Goal: Task Accomplishment & Management: Manage account settings

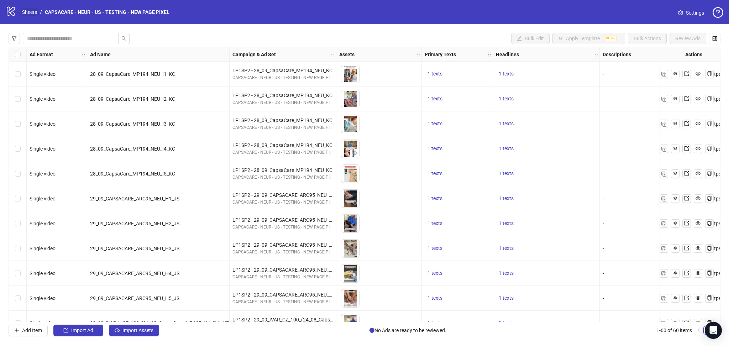
click at [30, 8] on link "Sheets" at bounding box center [30, 12] width 18 height 8
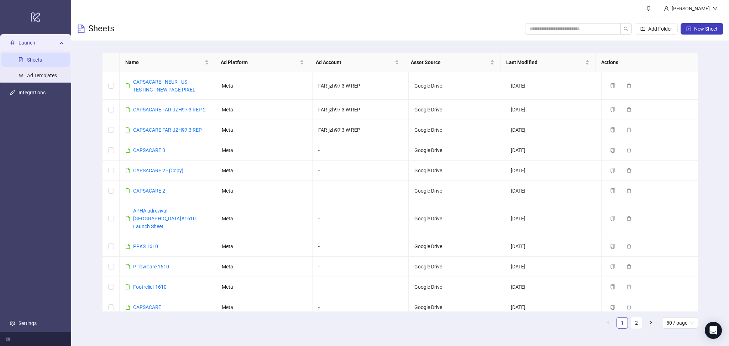
click at [86, 68] on div "Name Ad Platform Ad Account Asset Source Last Modified Actions CAPSACARE - NEUR…" at bounding box center [400, 193] width 658 height 305
click at [166, 84] on link "CAPSACARE - NEUR - US - TESTING - NEW PAGE PIXEL" at bounding box center [164, 86] width 62 height 14
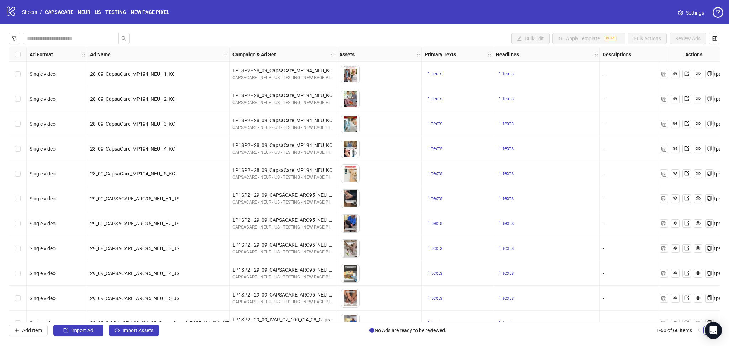
click at [688, 14] on span "Settings" at bounding box center [695, 13] width 18 height 8
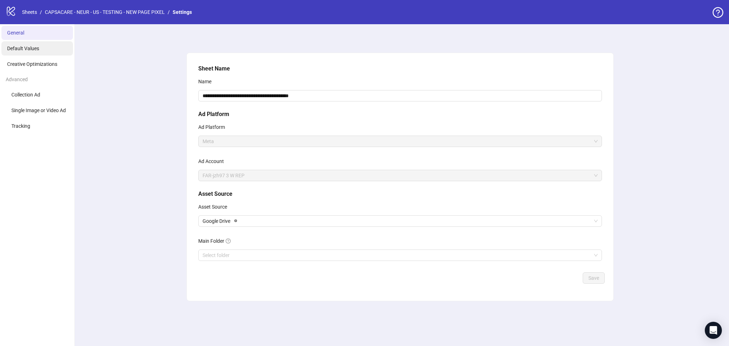
click at [27, 53] on li "Default Values" at bounding box center [37, 48] width 72 height 14
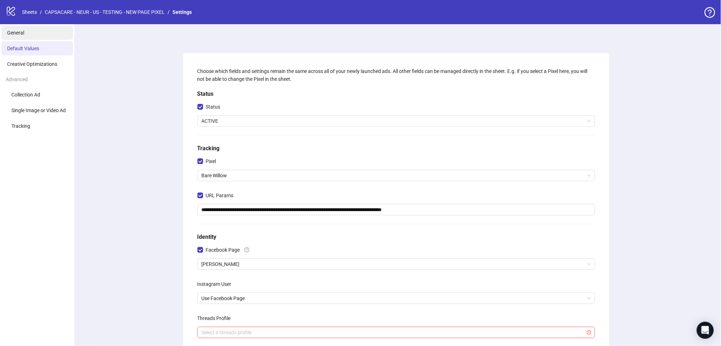
click at [15, 35] on span "General" at bounding box center [15, 33] width 17 height 6
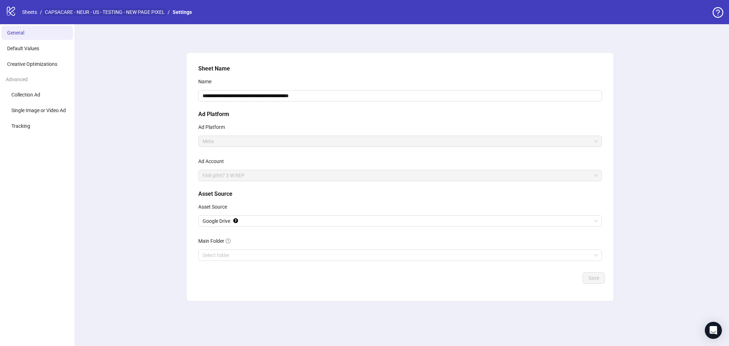
click at [105, 9] on link "CAPSACARE - NEUR - US - TESTING - NEW PAGE PIXEL" at bounding box center [104, 12] width 123 height 8
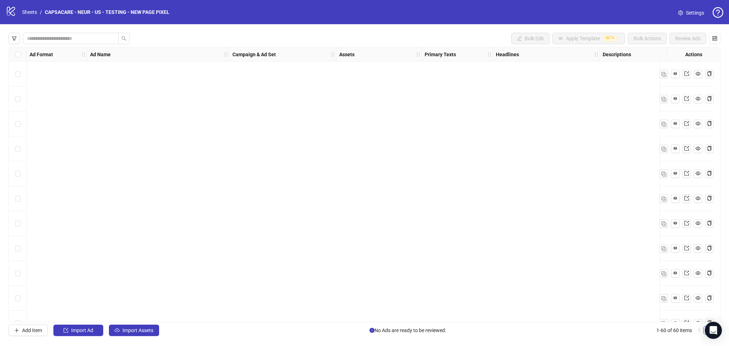
scroll to position [1237, 0]
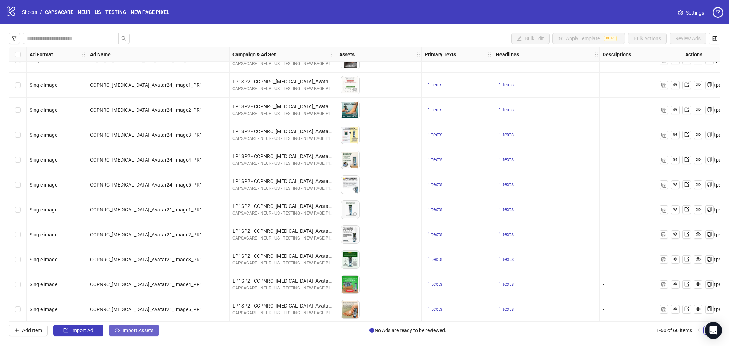
click at [128, 329] on span "Import Assets" at bounding box center [137, 330] width 31 height 6
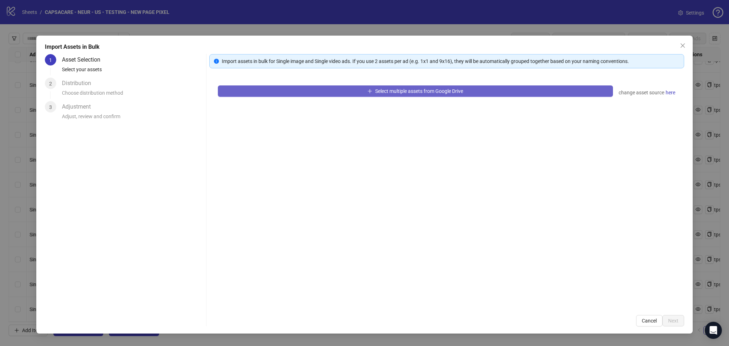
click at [281, 88] on button "Select multiple assets from Google Drive" at bounding box center [415, 90] width 395 height 11
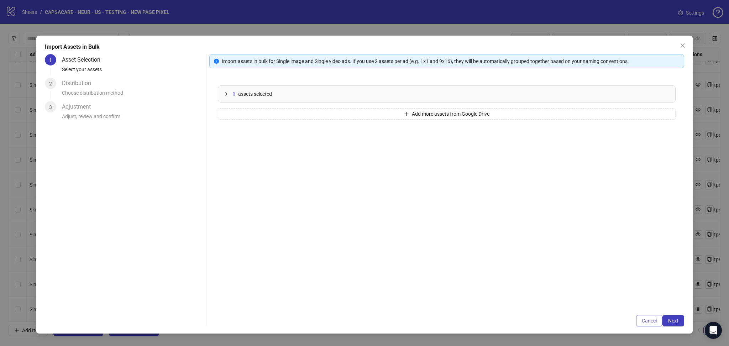
click at [647, 325] on button "Cancel" at bounding box center [649, 320] width 26 height 11
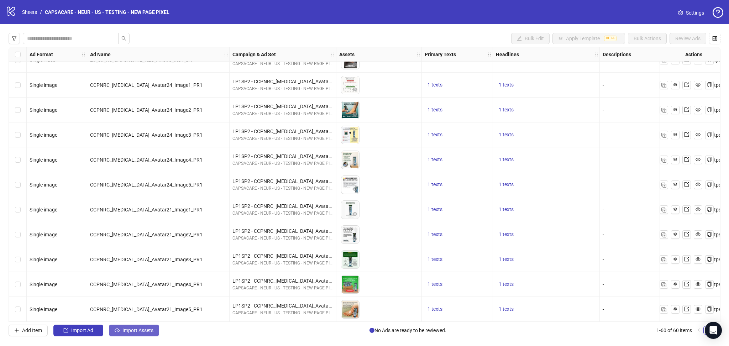
click at [135, 334] on button "Import Assets" at bounding box center [134, 330] width 50 height 11
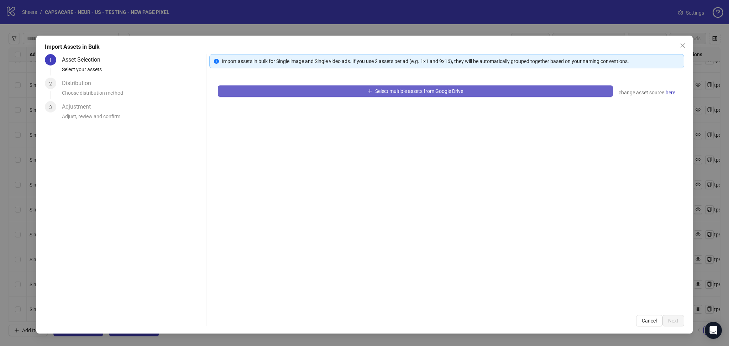
click at [273, 96] on button "Select multiple assets from Google Drive" at bounding box center [415, 90] width 395 height 11
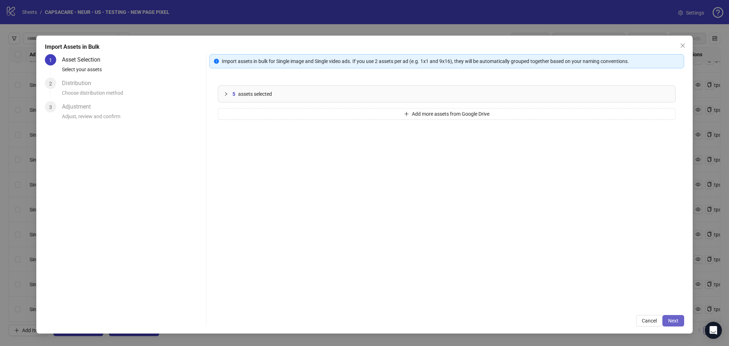
click at [668, 315] on button "Next" at bounding box center [673, 320] width 22 height 11
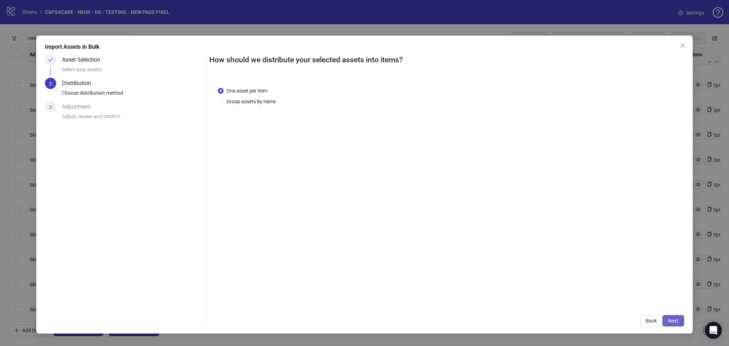
click at [672, 320] on span "Next" at bounding box center [673, 321] width 10 height 6
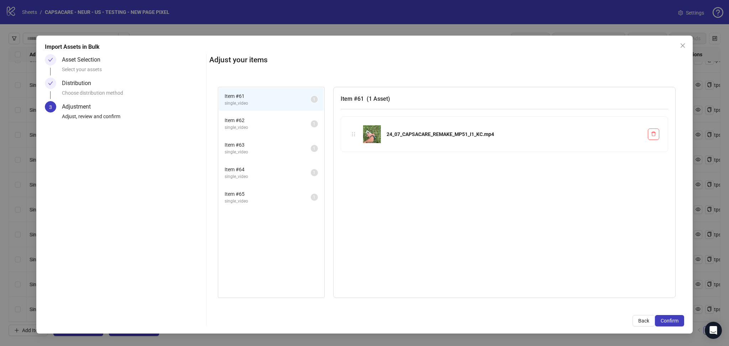
click at [672, 320] on span "Confirm" at bounding box center [669, 321] width 18 height 6
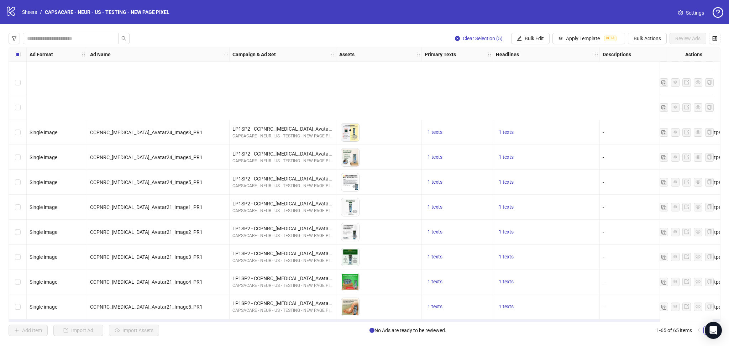
scroll to position [1361, 0]
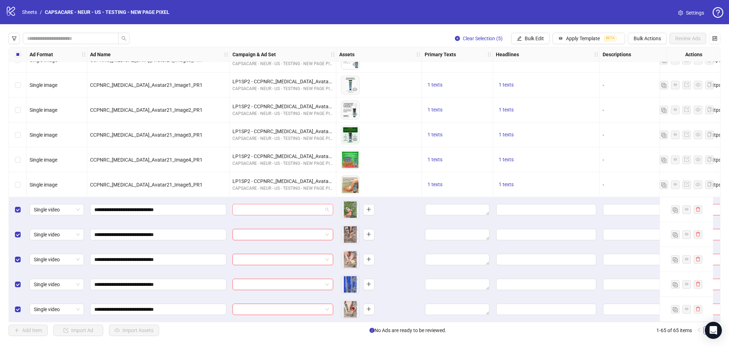
click at [266, 205] on input "search" at bounding box center [280, 209] width 86 height 11
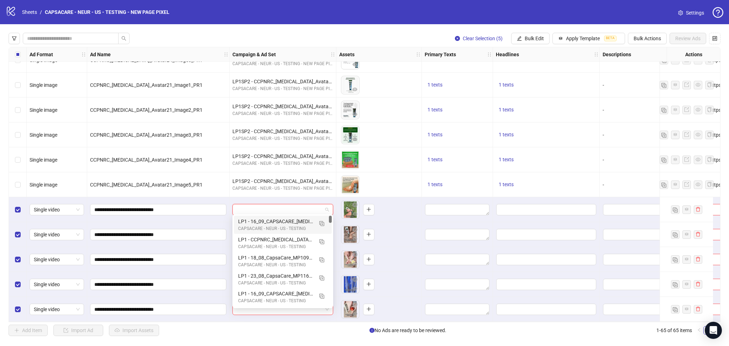
paste input "**********"
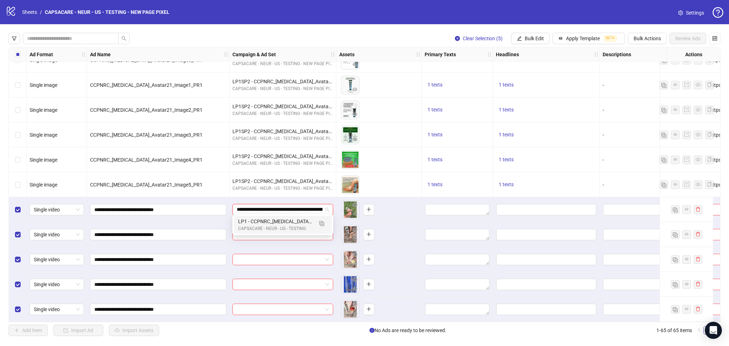
scroll to position [0, 40]
click at [321, 222] on img "button" at bounding box center [321, 223] width 5 height 5
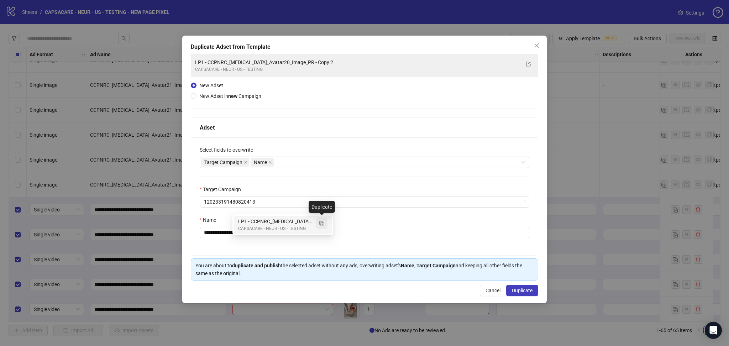
type input "**********"
click at [246, 162] on icon "close" at bounding box center [246, 162] width 4 height 4
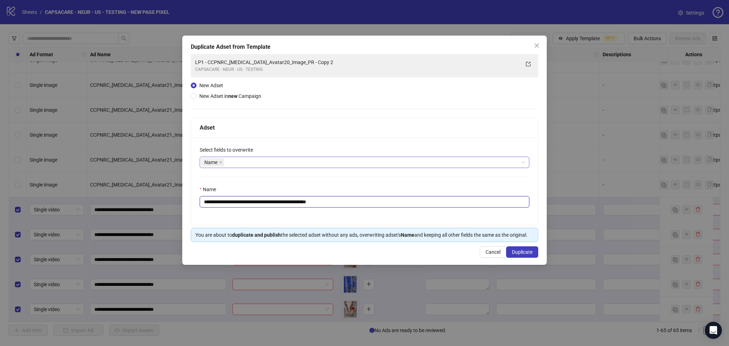
drag, startPoint x: 217, startPoint y: 202, endPoint x: 378, endPoint y: 196, distance: 160.6
click at [378, 196] on input "**********" at bounding box center [364, 201] width 329 height 11
paste input "text"
type input "**********"
click at [523, 252] on span "Duplicate" at bounding box center [522, 252] width 21 height 6
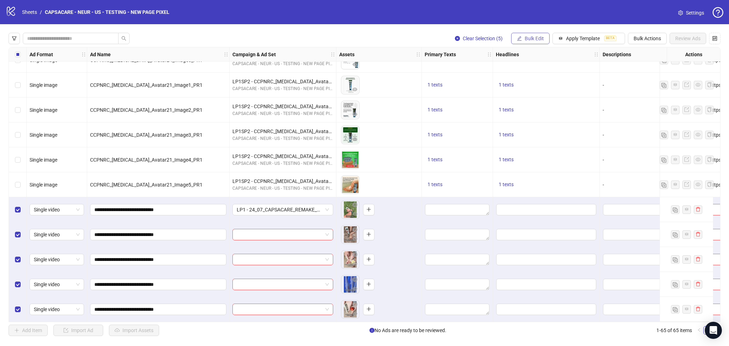
click at [534, 41] on span "Bulk Edit" at bounding box center [533, 39] width 19 height 6
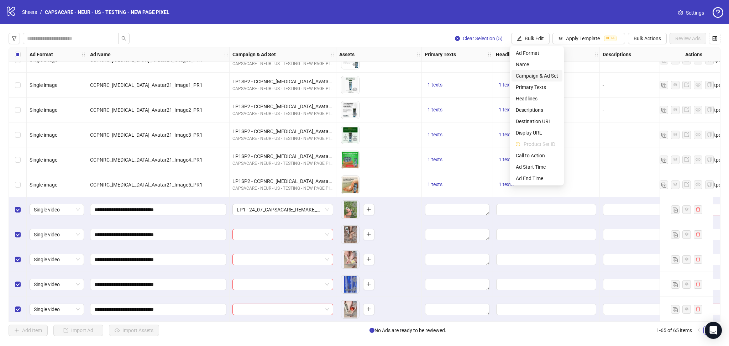
click at [533, 72] on span "Campaign & Ad Set" at bounding box center [537, 76] width 42 height 8
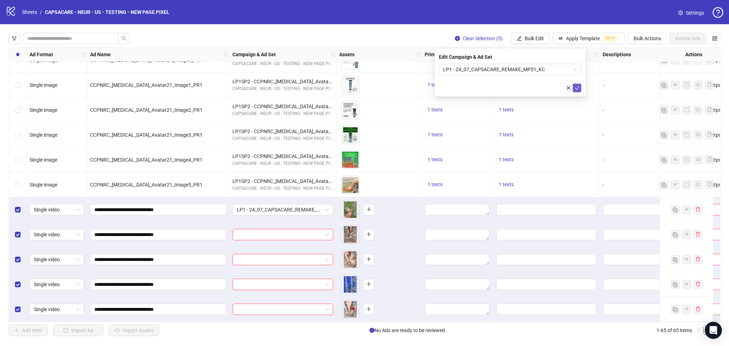
click at [578, 89] on icon "check" at bounding box center [576, 87] width 5 height 5
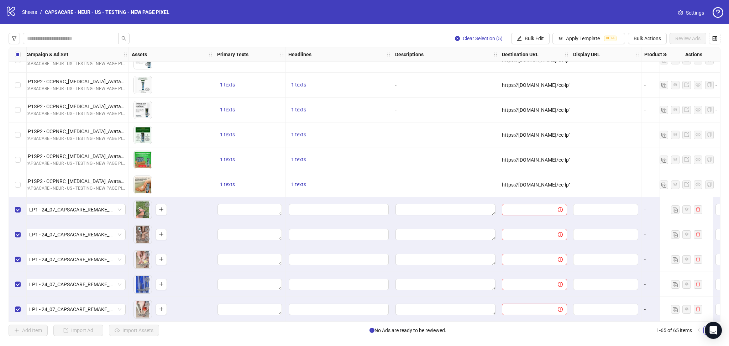
scroll to position [1361, 289]
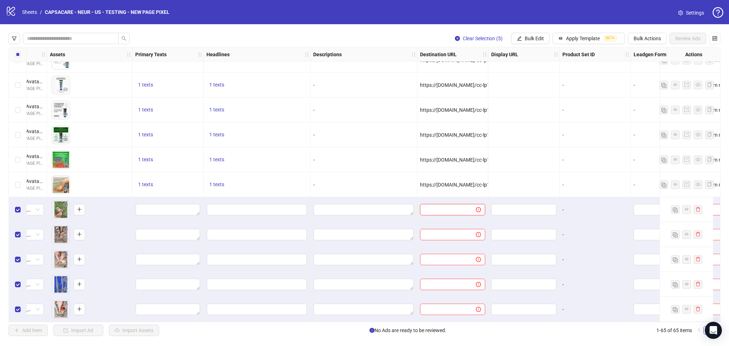
click at [440, 209] on input "text" at bounding box center [445, 210] width 42 height 8
paste input "**********"
type input "**********"
click at [372, 163] on div "-" at bounding box center [363, 159] width 107 height 25
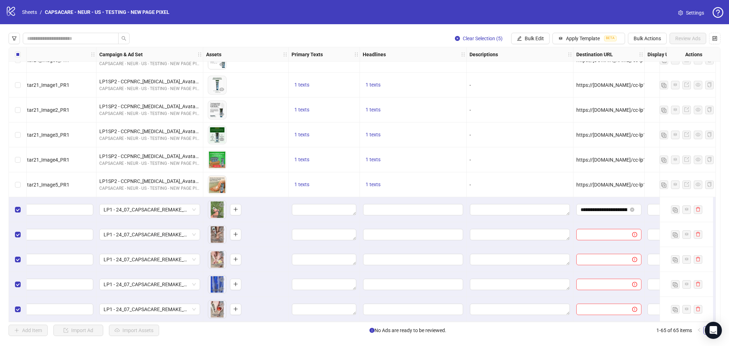
scroll to position [1361, 20]
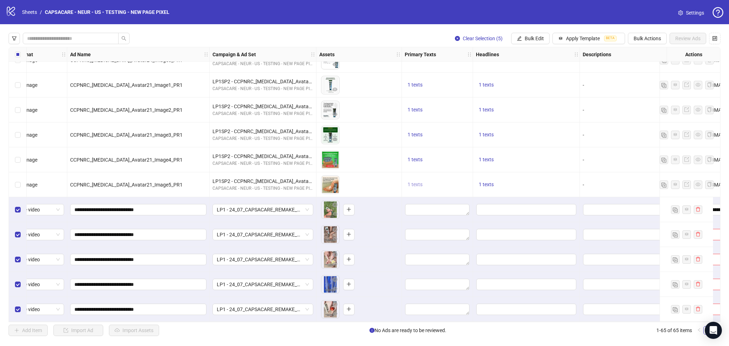
click at [415, 184] on span "1 texts" at bounding box center [414, 184] width 15 height 6
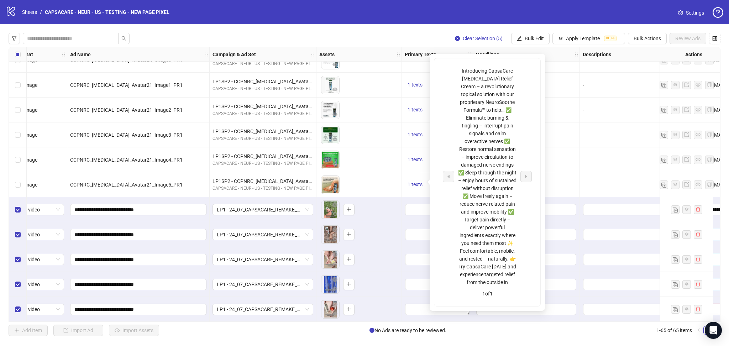
click at [410, 34] on div "Clear Selection (5) Bulk Edit Apply Template BETA Bulk Actions Review Ads" at bounding box center [365, 38] width 712 height 11
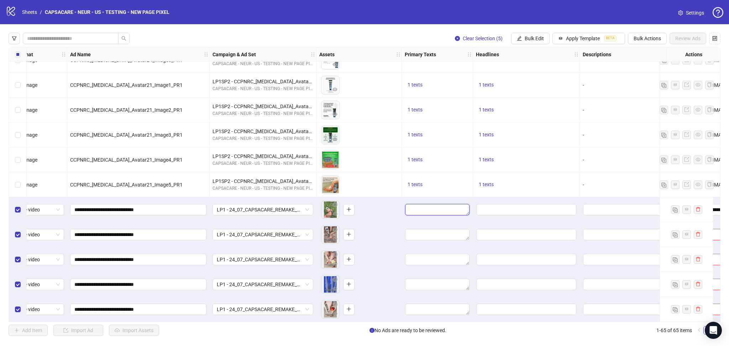
click at [430, 208] on textarea "Edit values" at bounding box center [437, 209] width 64 height 11
click at [411, 236] on div "Add" at bounding box center [436, 246] width 97 height 45
click at [408, 241] on textarea "Multi-text input container - paste or copy values" at bounding box center [436, 246] width 97 height 19
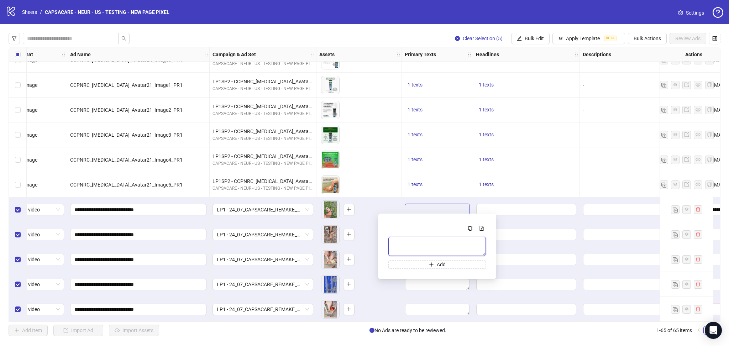
paste textarea "**********"
type textarea "**********"
click at [379, 150] on div "To pick up a draggable item, press the space bar. While dragging, use the arrow…" at bounding box center [358, 160] width 79 height 22
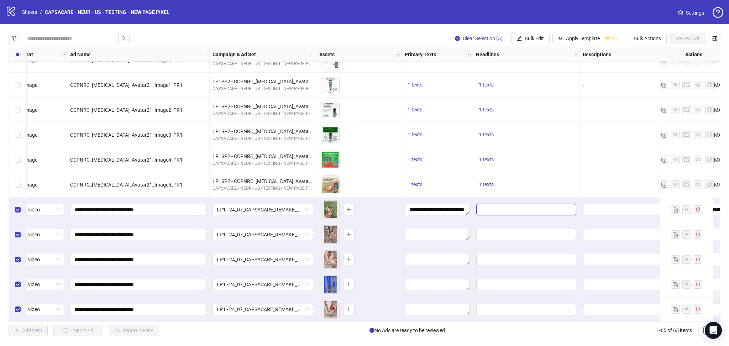
click at [504, 208] on input "Edit values" at bounding box center [526, 209] width 100 height 11
type input "**********"
click at [386, 153] on div "To pick up a draggable item, press the space bar. While dragging, use the arrow…" at bounding box center [358, 160] width 79 height 22
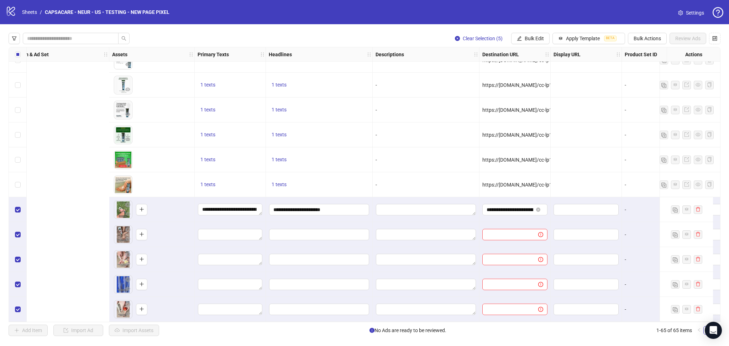
scroll to position [1361, 507]
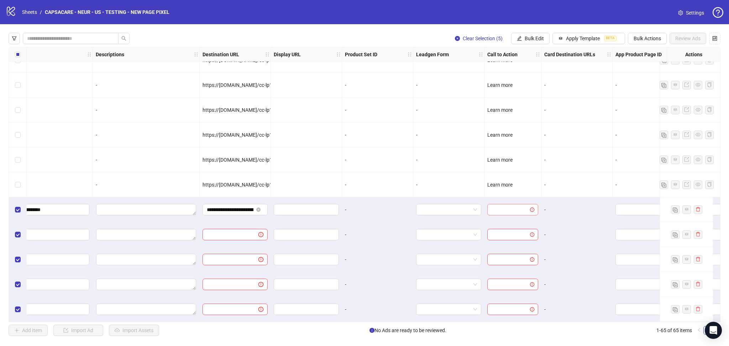
click at [514, 205] on input "search" at bounding box center [509, 209] width 36 height 11
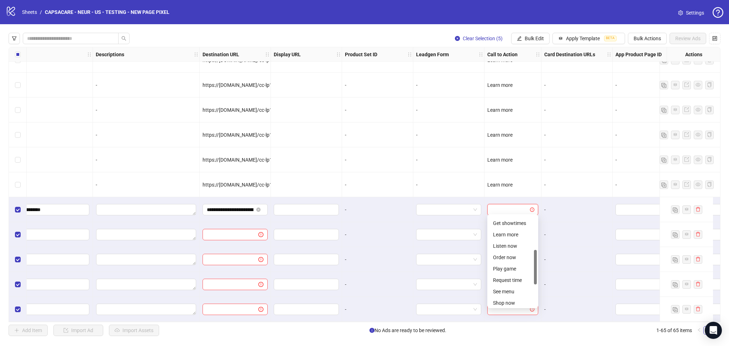
drag, startPoint x: 534, startPoint y: 230, endPoint x: 536, endPoint y: 264, distance: 34.2
click at [536, 264] on div at bounding box center [535, 267] width 3 height 35
click at [513, 234] on div "Learn more" at bounding box center [512, 235] width 39 height 8
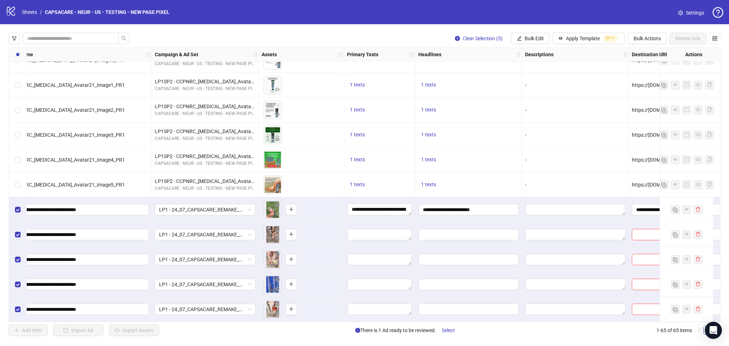
scroll to position [1361, 0]
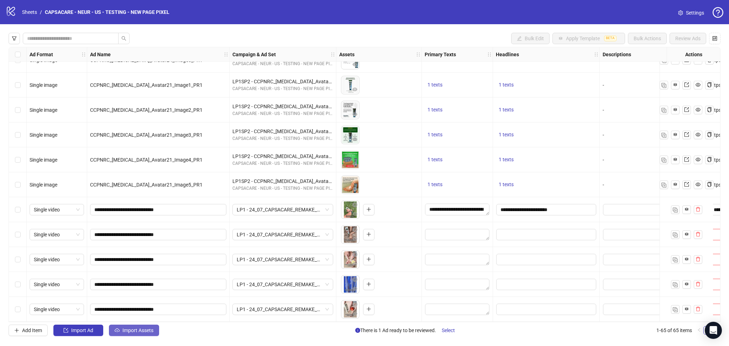
click at [127, 329] on span "Import Assets" at bounding box center [137, 330] width 31 height 6
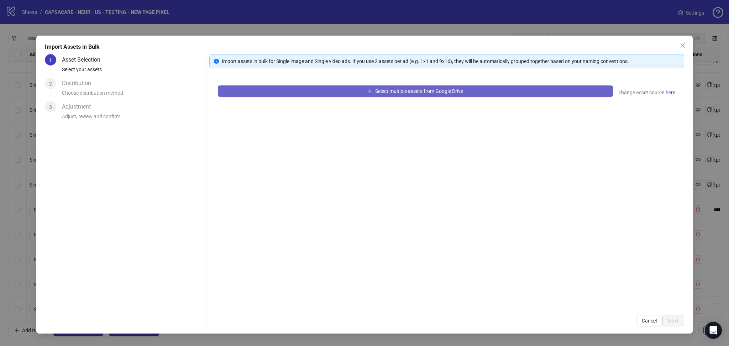
click at [339, 95] on button "Select multiple assets from Google Drive" at bounding box center [415, 90] width 395 height 11
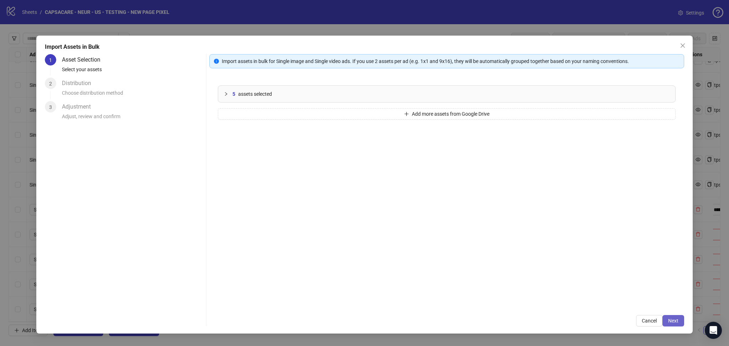
click at [670, 323] on span "Next" at bounding box center [673, 321] width 10 height 6
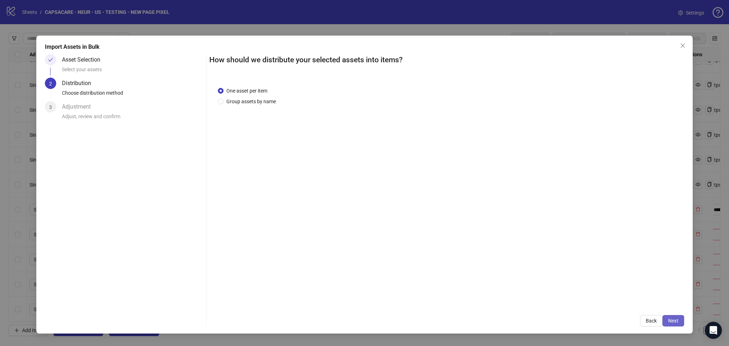
click at [674, 318] on span "Next" at bounding box center [673, 321] width 10 height 6
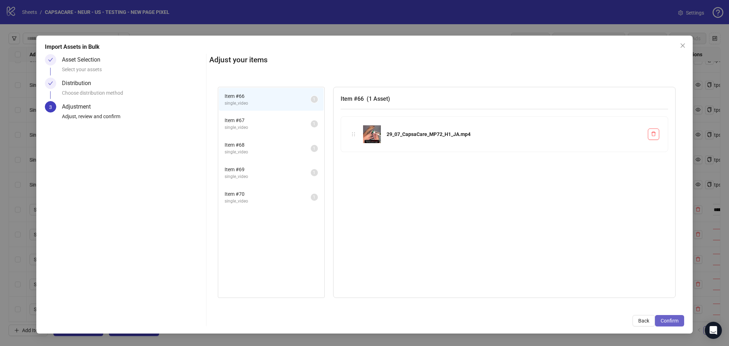
click at [675, 319] on span "Confirm" at bounding box center [669, 321] width 18 height 6
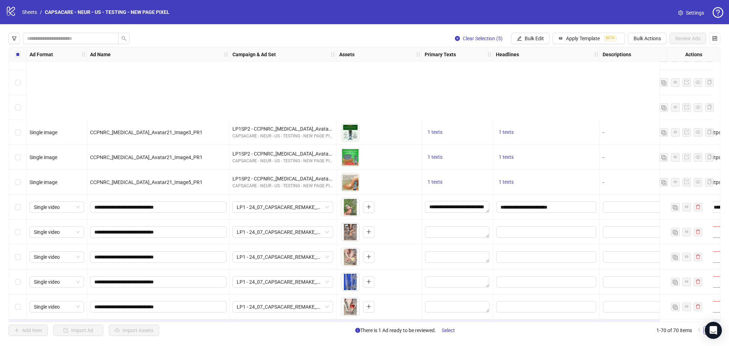
scroll to position [1486, 0]
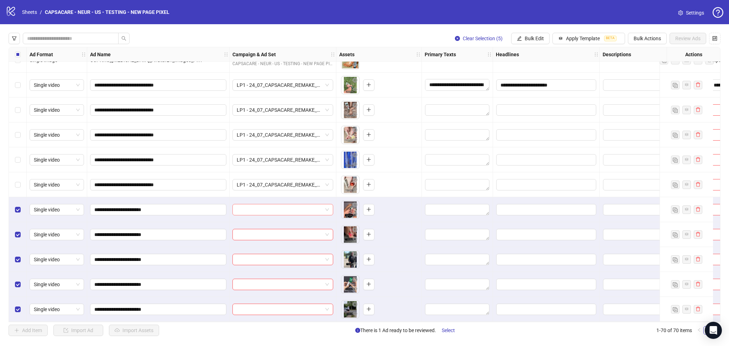
drag, startPoint x: 249, startPoint y: 202, endPoint x: 258, endPoint y: 204, distance: 8.3
click at [249, 204] on input "search" at bounding box center [280, 209] width 86 height 11
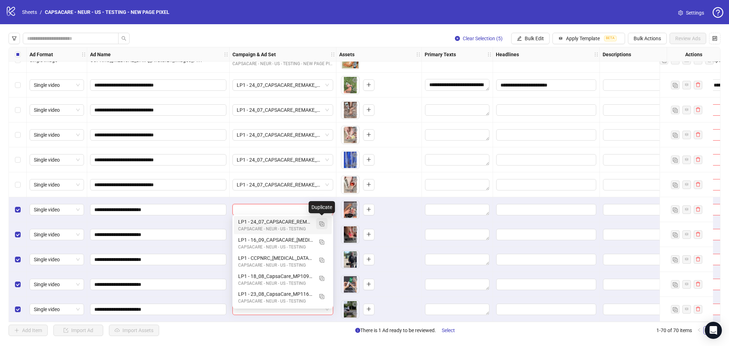
click at [321, 221] on span "button" at bounding box center [321, 224] width 5 height 6
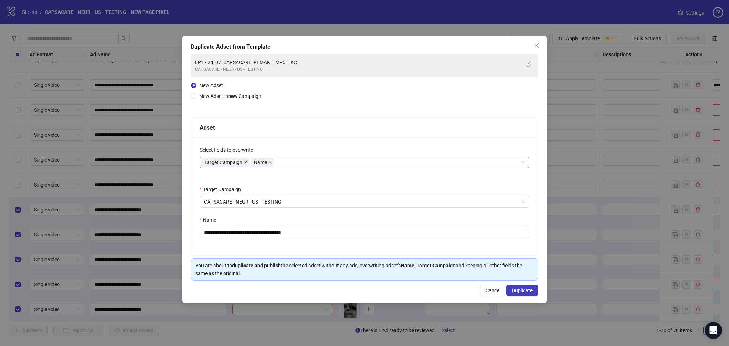
click at [245, 162] on icon "close" at bounding box center [246, 162] width 4 height 4
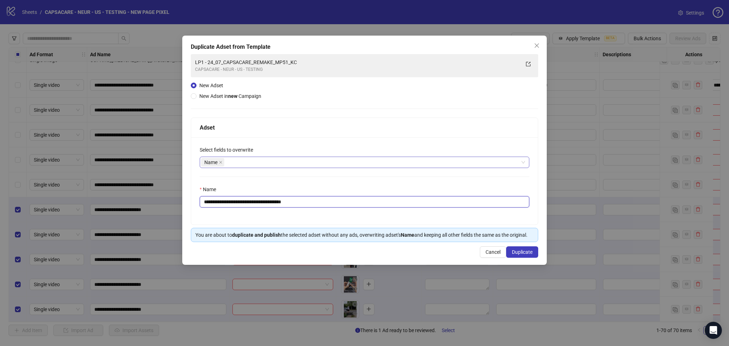
drag, startPoint x: 217, startPoint y: 202, endPoint x: 346, endPoint y: 208, distance: 128.6
click at [346, 208] on div "**********" at bounding box center [364, 180] width 347 height 87
paste input "text"
type input "**********"
click at [518, 254] on span "Duplicate" at bounding box center [522, 252] width 21 height 6
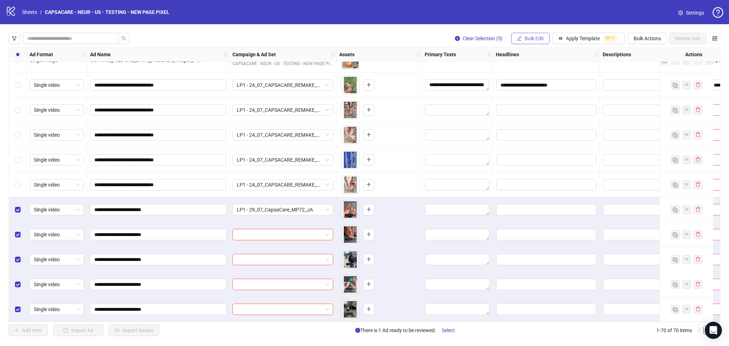
click at [527, 40] on span "Bulk Edit" at bounding box center [533, 39] width 19 height 6
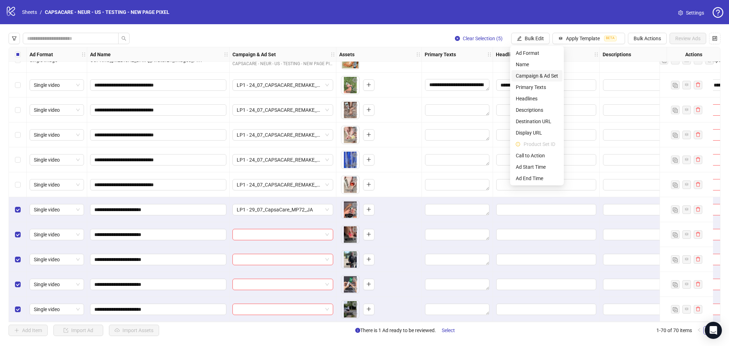
click at [543, 76] on span "Campaign & Ad Set" at bounding box center [537, 76] width 42 height 8
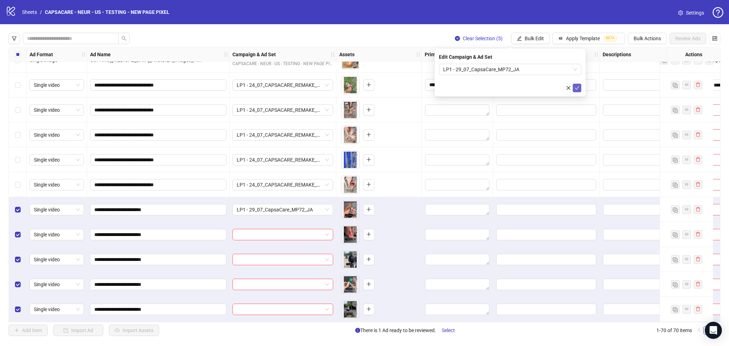
click at [574, 88] on button "submit" at bounding box center [577, 88] width 9 height 9
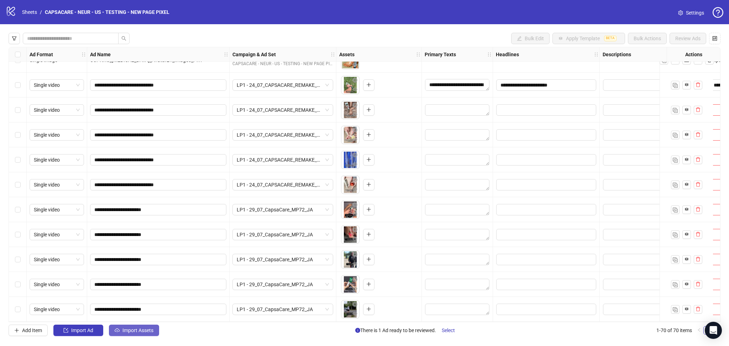
click at [141, 332] on span "Import Assets" at bounding box center [137, 330] width 31 height 6
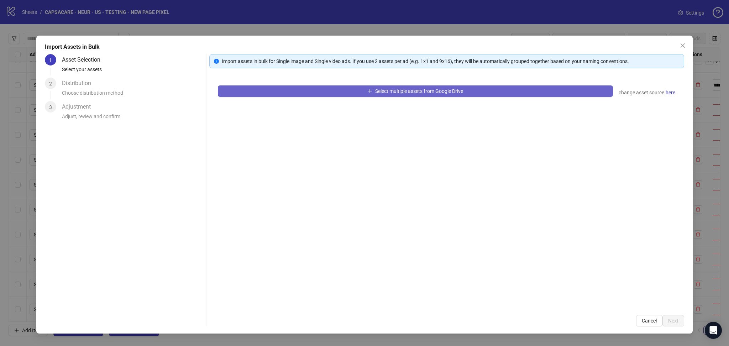
click at [283, 94] on button "Select multiple assets from Google Drive" at bounding box center [415, 90] width 395 height 11
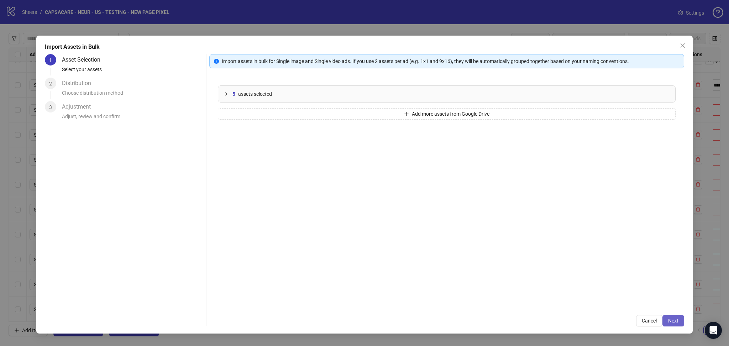
click at [680, 322] on button "Next" at bounding box center [673, 320] width 22 height 11
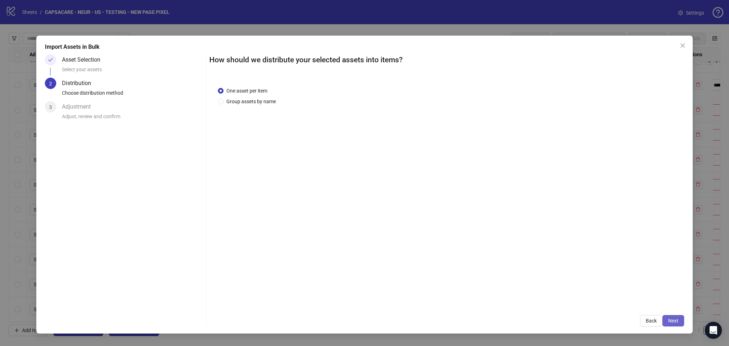
click at [674, 318] on span "Next" at bounding box center [673, 321] width 10 height 6
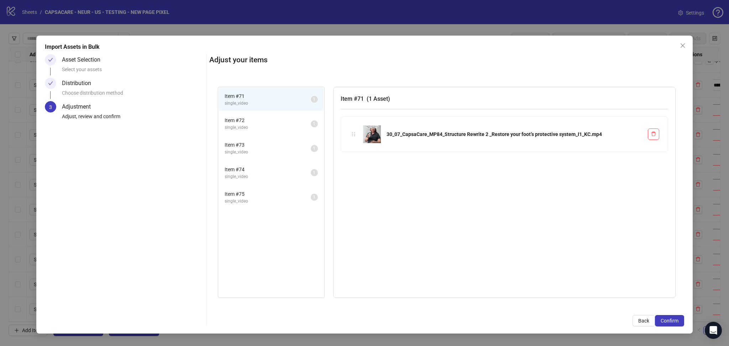
click at [674, 318] on span "Confirm" at bounding box center [669, 321] width 18 height 6
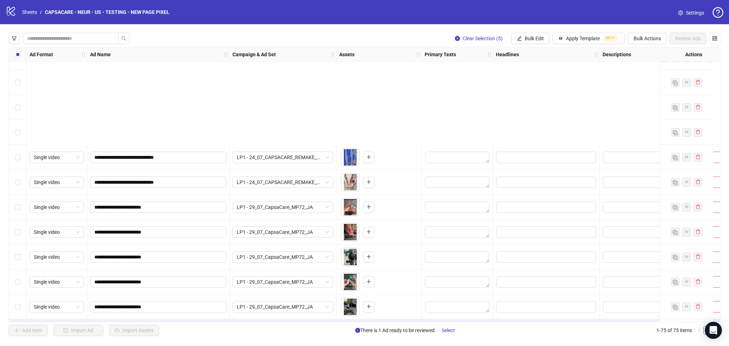
scroll to position [1610, 0]
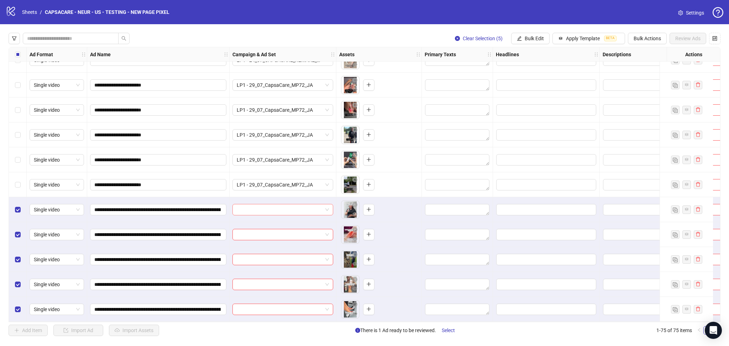
click at [252, 208] on input "search" at bounding box center [280, 209] width 86 height 11
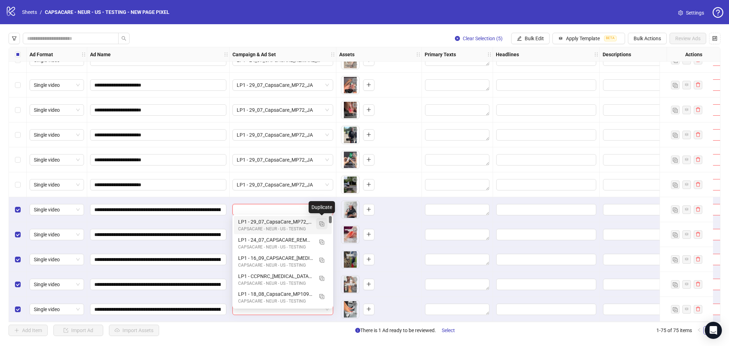
click at [325, 225] on button "button" at bounding box center [321, 223] width 11 height 11
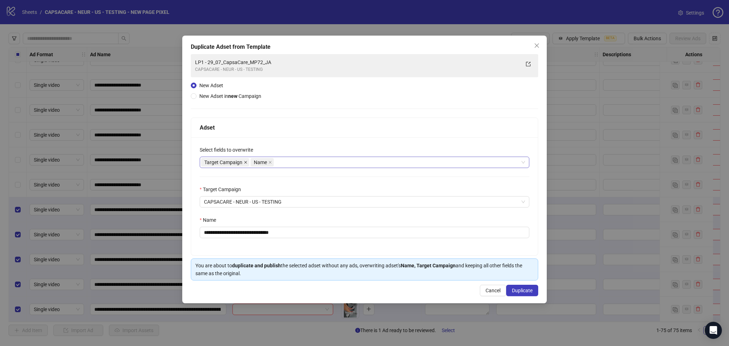
click at [245, 161] on icon "close" at bounding box center [246, 162] width 4 height 4
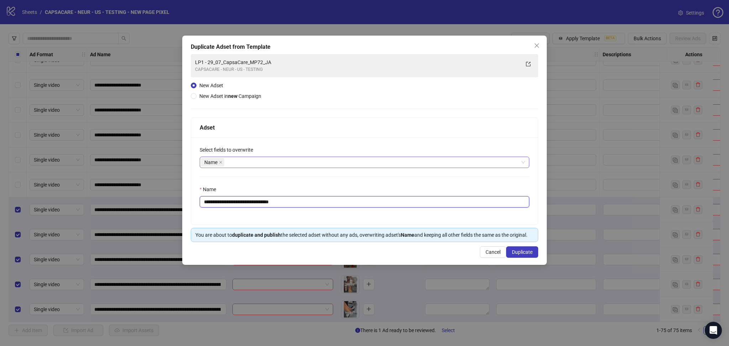
drag, startPoint x: 217, startPoint y: 201, endPoint x: 323, endPoint y: 207, distance: 106.5
click at [323, 207] on input "**********" at bounding box center [364, 201] width 329 height 11
paste input "**********"
type input "**********"
click at [521, 251] on span "Duplicate" at bounding box center [522, 252] width 21 height 6
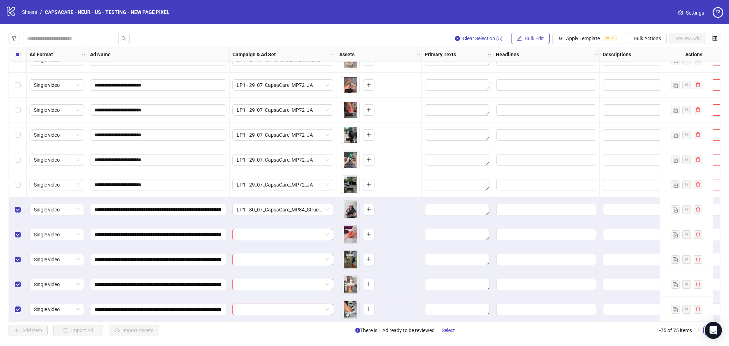
click at [528, 39] on span "Bulk Edit" at bounding box center [533, 39] width 19 height 6
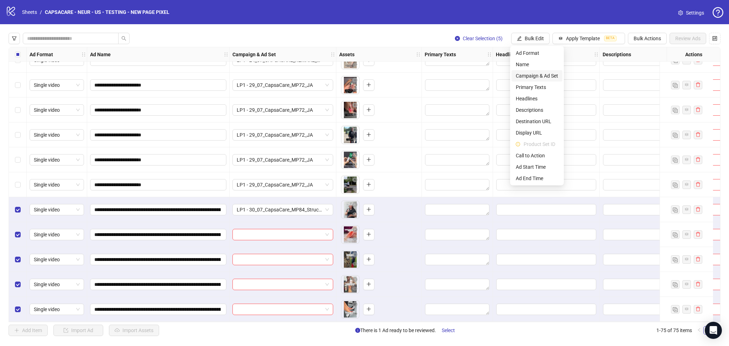
click at [537, 74] on span "Campaign & Ad Set" at bounding box center [537, 76] width 42 height 8
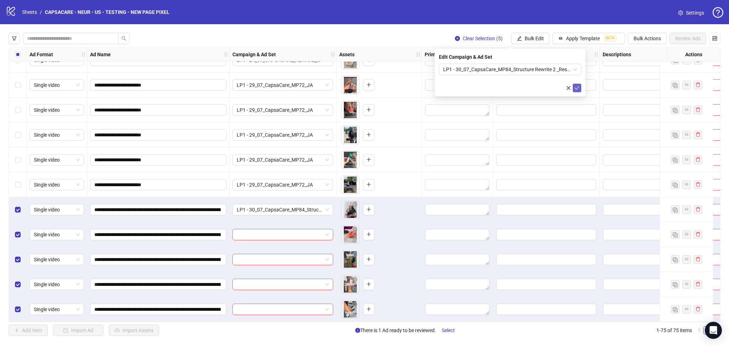
click at [578, 89] on icon "check" at bounding box center [576, 87] width 5 height 5
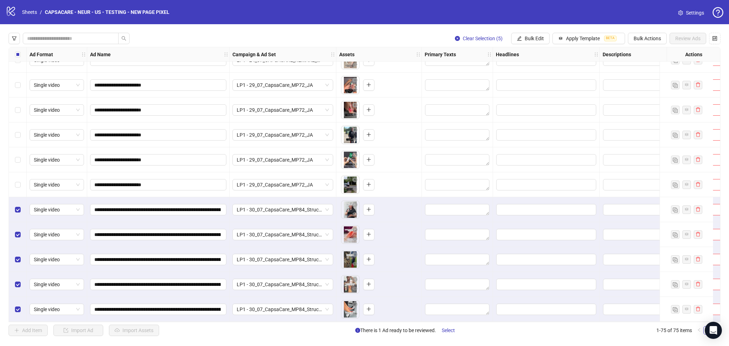
click at [19, 58] on label "Select all rows" at bounding box center [18, 55] width 6 height 8
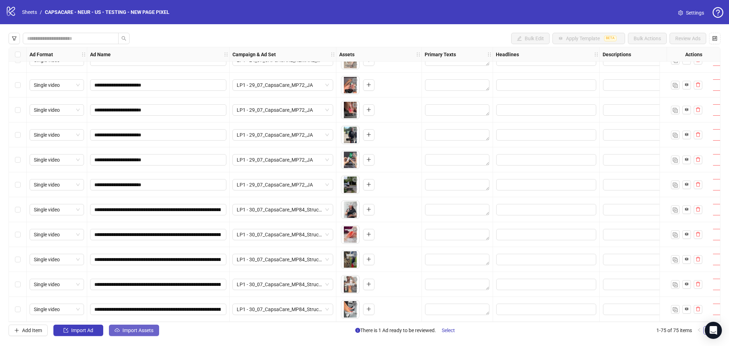
click at [135, 330] on span "Import Assets" at bounding box center [137, 330] width 31 height 6
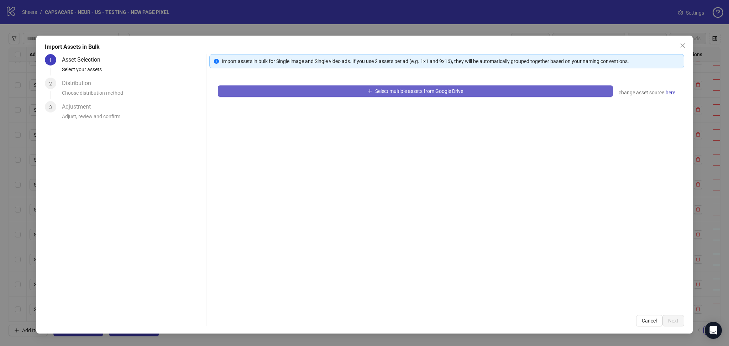
click at [276, 92] on button "Select multiple assets from Google Drive" at bounding box center [415, 90] width 395 height 11
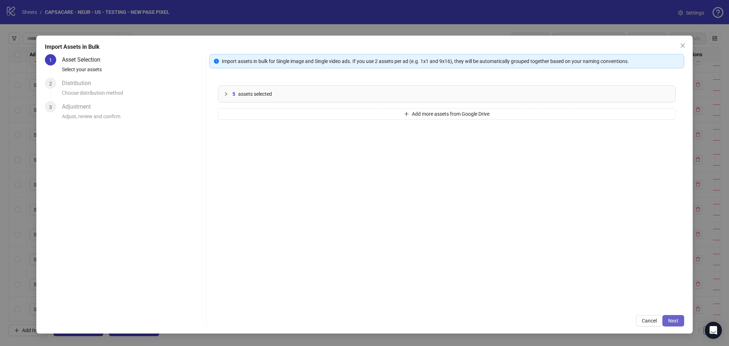
click at [674, 325] on button "Next" at bounding box center [673, 320] width 22 height 11
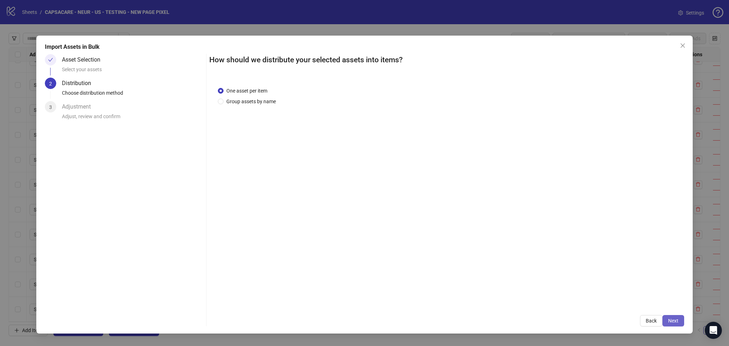
click at [676, 320] on span "Next" at bounding box center [673, 321] width 10 height 6
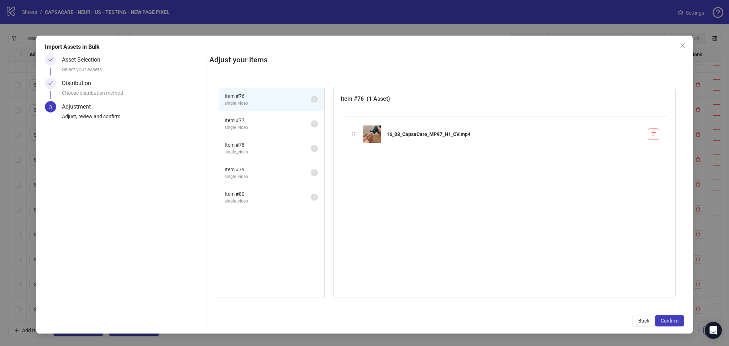
click at [676, 320] on span "Confirm" at bounding box center [669, 321] width 18 height 6
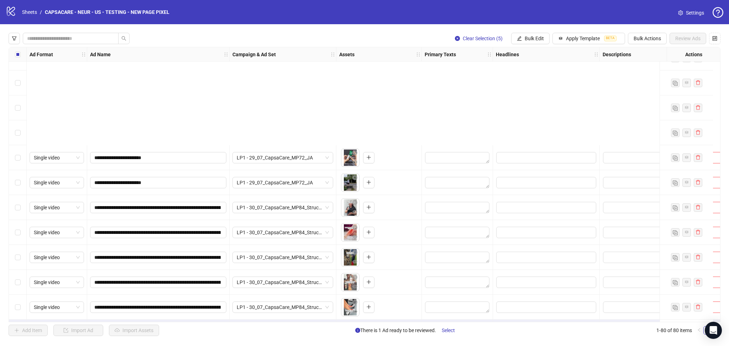
scroll to position [1735, 0]
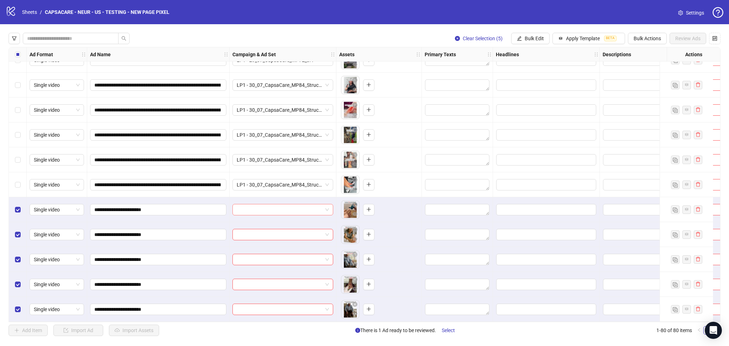
click at [248, 204] on input "search" at bounding box center [280, 209] width 86 height 11
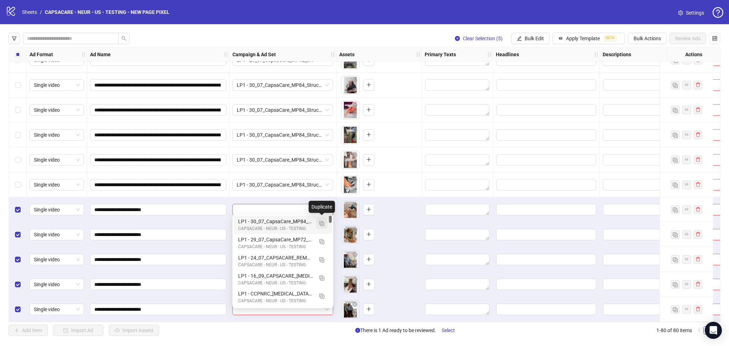
click at [323, 221] on img "button" at bounding box center [321, 223] width 5 height 5
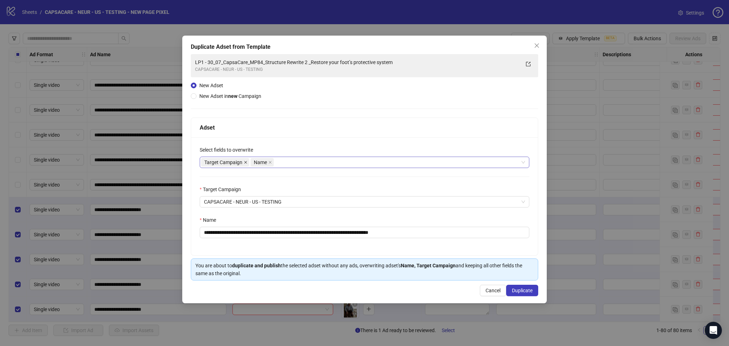
click at [247, 162] on icon "close" at bounding box center [246, 162] width 4 height 4
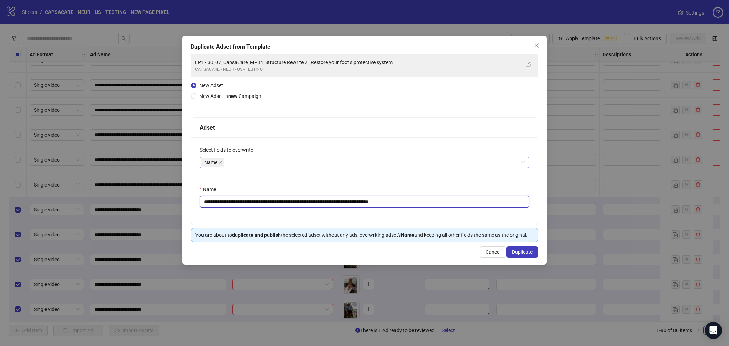
drag, startPoint x: 217, startPoint y: 204, endPoint x: 419, endPoint y: 223, distance: 203.0
click at [419, 223] on div "**********" at bounding box center [364, 180] width 347 height 87
paste input "text"
type input "**********"
click at [526, 255] on span "Duplicate" at bounding box center [522, 252] width 21 height 6
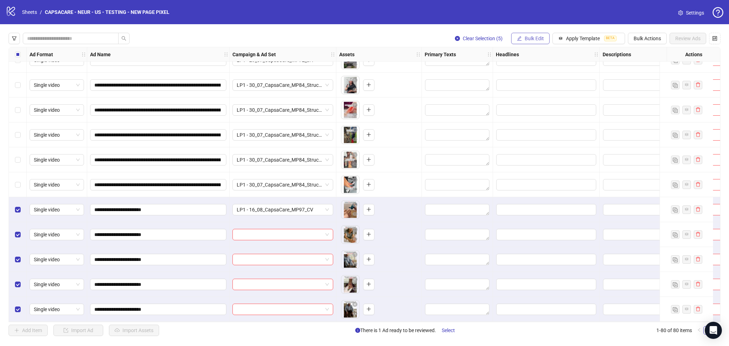
click at [530, 41] on span "Bulk Edit" at bounding box center [533, 39] width 19 height 6
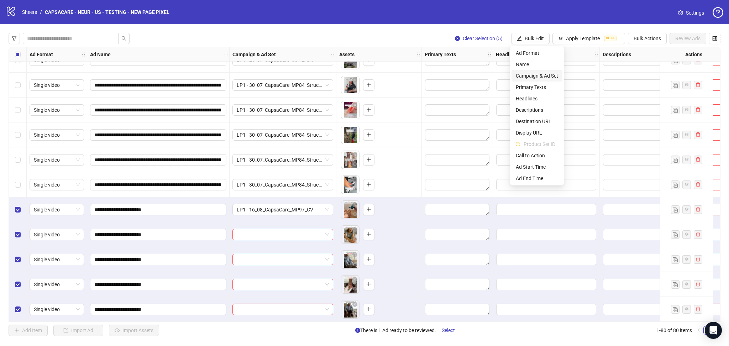
click at [539, 72] on span "Campaign & Ad Set" at bounding box center [537, 76] width 42 height 8
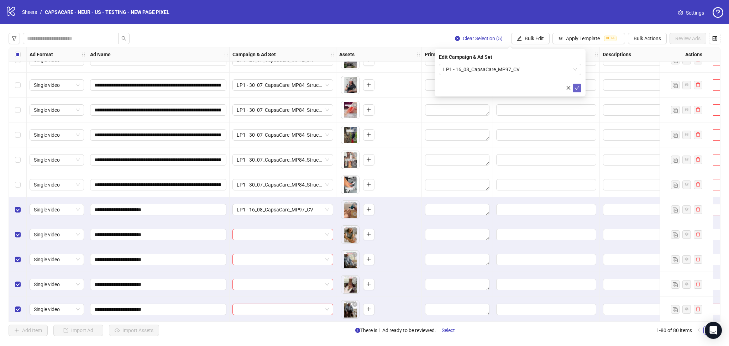
click at [578, 88] on icon "check" at bounding box center [576, 87] width 5 height 5
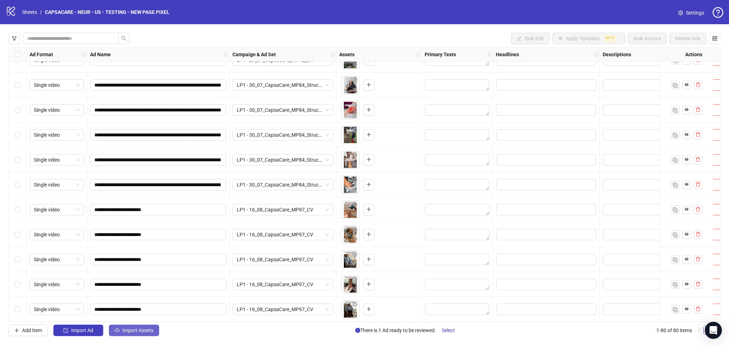
click at [134, 329] on span "Import Assets" at bounding box center [137, 330] width 31 height 6
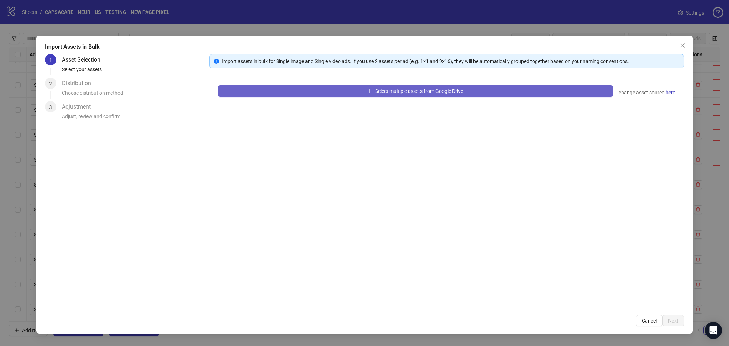
click at [301, 92] on button "Select multiple assets from Google Drive" at bounding box center [415, 90] width 395 height 11
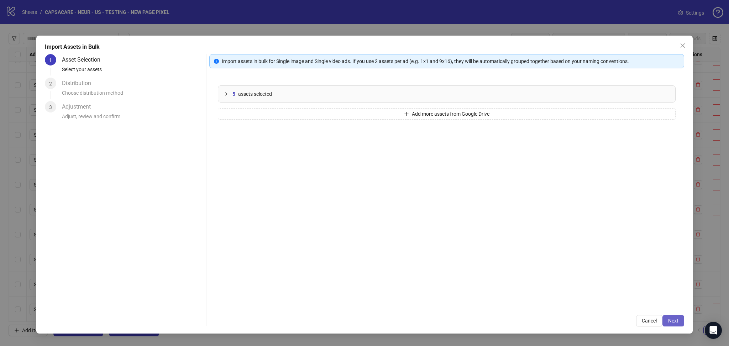
click at [672, 321] on span "Next" at bounding box center [673, 321] width 10 height 6
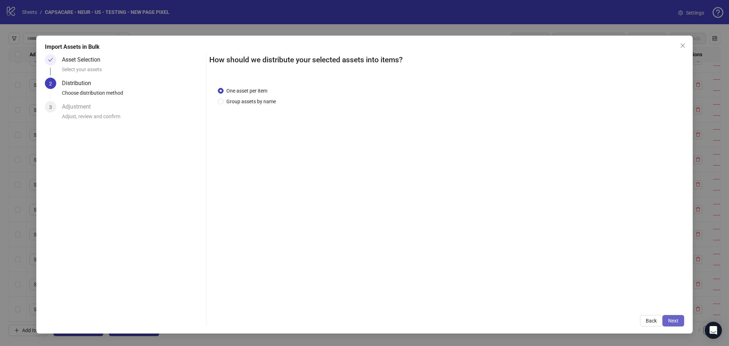
click at [671, 317] on button "Next" at bounding box center [673, 320] width 22 height 11
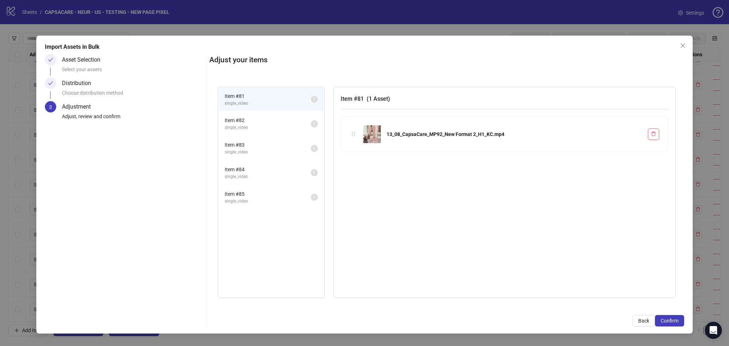
click at [671, 317] on button "Confirm" at bounding box center [669, 320] width 29 height 11
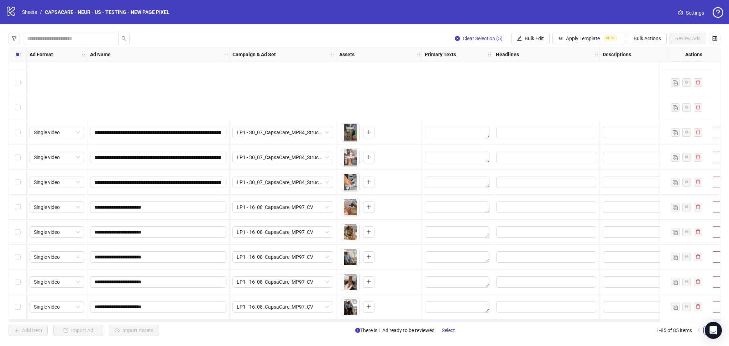
scroll to position [1860, 0]
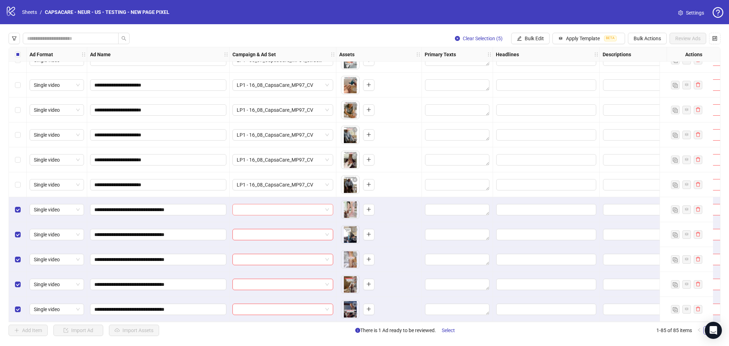
click at [245, 207] on input "search" at bounding box center [280, 209] width 86 height 11
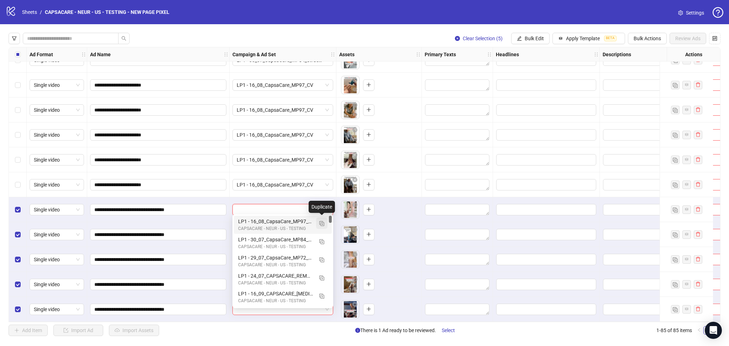
click at [325, 223] on button "button" at bounding box center [321, 222] width 11 height 11
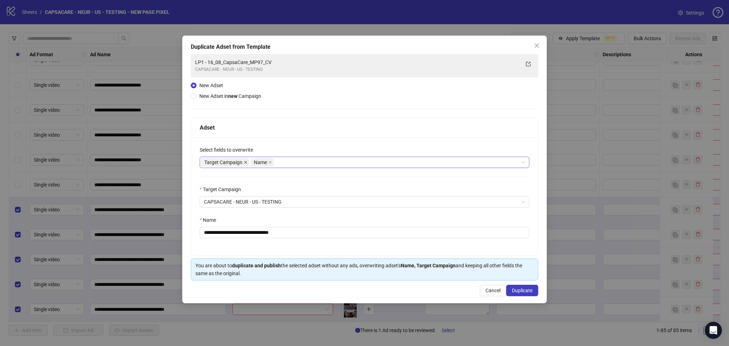
click at [246, 164] on icon "close" at bounding box center [246, 162] width 4 height 4
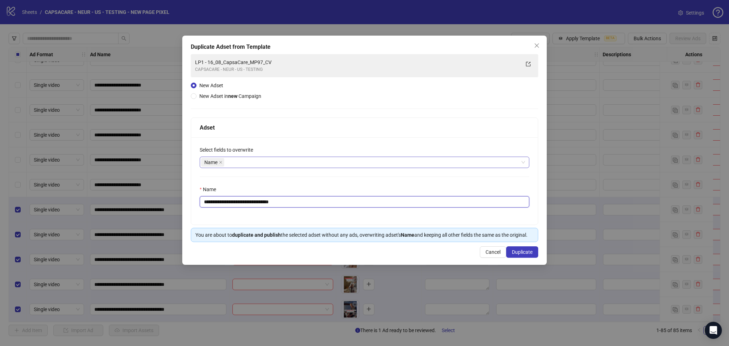
drag, startPoint x: 217, startPoint y: 201, endPoint x: 322, endPoint y: 198, distance: 104.7
click at [322, 198] on input "**********" at bounding box center [364, 201] width 329 height 11
paste input "******"
type input "**********"
click at [520, 251] on span "Duplicate" at bounding box center [522, 252] width 21 height 6
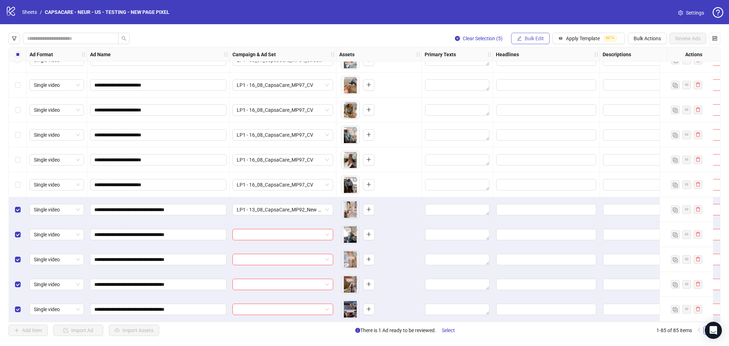
click at [528, 36] on span "Bulk Edit" at bounding box center [533, 39] width 19 height 6
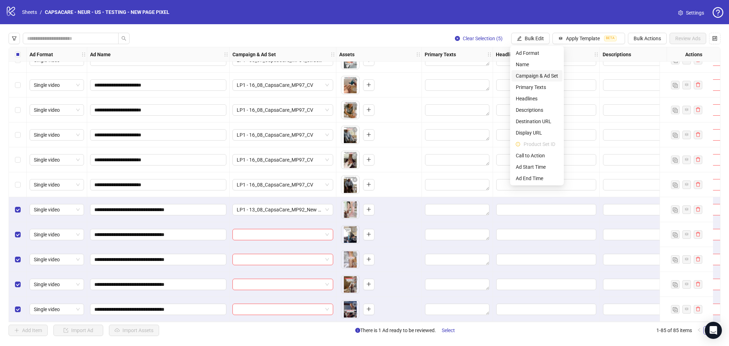
click at [540, 75] on span "Campaign & Ad Set" at bounding box center [537, 76] width 42 height 8
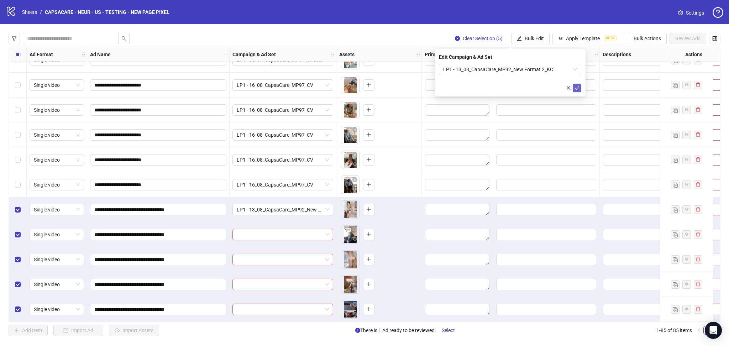
click at [575, 90] on icon "check" at bounding box center [576, 87] width 5 height 5
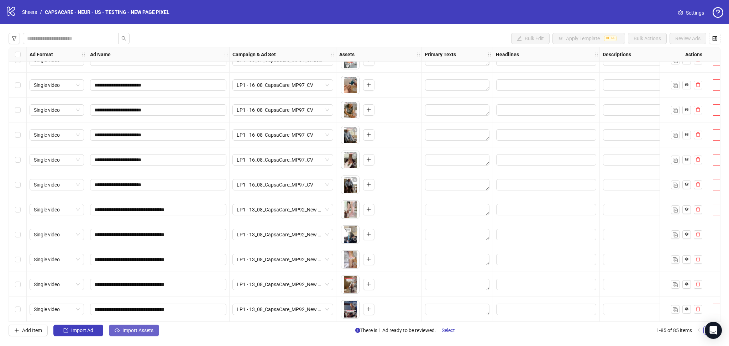
click at [126, 332] on span "Import Assets" at bounding box center [137, 330] width 31 height 6
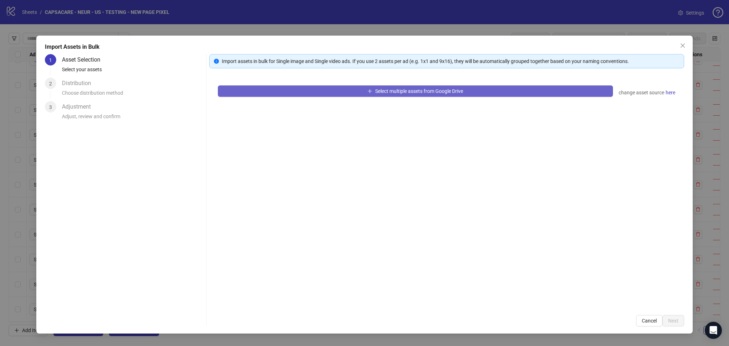
click at [261, 88] on button "Select multiple assets from Google Drive" at bounding box center [415, 90] width 395 height 11
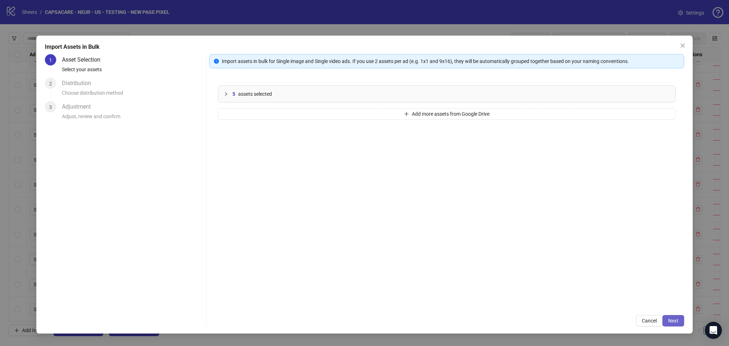
click at [673, 318] on span "Next" at bounding box center [673, 321] width 10 height 6
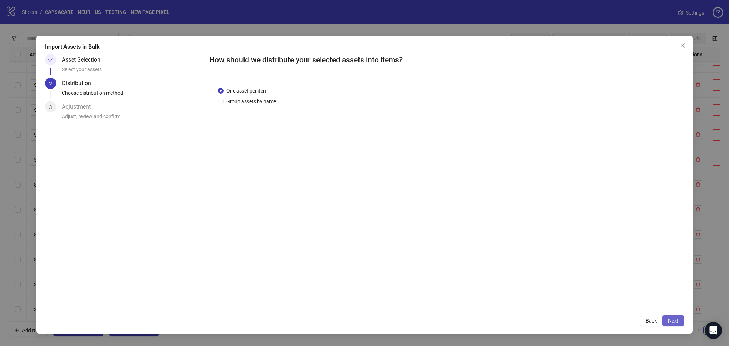
click at [672, 320] on span "Next" at bounding box center [673, 321] width 10 height 6
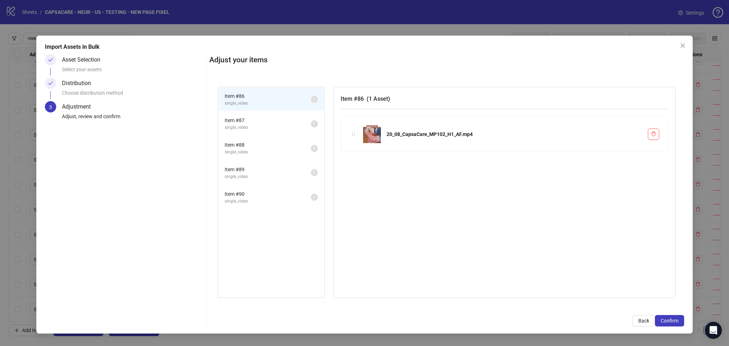
click at [672, 320] on span "Confirm" at bounding box center [669, 321] width 18 height 6
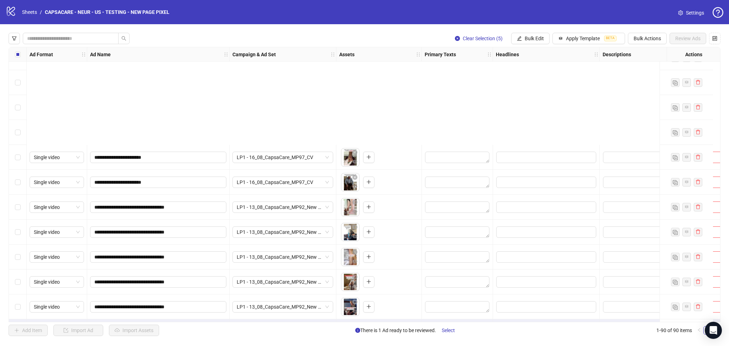
scroll to position [1984, 0]
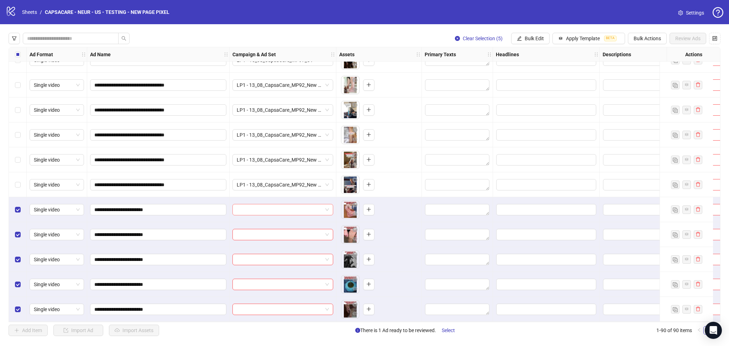
click at [257, 209] on input "search" at bounding box center [280, 209] width 86 height 11
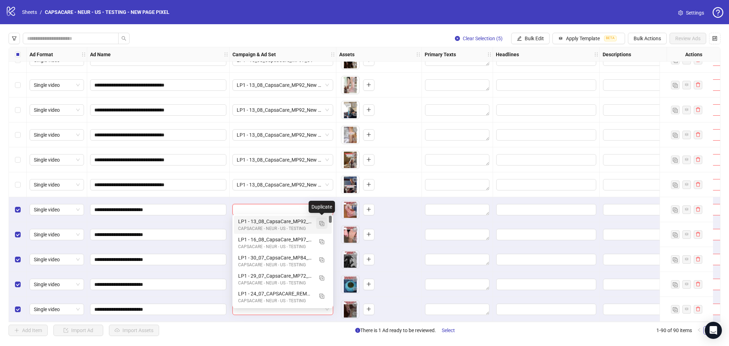
click at [323, 220] on button "button" at bounding box center [321, 222] width 11 height 11
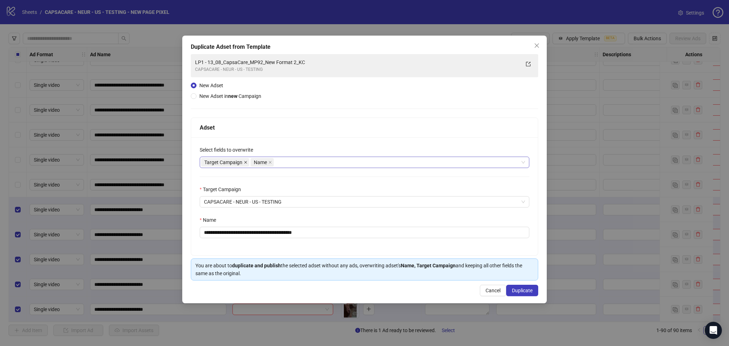
click at [244, 162] on icon "close" at bounding box center [246, 162] width 4 height 4
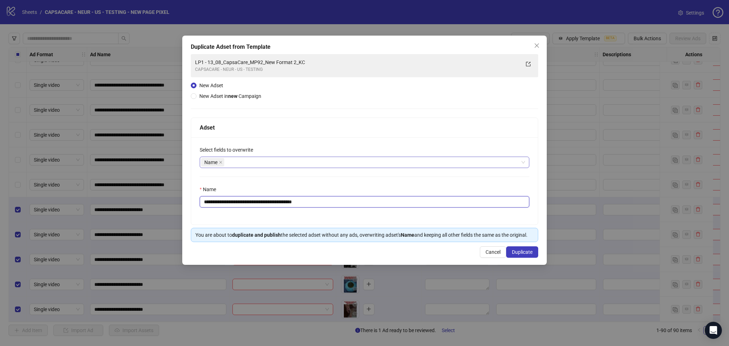
drag, startPoint x: 216, startPoint y: 202, endPoint x: 364, endPoint y: 207, distance: 148.8
click at [361, 206] on input "**********" at bounding box center [364, 201] width 329 height 11
paste input "text"
type input "**********"
click at [523, 250] on span "Duplicate" at bounding box center [522, 252] width 21 height 6
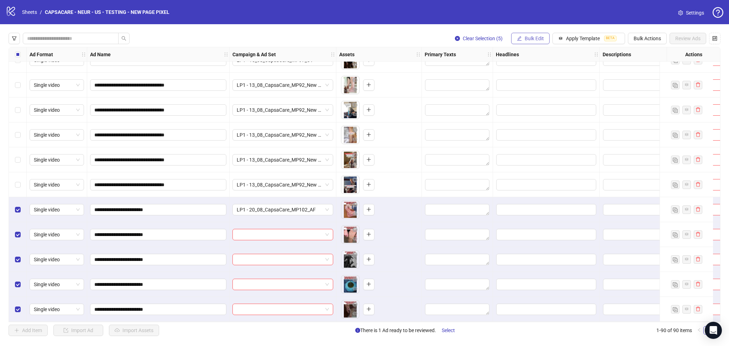
click at [531, 39] on span "Bulk Edit" at bounding box center [533, 39] width 19 height 6
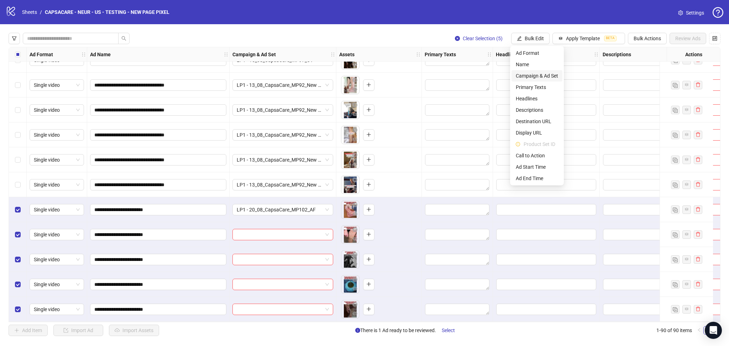
click at [539, 73] on span "Campaign & Ad Set" at bounding box center [537, 76] width 42 height 8
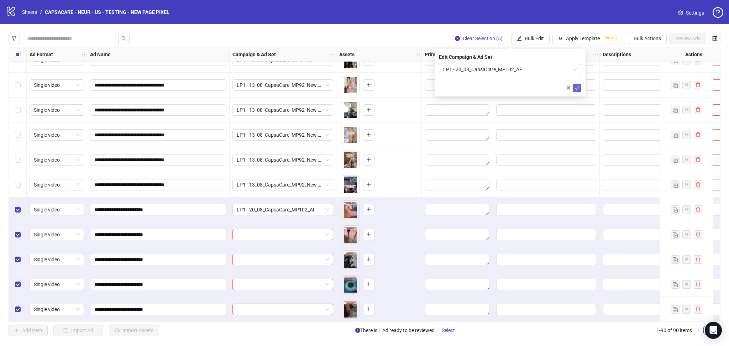
click at [577, 91] on button "submit" at bounding box center [577, 88] width 9 height 9
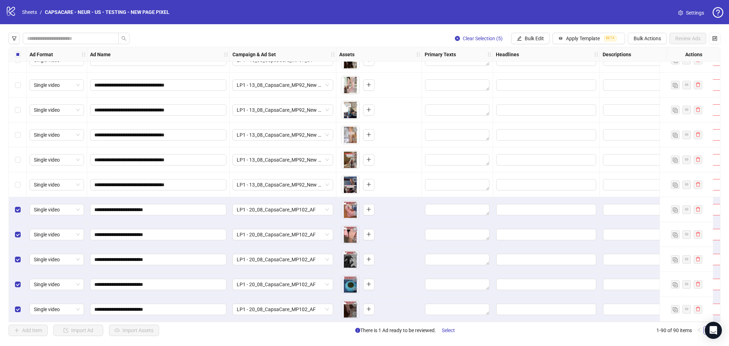
click at [15, 59] on div "Select all rows" at bounding box center [18, 54] width 18 height 14
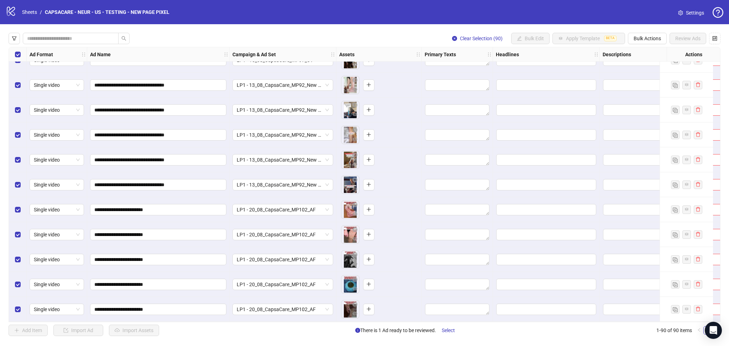
click at [15, 59] on div "Select all rows" at bounding box center [18, 54] width 18 height 14
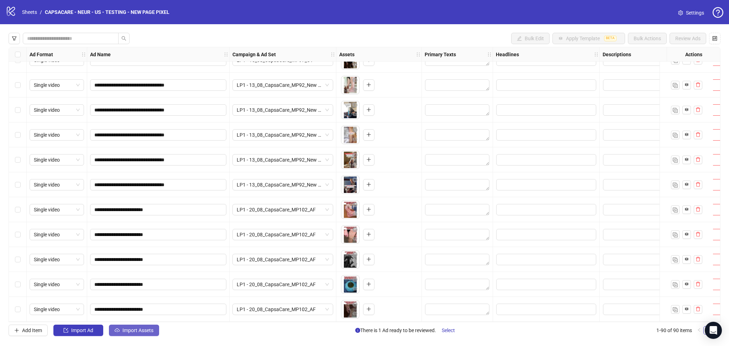
click at [144, 330] on span "Import Assets" at bounding box center [137, 330] width 31 height 6
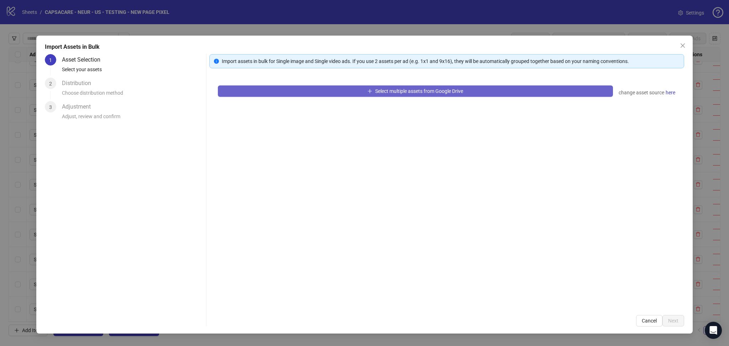
click at [295, 90] on button "Select multiple assets from Google Drive" at bounding box center [415, 90] width 395 height 11
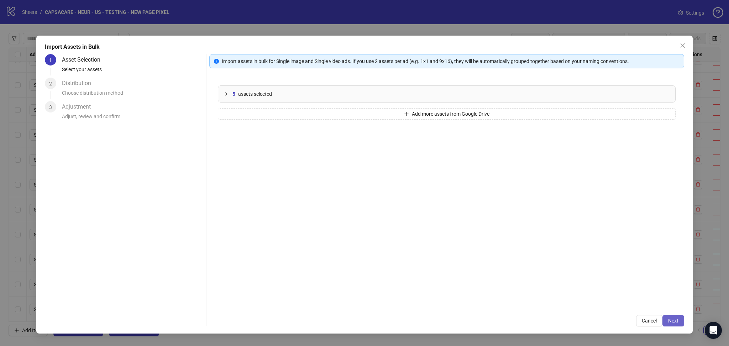
click at [674, 324] on button "Next" at bounding box center [673, 320] width 22 height 11
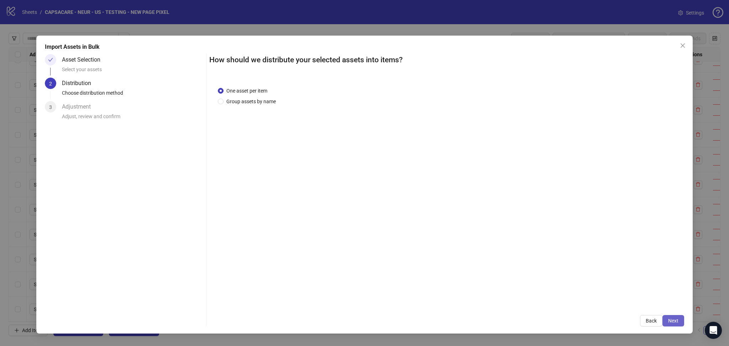
click at [679, 321] on button "Next" at bounding box center [673, 320] width 22 height 11
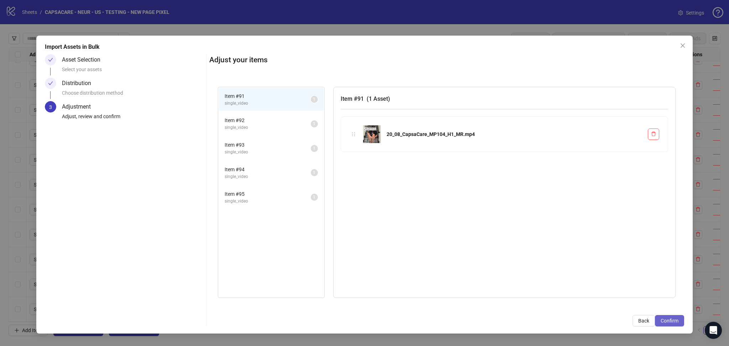
click at [674, 321] on span "Confirm" at bounding box center [669, 321] width 18 height 6
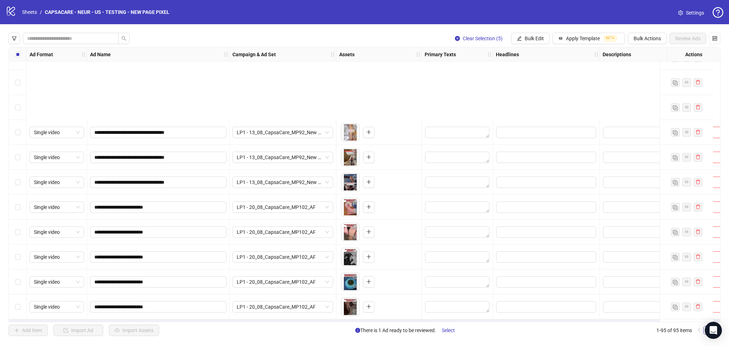
scroll to position [2109, 0]
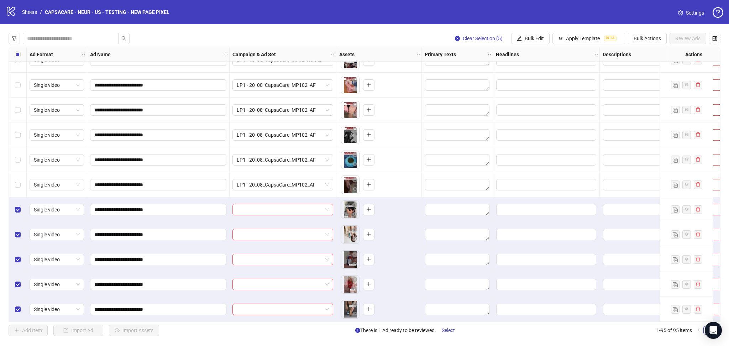
click at [249, 207] on input "search" at bounding box center [280, 209] width 86 height 11
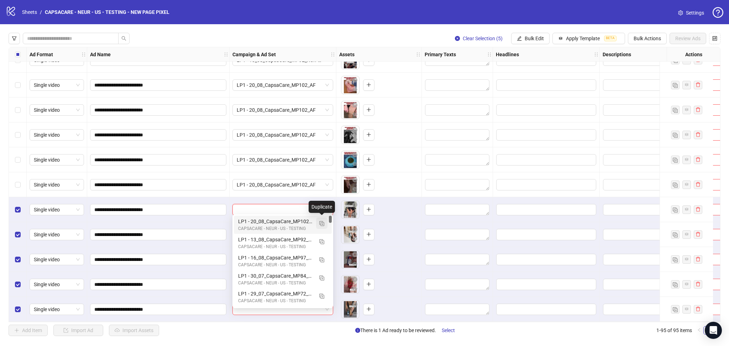
click at [321, 222] on img "button" at bounding box center [321, 223] width 5 height 5
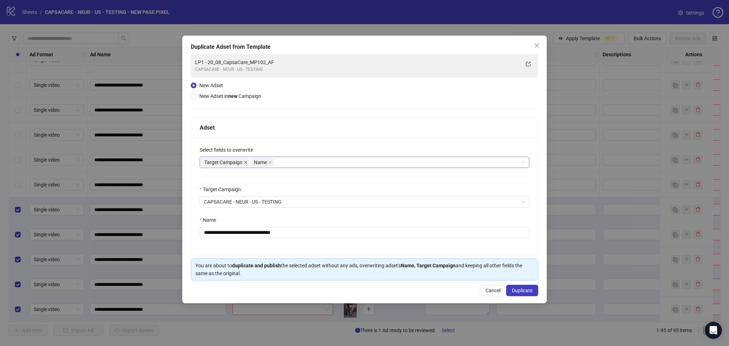
click at [244, 164] on span at bounding box center [246, 162] width 4 height 8
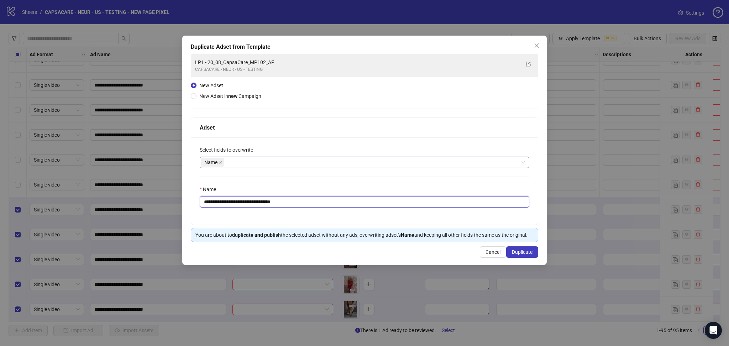
drag, startPoint x: 217, startPoint y: 200, endPoint x: 374, endPoint y: 204, distance: 156.3
click at [374, 204] on input "**********" at bounding box center [364, 201] width 329 height 11
paste input "text"
type input "**********"
click at [522, 256] on button "Duplicate" at bounding box center [522, 251] width 32 height 11
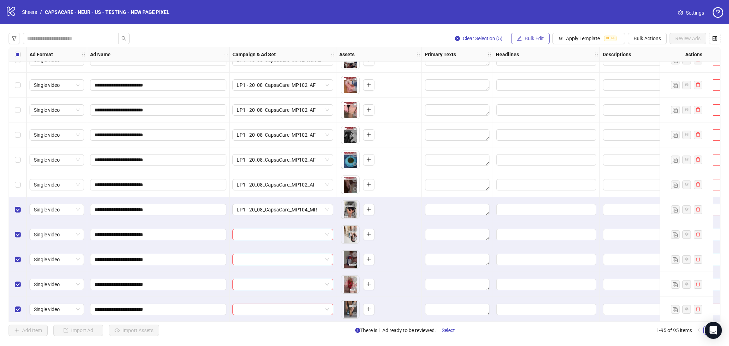
click at [524, 42] on button "Bulk Edit" at bounding box center [530, 38] width 38 height 11
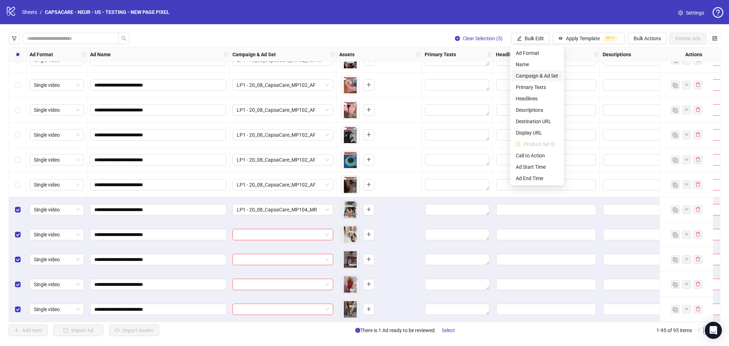
click at [537, 73] on span "Campaign & Ad Set" at bounding box center [537, 76] width 42 height 8
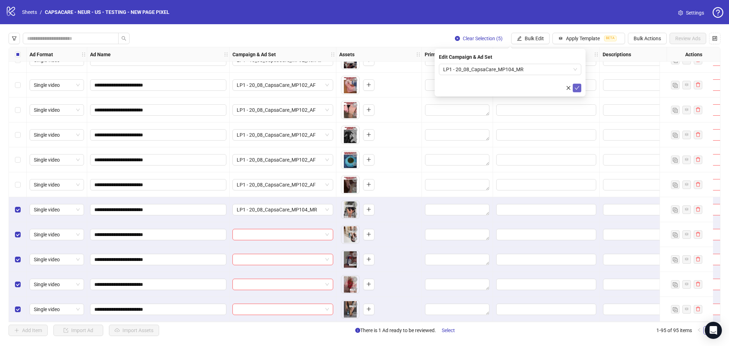
click at [579, 90] on span "submit" at bounding box center [576, 88] width 5 height 6
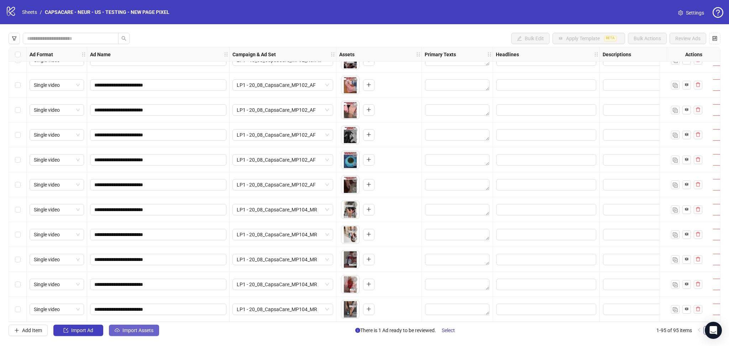
click at [134, 333] on span "Import Assets" at bounding box center [137, 330] width 31 height 6
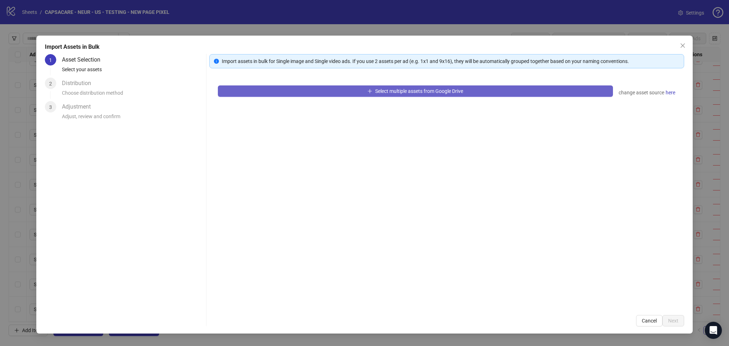
click at [261, 89] on button "Select multiple assets from Google Drive" at bounding box center [415, 90] width 395 height 11
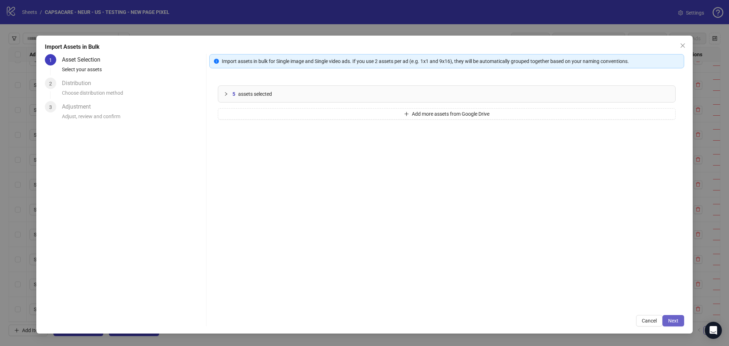
click at [668, 320] on span "Next" at bounding box center [673, 321] width 10 height 6
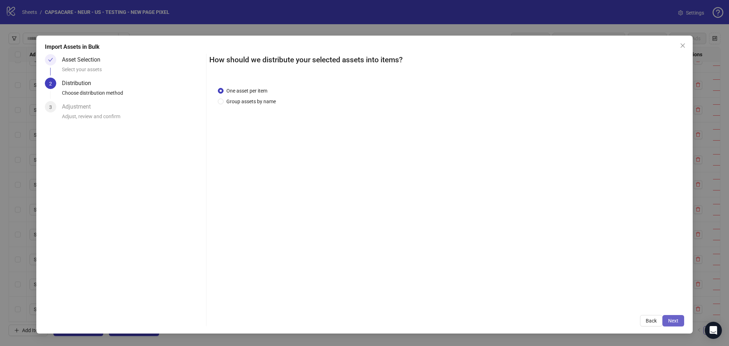
click at [675, 320] on span "Next" at bounding box center [673, 321] width 10 height 6
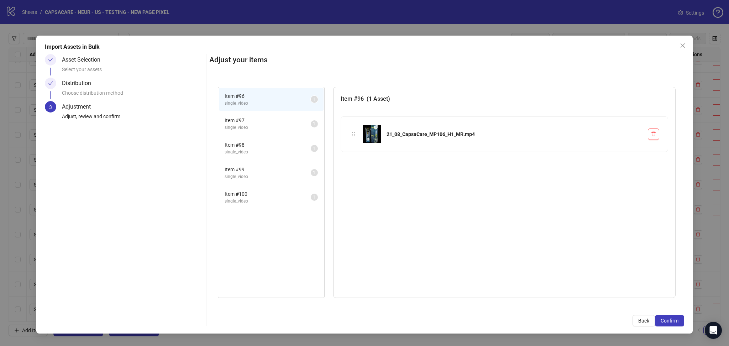
click at [675, 320] on span "Confirm" at bounding box center [669, 321] width 18 height 6
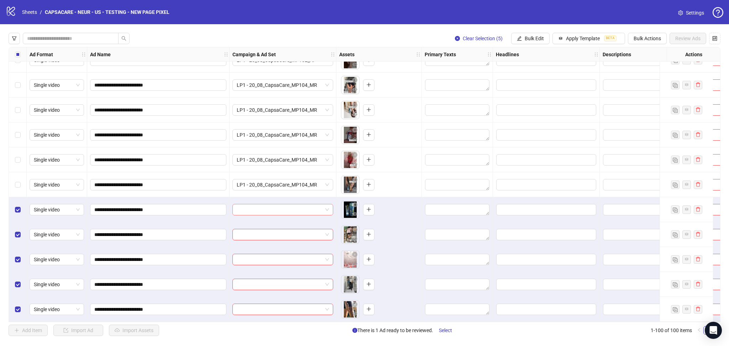
click at [288, 209] on input "search" at bounding box center [280, 209] width 86 height 11
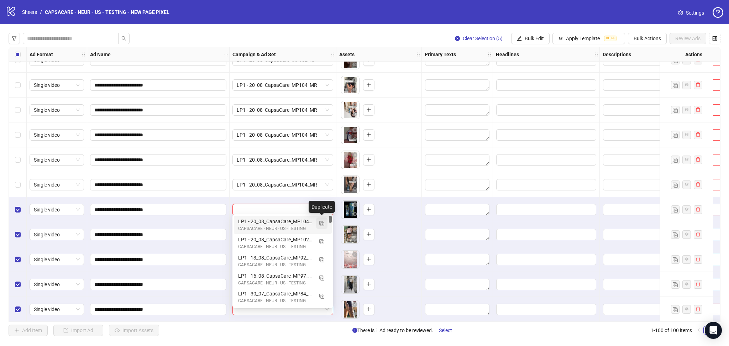
click at [322, 220] on span "button" at bounding box center [321, 223] width 5 height 6
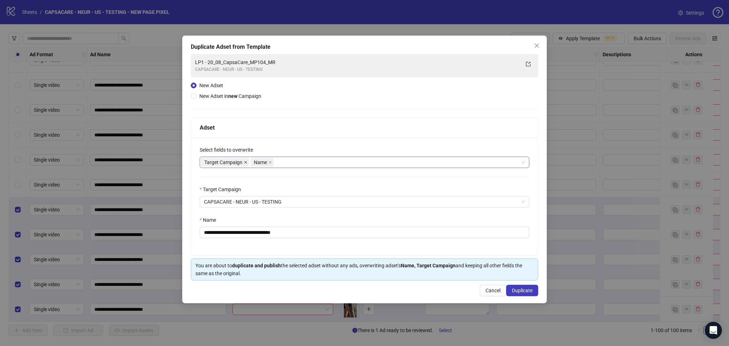
click at [244, 162] on icon "close" at bounding box center [246, 162] width 4 height 4
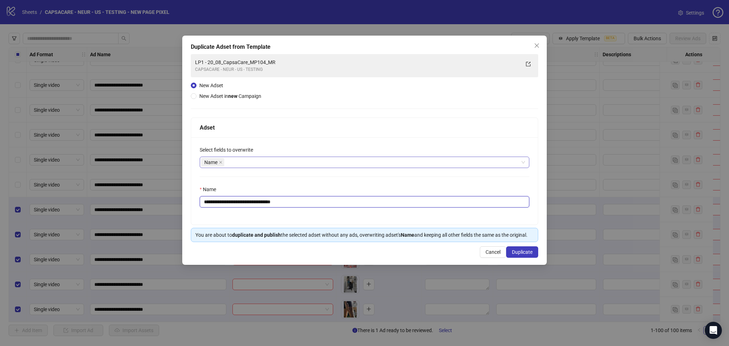
drag, startPoint x: 217, startPoint y: 200, endPoint x: 333, endPoint y: 211, distance: 116.9
click at [319, 202] on input "**********" at bounding box center [364, 201] width 329 height 11
paste input "text"
type input "**********"
click at [524, 257] on button "Duplicate" at bounding box center [522, 251] width 32 height 11
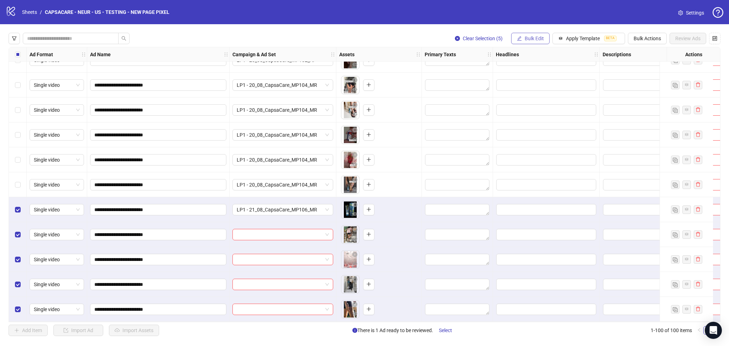
click at [534, 42] on button "Bulk Edit" at bounding box center [530, 38] width 38 height 11
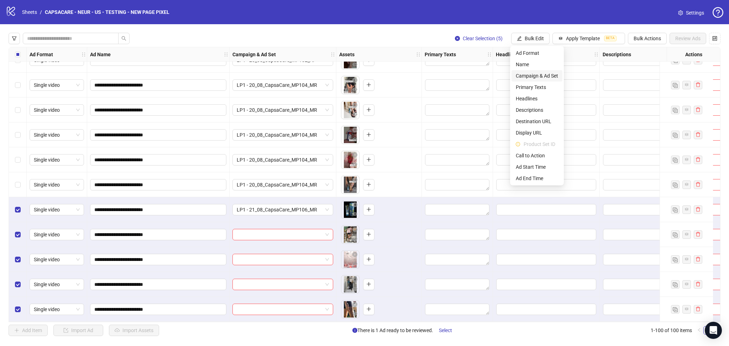
click at [542, 72] on span "Campaign & Ad Set" at bounding box center [537, 76] width 42 height 8
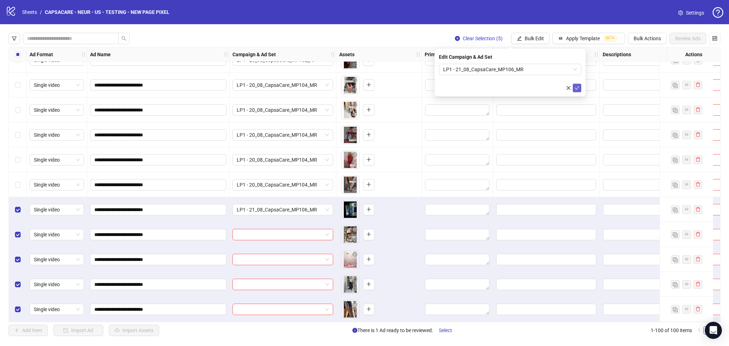
click at [575, 89] on icon "check" at bounding box center [576, 87] width 5 height 5
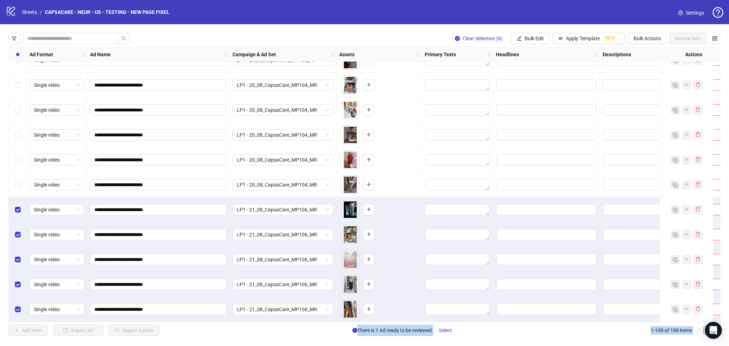
click at [17, 178] on div "Select row 95" at bounding box center [18, 184] width 18 height 25
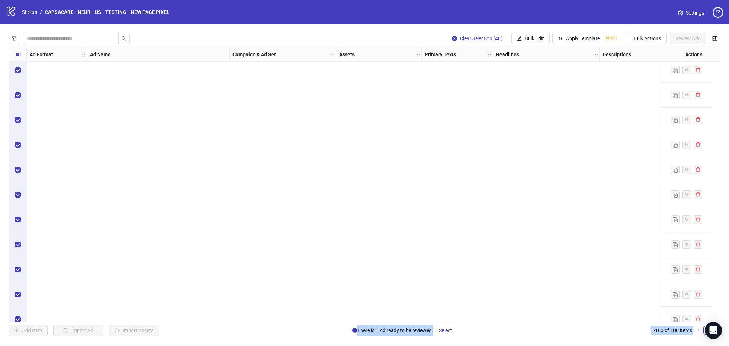
scroll to position [1410, 0]
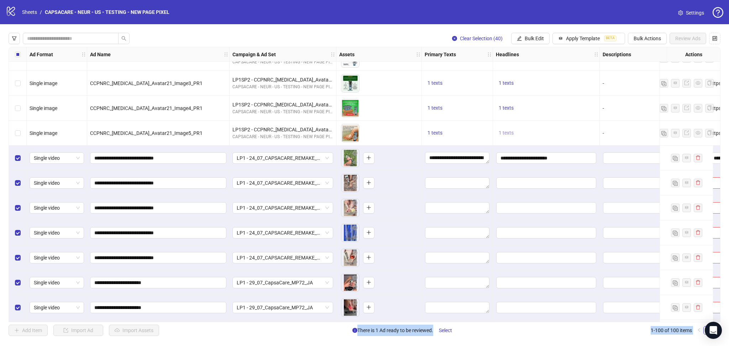
click at [509, 131] on span "1 texts" at bounding box center [506, 133] width 15 height 6
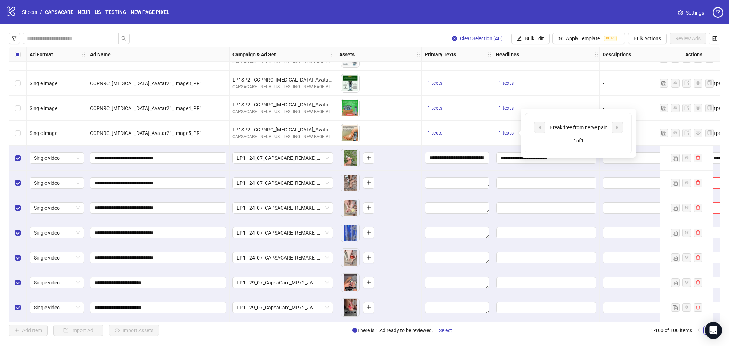
click at [553, 98] on div "1 texts" at bounding box center [546, 108] width 107 height 25
click at [527, 37] on span "Bulk Edit" at bounding box center [533, 39] width 19 height 6
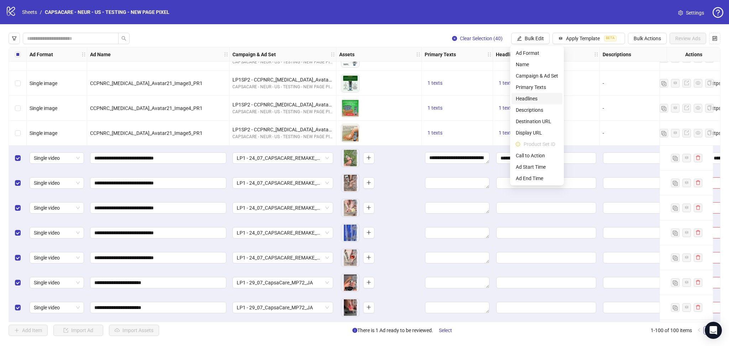
click at [536, 94] on li "Headlines" at bounding box center [536, 98] width 51 height 11
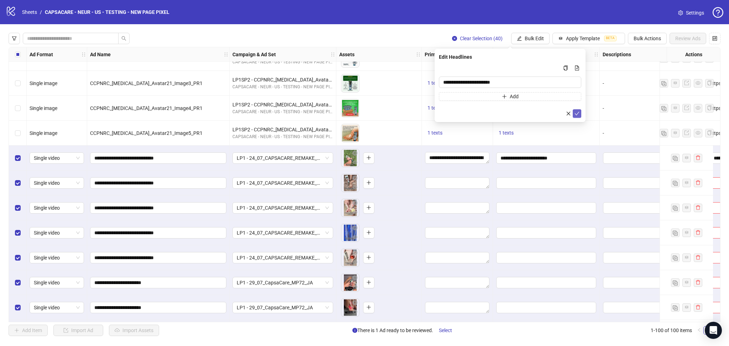
click at [576, 114] on icon "check" at bounding box center [576, 113] width 5 height 5
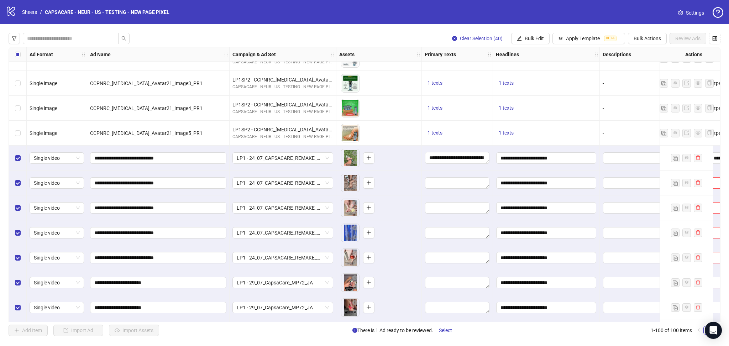
click at [533, 44] on div "Clear Selection (40) Bulk Edit Apply Template BETA Bulk Actions Review Ads Ad F…" at bounding box center [364, 184] width 729 height 320
click at [533, 40] on span "Bulk Edit" at bounding box center [533, 39] width 19 height 6
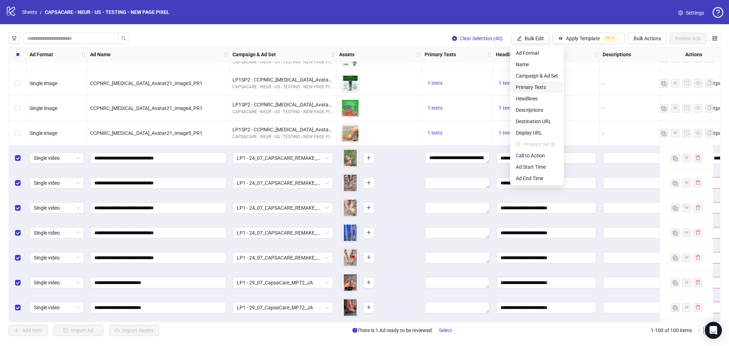
click at [536, 83] on li "Primary Texts" at bounding box center [536, 86] width 51 height 11
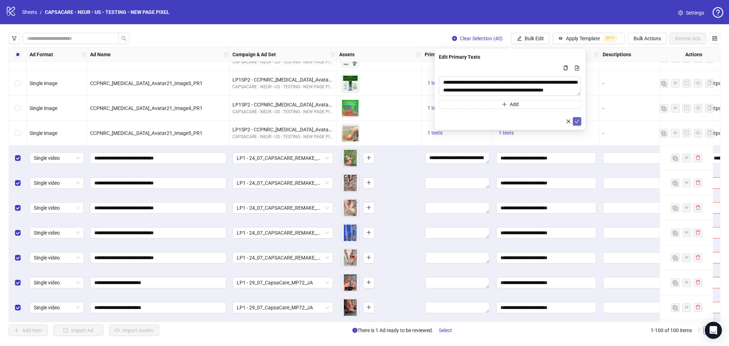
click at [576, 118] on button "submit" at bounding box center [577, 121] width 9 height 9
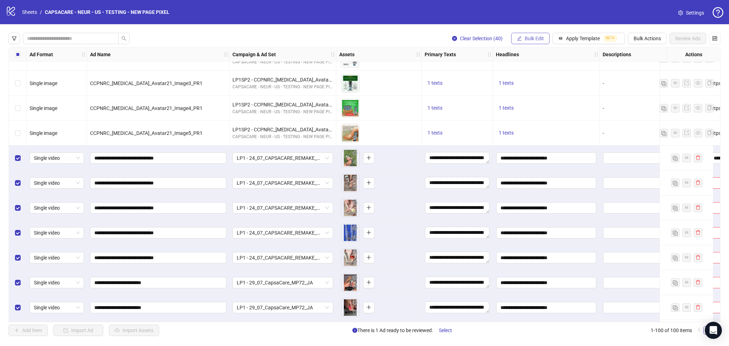
click at [534, 38] on span "Bulk Edit" at bounding box center [533, 39] width 19 height 6
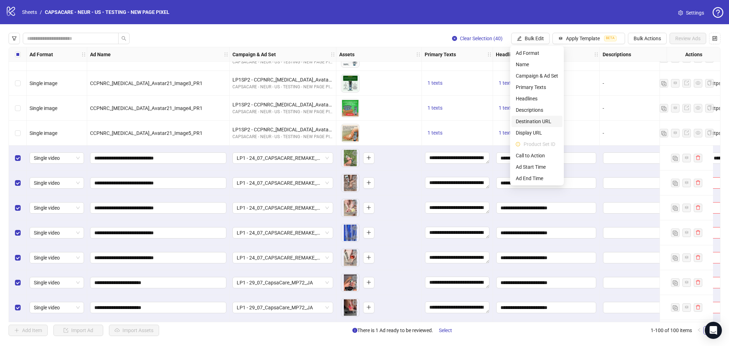
click at [549, 118] on span "Destination URL" at bounding box center [537, 121] width 42 height 8
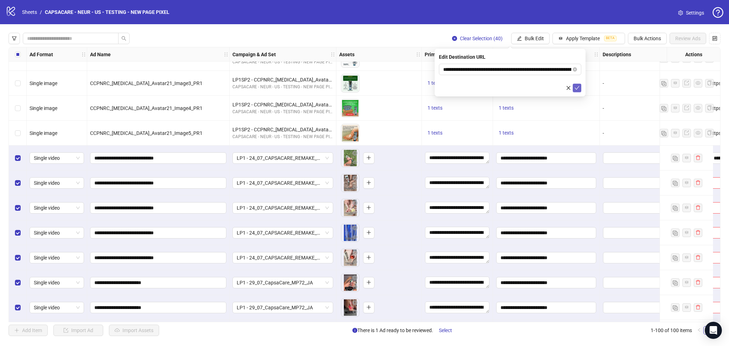
click at [576, 89] on icon "check" at bounding box center [576, 87] width 5 height 5
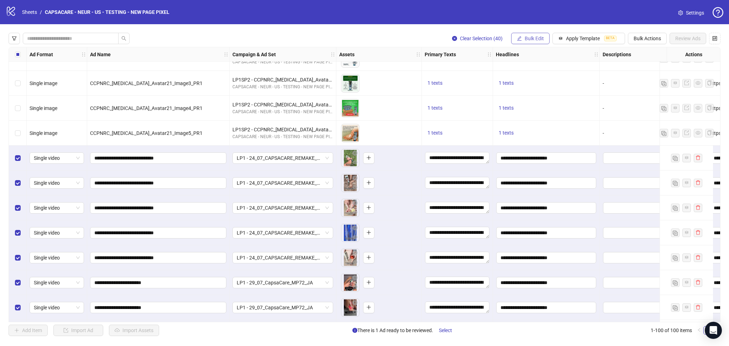
click at [527, 36] on span "Bulk Edit" at bounding box center [533, 39] width 19 height 6
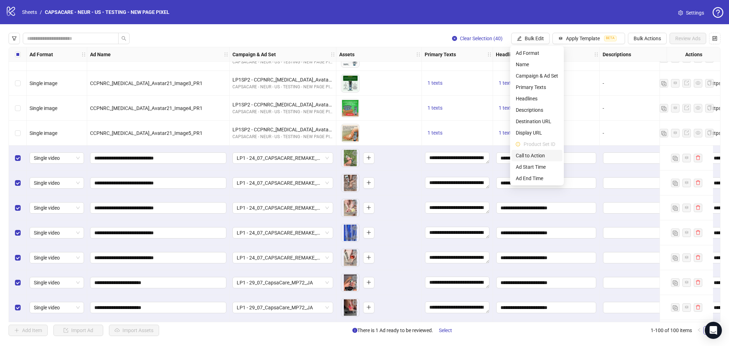
click at [533, 152] on span "Call to Action" at bounding box center [537, 156] width 42 height 8
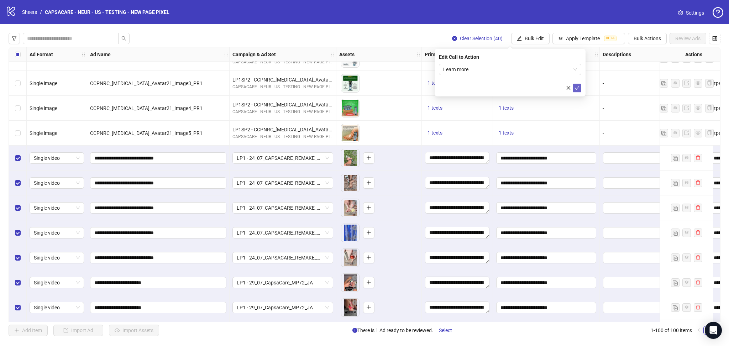
click at [574, 88] on icon "check" at bounding box center [576, 87] width 5 height 5
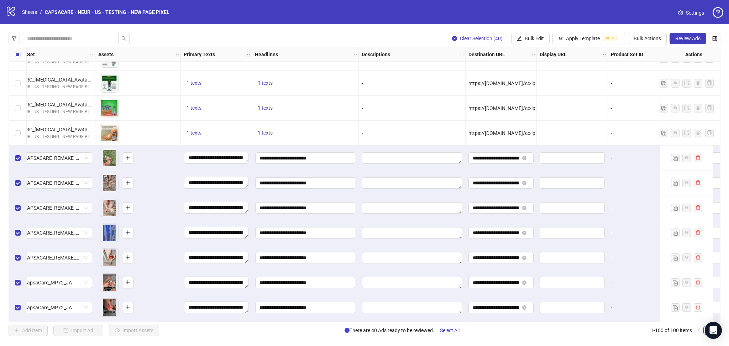
scroll to position [1410, 252]
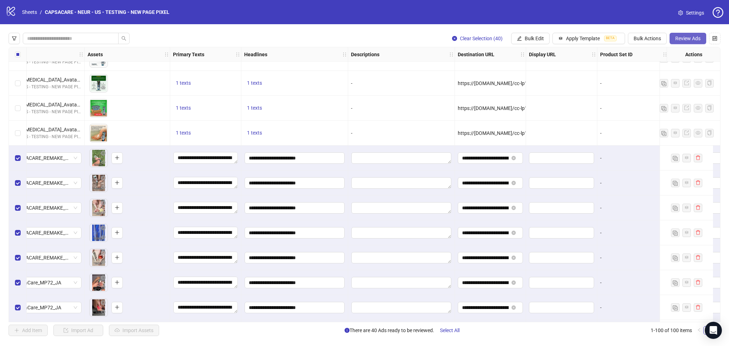
click at [689, 42] on button "Review Ads" at bounding box center [687, 38] width 37 height 11
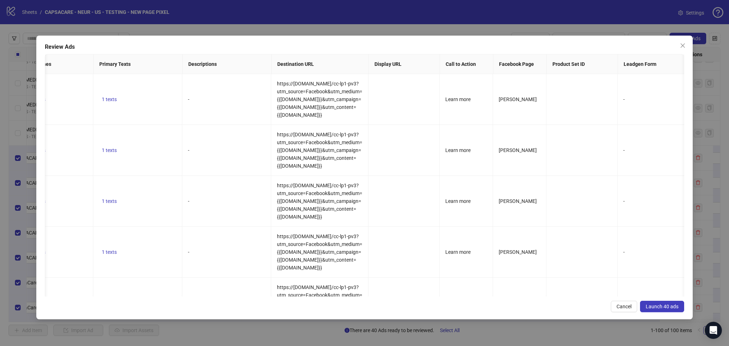
scroll to position [0, 297]
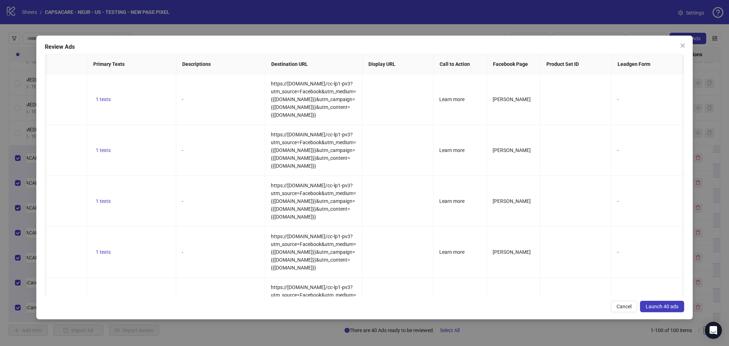
click at [658, 303] on button "Launch 40 ads" at bounding box center [662, 306] width 44 height 11
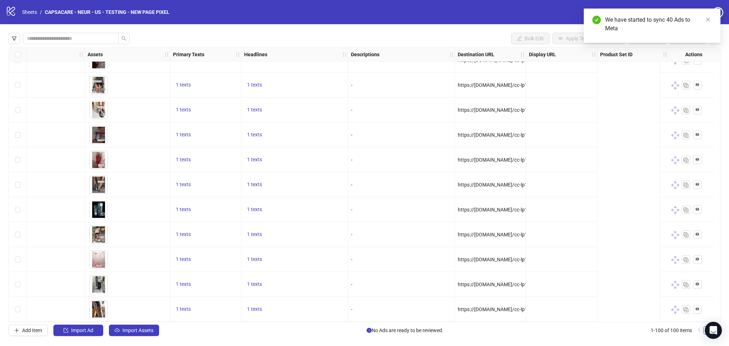
scroll to position [2233, 0]
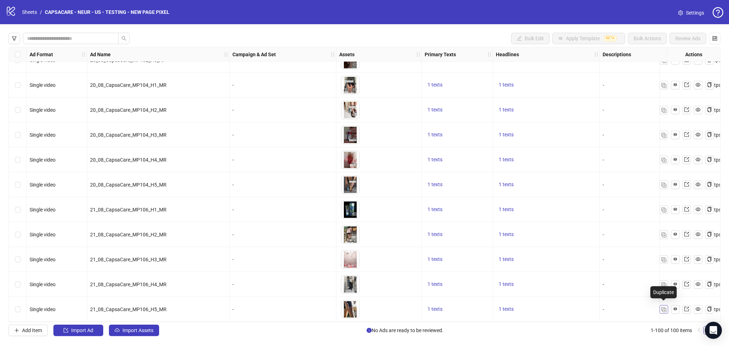
click at [664, 307] on img "button" at bounding box center [663, 309] width 5 height 5
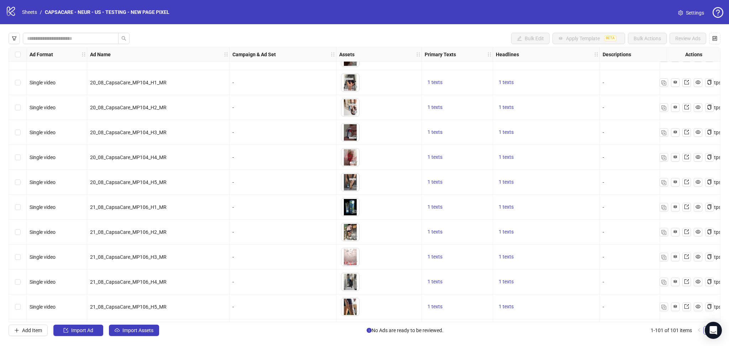
scroll to position [2258, 0]
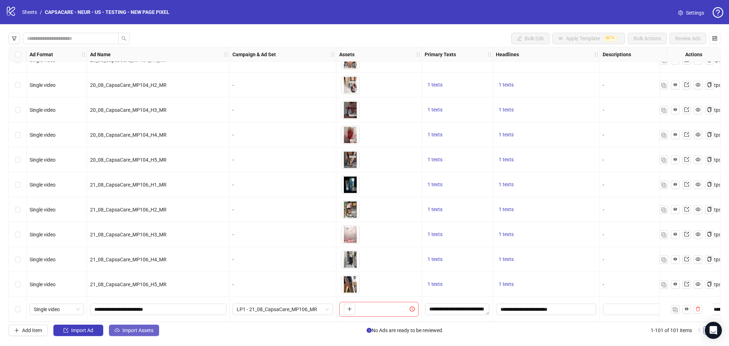
click at [133, 327] on span "Import Assets" at bounding box center [137, 330] width 31 height 6
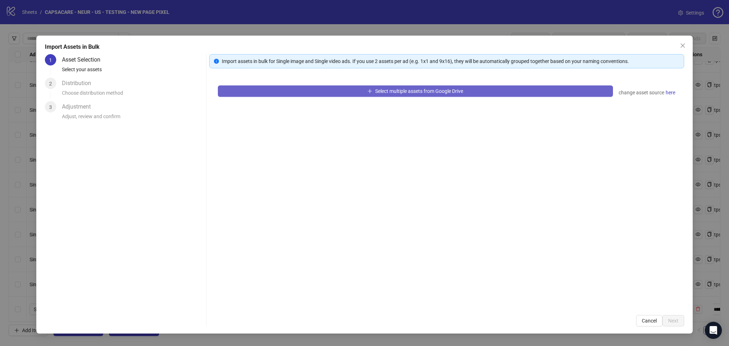
click at [269, 94] on button "Select multiple assets from Google Drive" at bounding box center [415, 90] width 395 height 11
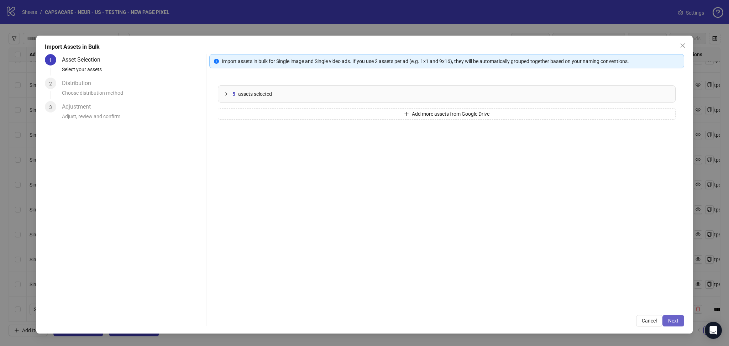
click at [668, 321] on span "Next" at bounding box center [673, 321] width 10 height 6
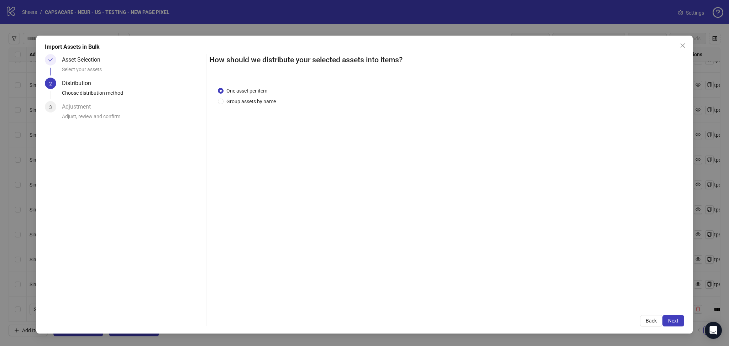
click at [672, 322] on span "Next" at bounding box center [673, 321] width 10 height 6
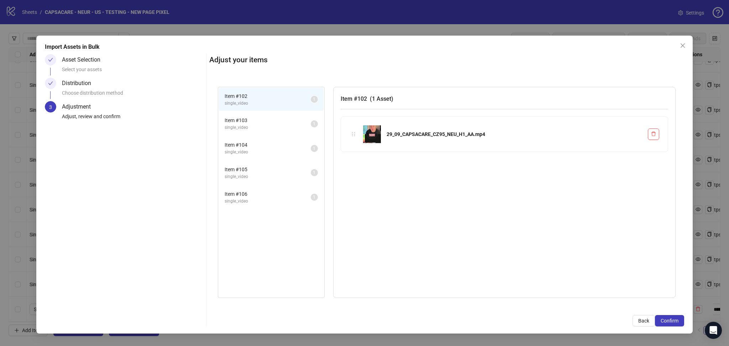
click at [672, 322] on span "Confirm" at bounding box center [669, 321] width 18 height 6
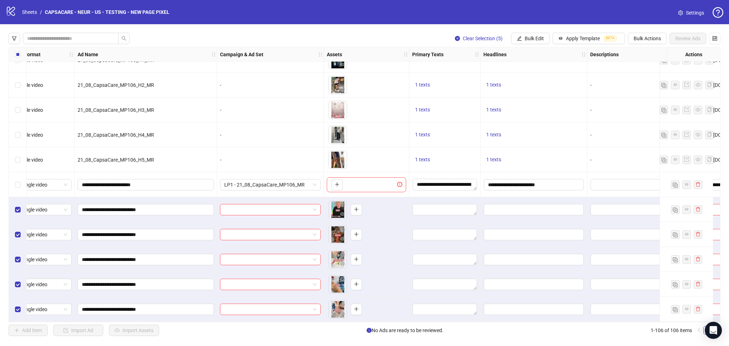
scroll to position [2383, 0]
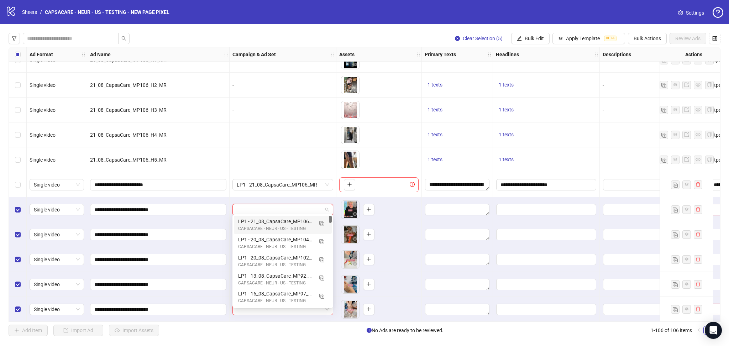
click at [280, 208] on input "search" at bounding box center [280, 209] width 86 height 11
click at [322, 218] on button "button" at bounding box center [321, 222] width 11 height 11
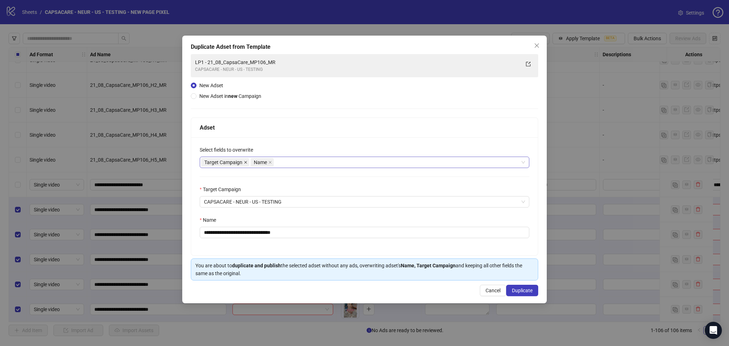
click at [246, 162] on icon "close" at bounding box center [246, 162] width 4 height 4
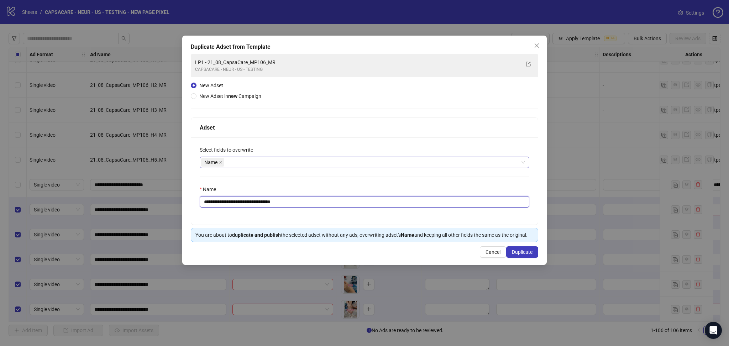
drag, startPoint x: 217, startPoint y: 204, endPoint x: 361, endPoint y: 216, distance: 144.3
click at [350, 208] on div "**********" at bounding box center [364, 180] width 347 height 87
paste input "text"
type input "**********"
click at [516, 253] on span "Duplicate" at bounding box center [522, 252] width 21 height 6
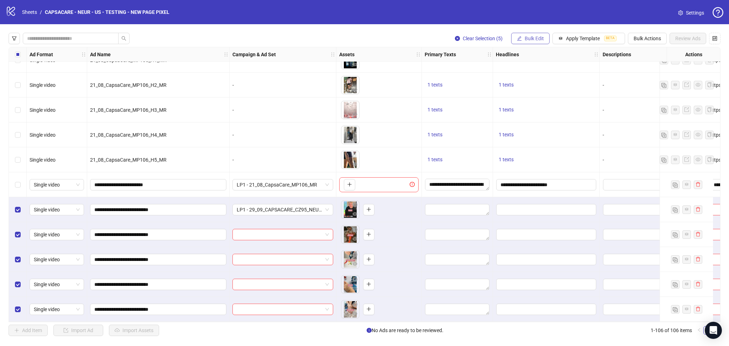
click at [524, 40] on span "Bulk Edit" at bounding box center [533, 39] width 19 height 6
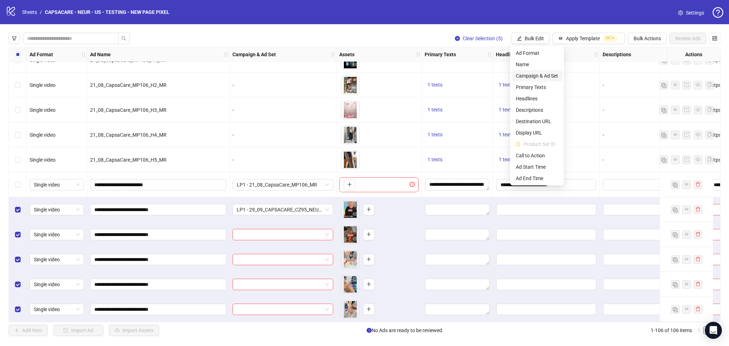
click at [542, 72] on span "Campaign & Ad Set" at bounding box center [537, 76] width 42 height 8
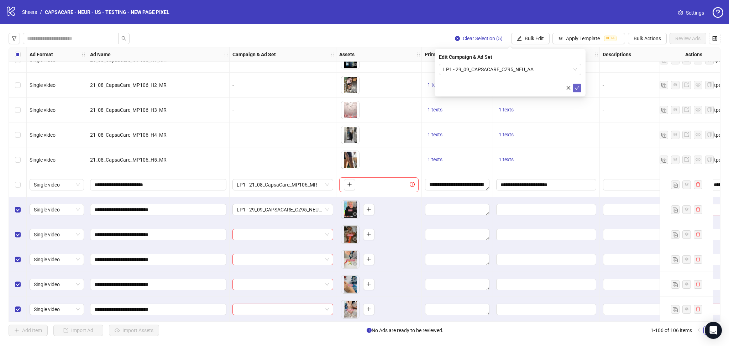
click at [578, 88] on icon "check" at bounding box center [576, 87] width 5 height 5
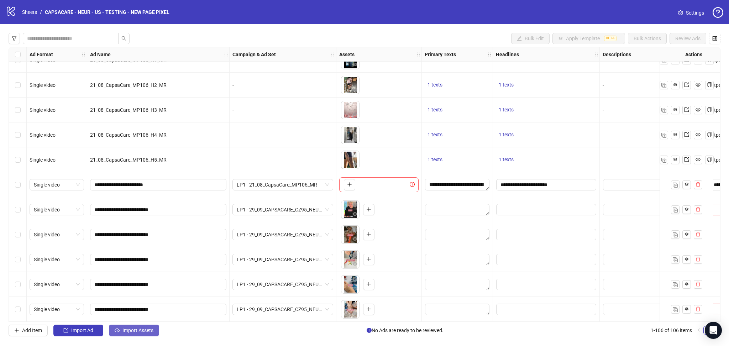
click at [134, 332] on span "Import Assets" at bounding box center [137, 330] width 31 height 6
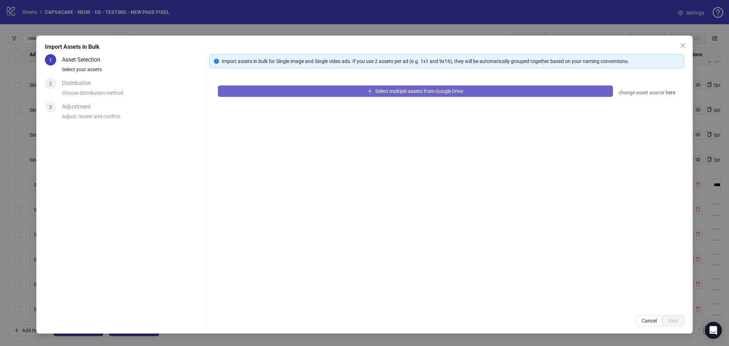
click at [268, 96] on button "Select multiple assets from Google Drive" at bounding box center [415, 90] width 395 height 11
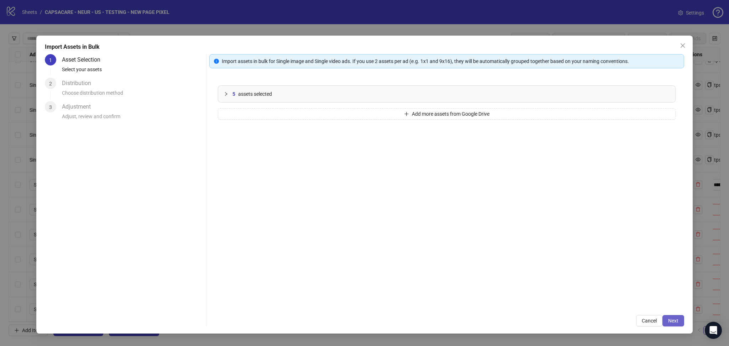
click at [676, 318] on span "Next" at bounding box center [673, 321] width 10 height 6
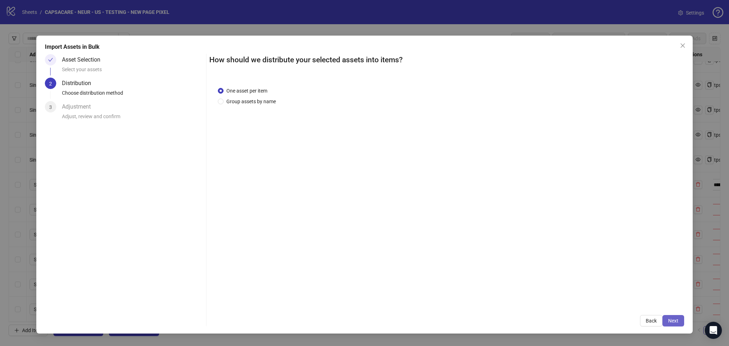
click at [673, 316] on button "Next" at bounding box center [673, 320] width 22 height 11
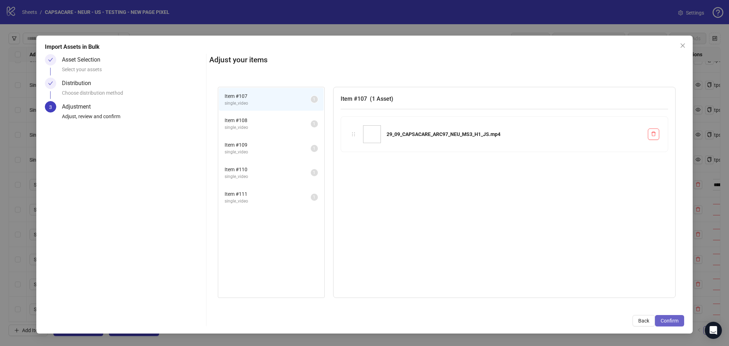
click at [673, 317] on button "Confirm" at bounding box center [669, 320] width 29 height 11
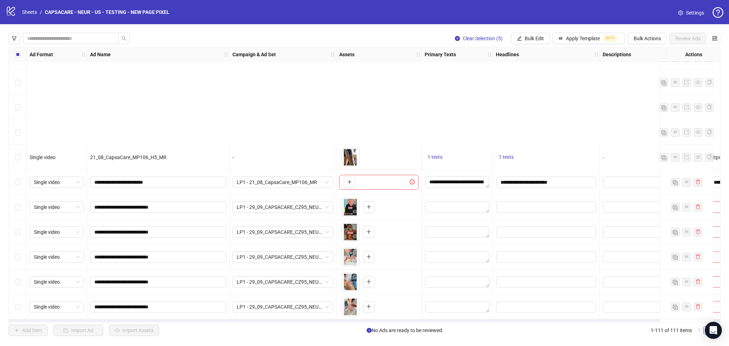
scroll to position [2507, 0]
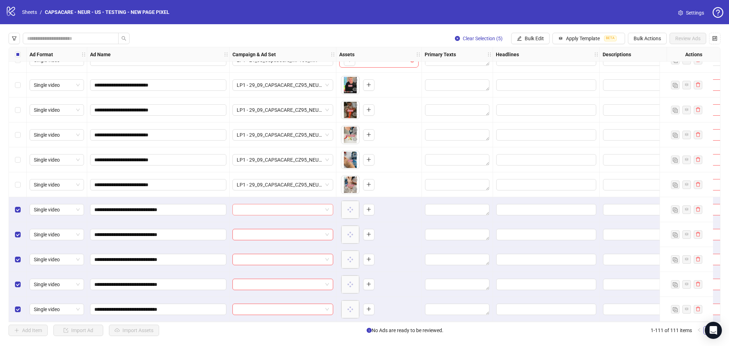
click at [258, 207] on input "search" at bounding box center [280, 209] width 86 height 11
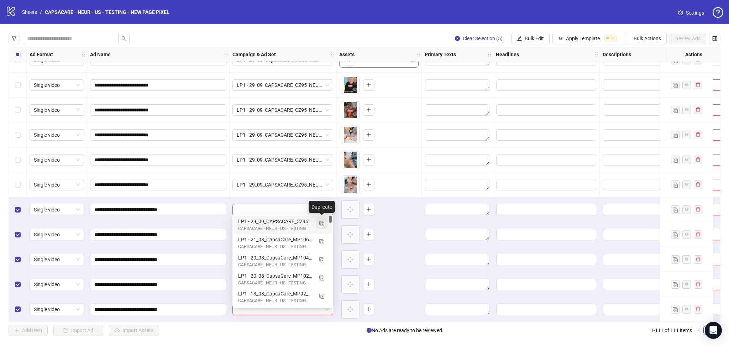
click at [323, 221] on img "button" at bounding box center [321, 223] width 5 height 5
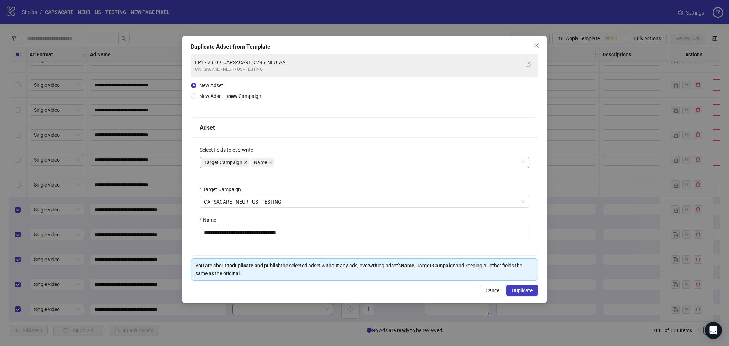
click at [246, 161] on icon "close" at bounding box center [246, 162] width 4 height 4
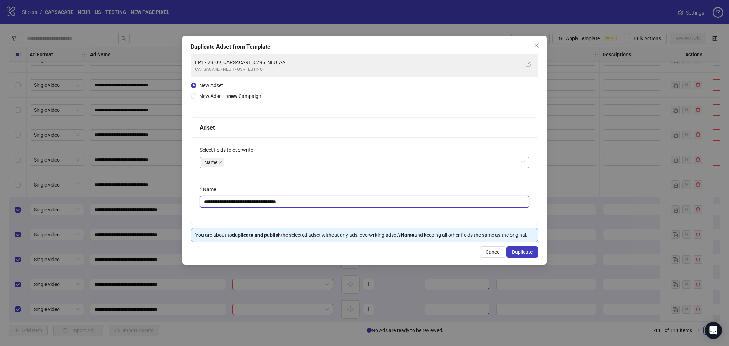
drag, startPoint x: 217, startPoint y: 202, endPoint x: 367, endPoint y: 212, distance: 150.1
click at [367, 212] on div "**********" at bounding box center [364, 180] width 347 height 87
paste input "text"
type input "**********"
click at [521, 255] on span "Duplicate" at bounding box center [522, 252] width 21 height 6
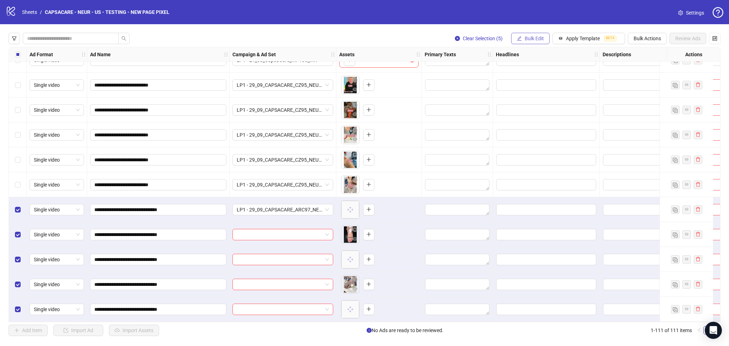
click at [525, 38] on span "Bulk Edit" at bounding box center [533, 39] width 19 height 6
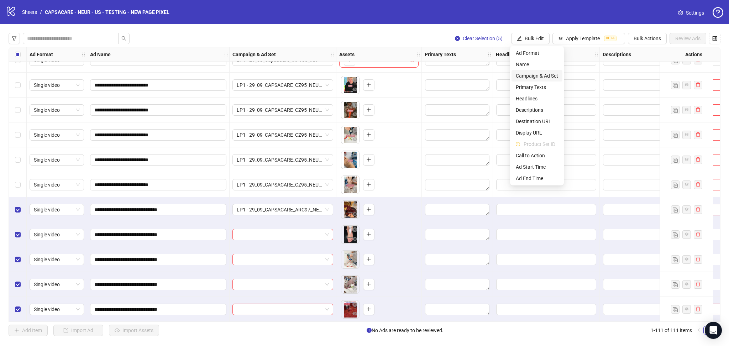
click at [544, 73] on span "Campaign & Ad Set" at bounding box center [537, 76] width 42 height 8
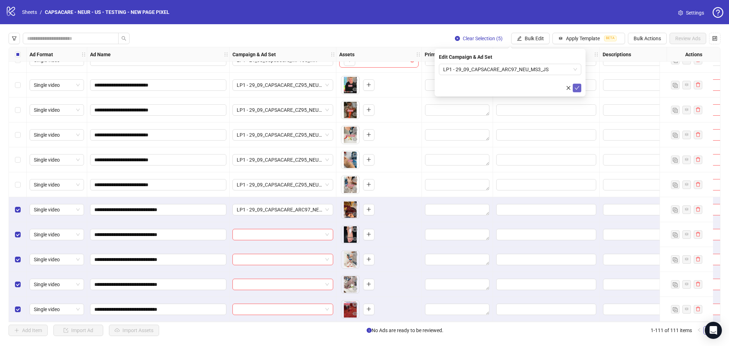
click at [576, 87] on icon "check" at bounding box center [576, 87] width 5 height 5
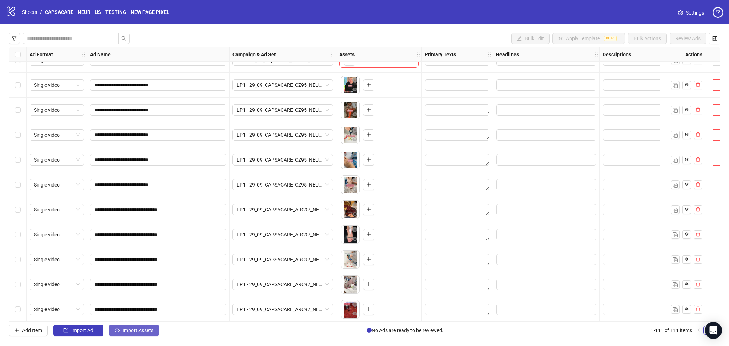
click at [132, 333] on span "Import Assets" at bounding box center [137, 330] width 31 height 6
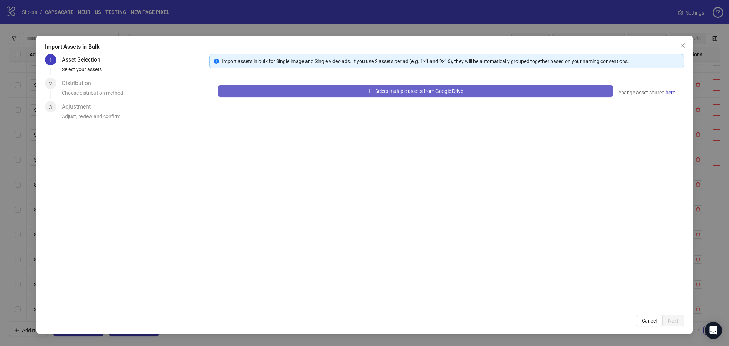
click at [319, 92] on button "Select multiple assets from Google Drive" at bounding box center [415, 90] width 395 height 11
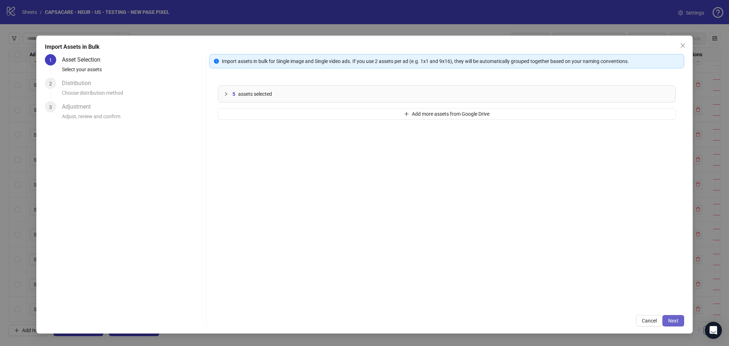
click at [674, 319] on span "Next" at bounding box center [673, 321] width 10 height 6
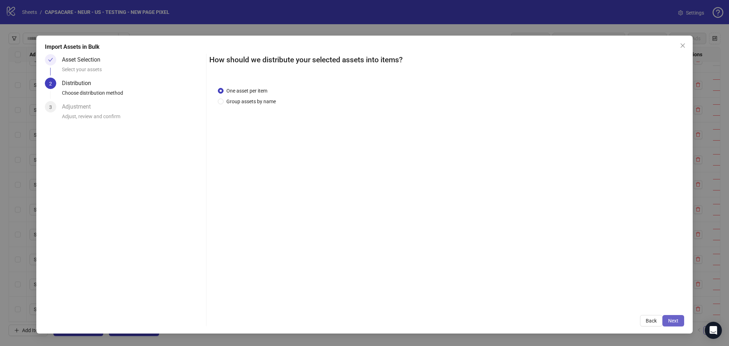
click at [674, 321] on span "Next" at bounding box center [673, 321] width 10 height 6
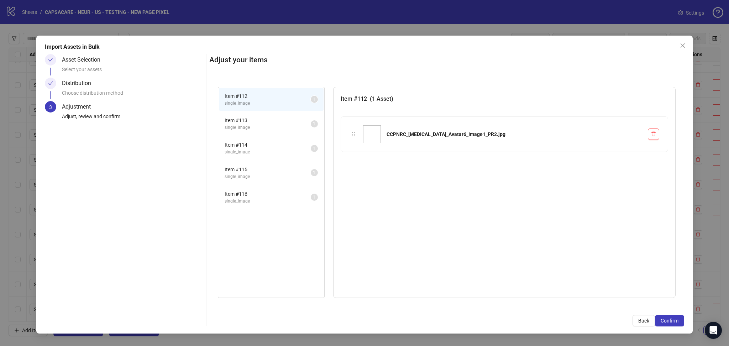
click at [674, 321] on span "Confirm" at bounding box center [669, 321] width 18 height 6
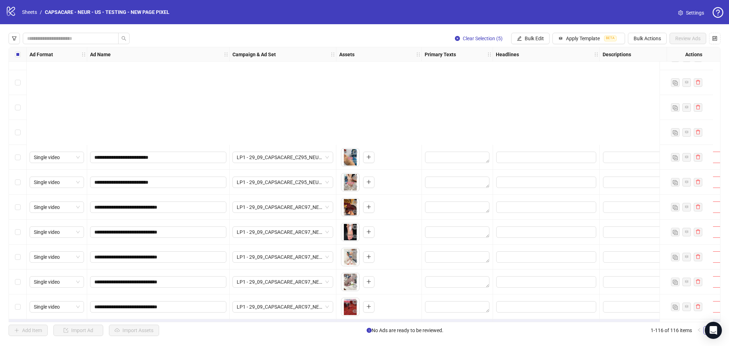
scroll to position [2632, 0]
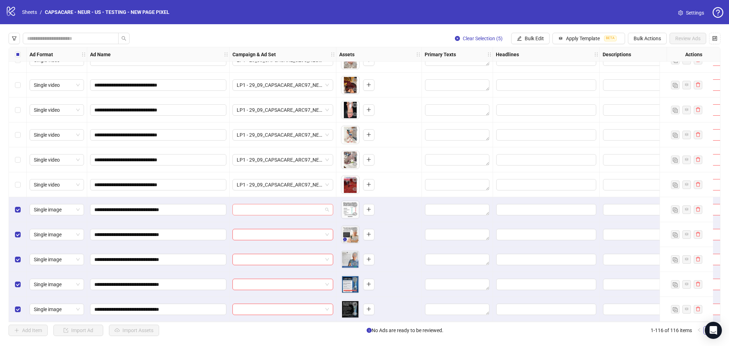
click at [268, 207] on input "search" at bounding box center [280, 209] width 86 height 11
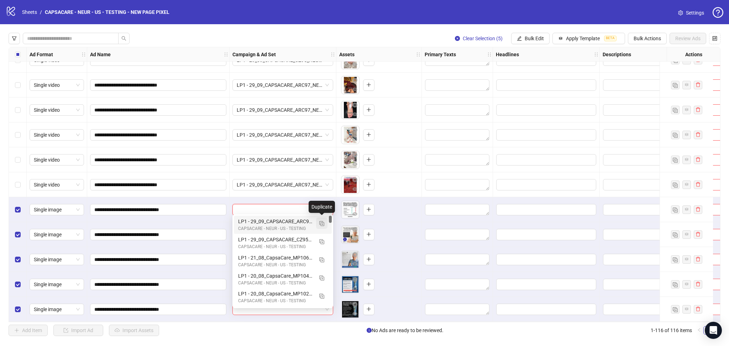
click at [325, 226] on button "button" at bounding box center [321, 222] width 11 height 11
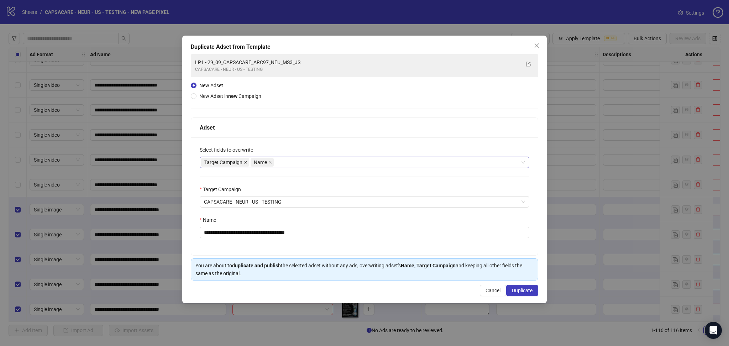
click at [244, 164] on icon "close" at bounding box center [246, 162] width 4 height 4
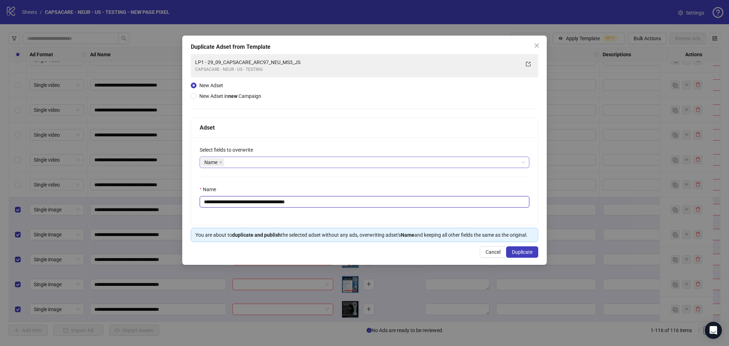
drag, startPoint x: 216, startPoint y: 201, endPoint x: 362, endPoint y: 222, distance: 147.3
click at [357, 218] on div "**********" at bounding box center [364, 180] width 347 height 87
paste input "text"
type input "**********"
click at [514, 255] on span "Duplicate" at bounding box center [522, 252] width 21 height 6
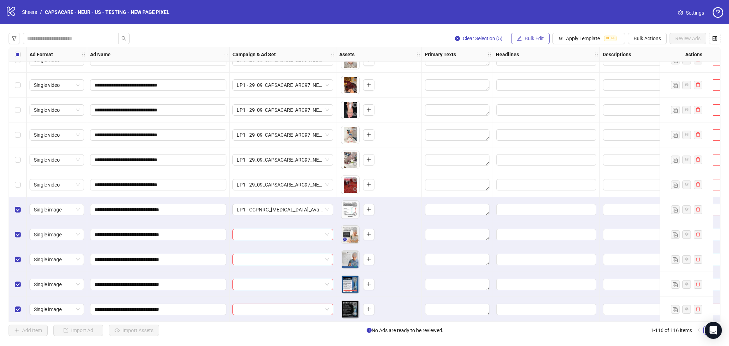
click at [524, 37] on span "Bulk Edit" at bounding box center [533, 39] width 19 height 6
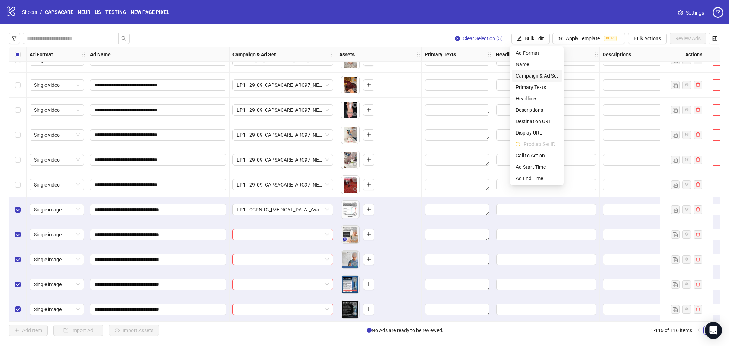
click at [547, 77] on span "Campaign & Ad Set" at bounding box center [537, 76] width 42 height 8
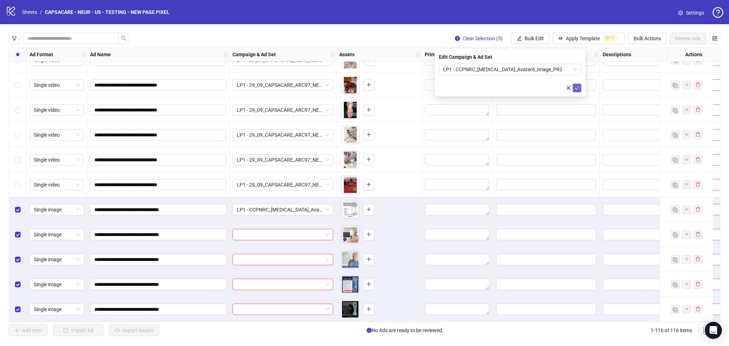
click at [576, 88] on icon "check" at bounding box center [576, 87] width 5 height 5
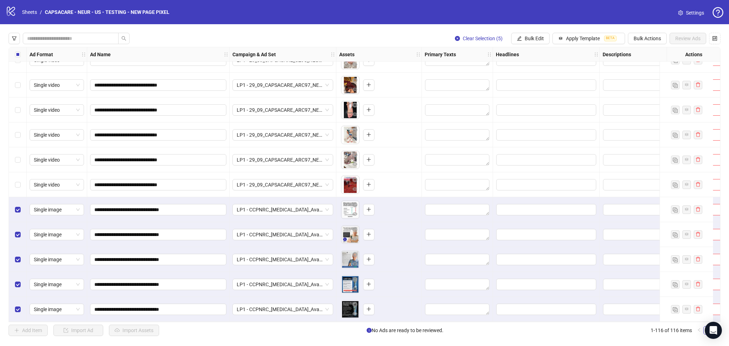
click at [17, 59] on div "Select all rows" at bounding box center [18, 54] width 18 height 14
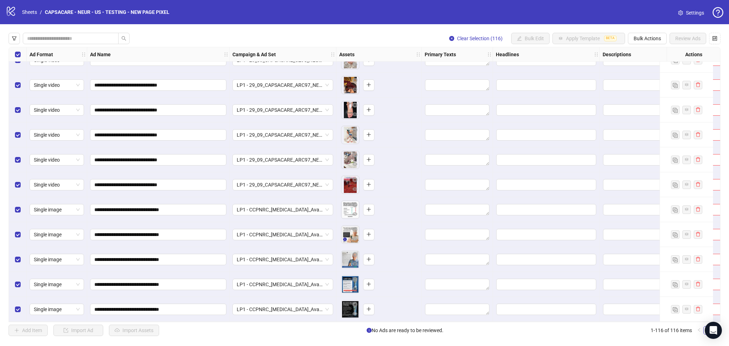
click at [17, 59] on div "Select all rows" at bounding box center [18, 54] width 18 height 14
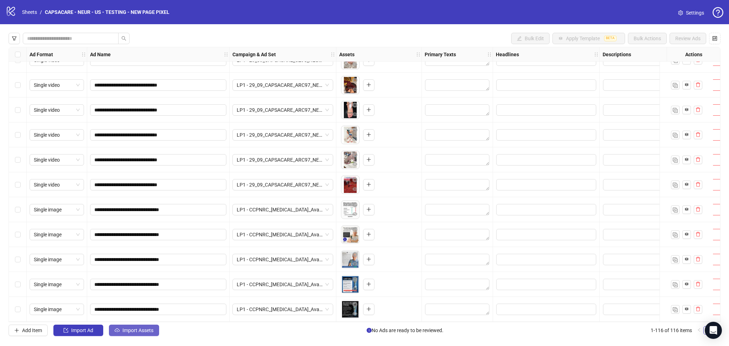
click at [135, 334] on button "Import Assets" at bounding box center [134, 330] width 50 height 11
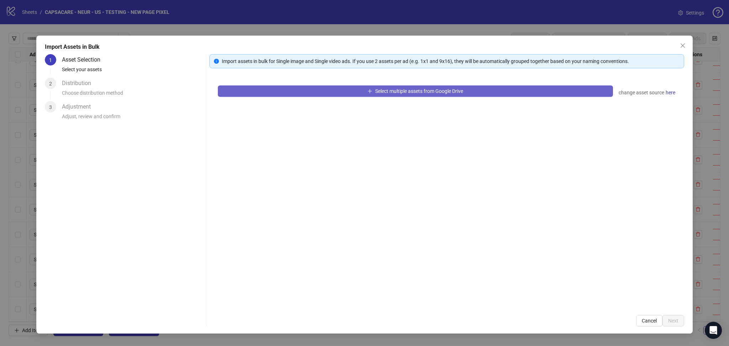
click at [283, 93] on button "Select multiple assets from Google Drive" at bounding box center [415, 90] width 395 height 11
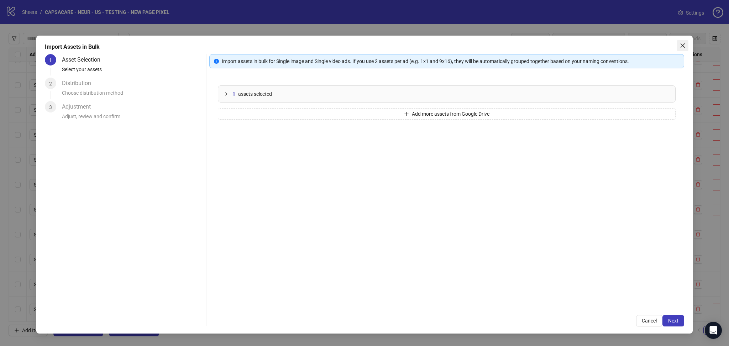
click at [682, 47] on icon "close" at bounding box center [683, 46] width 6 height 6
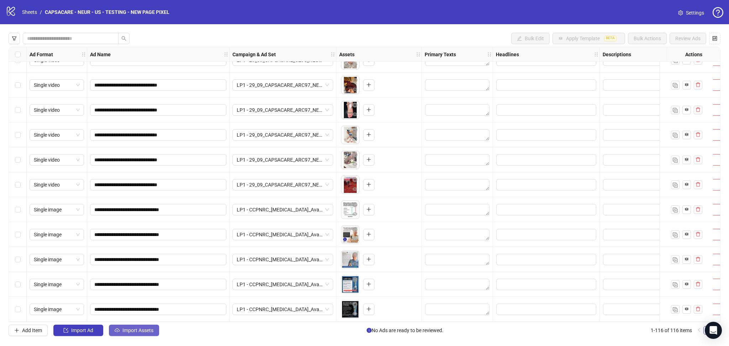
click at [141, 325] on button "Import Assets" at bounding box center [134, 330] width 50 height 11
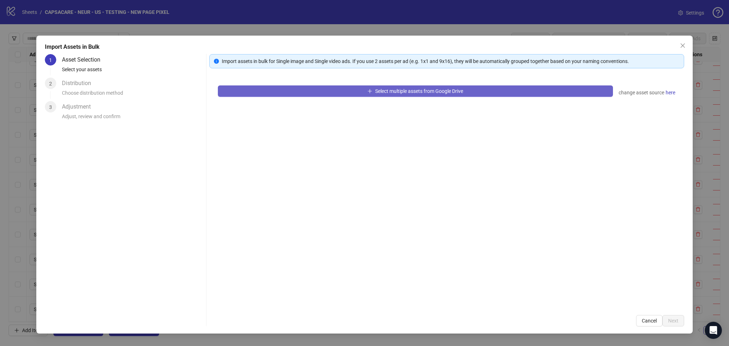
click at [285, 94] on button "Select multiple assets from Google Drive" at bounding box center [415, 90] width 395 height 11
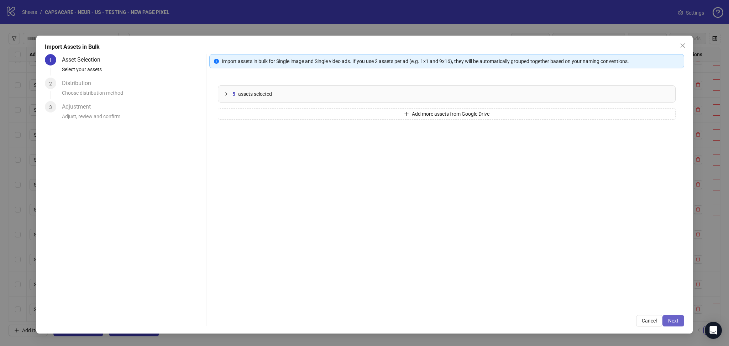
click at [672, 316] on button "Next" at bounding box center [673, 320] width 22 height 11
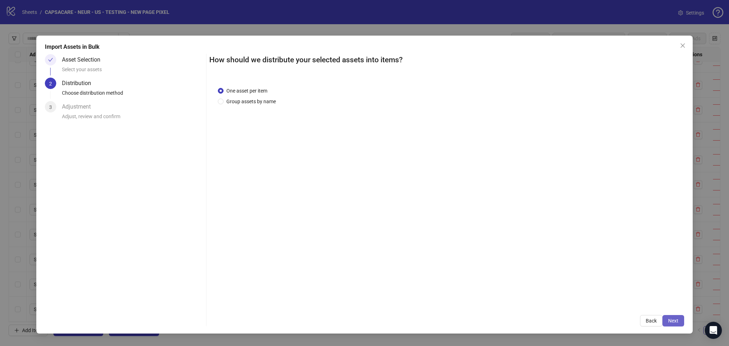
click at [673, 318] on span "Next" at bounding box center [673, 321] width 10 height 6
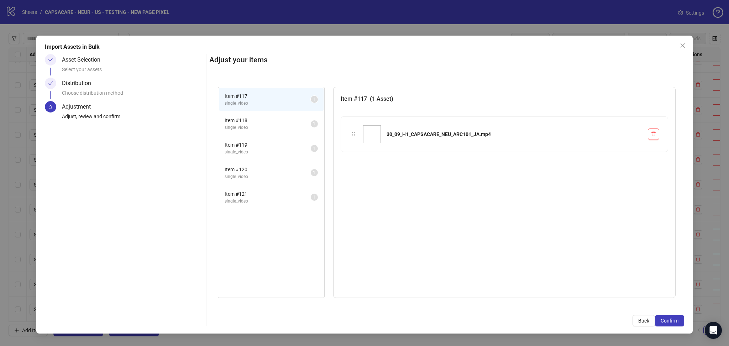
click at [673, 318] on span "Confirm" at bounding box center [669, 321] width 18 height 6
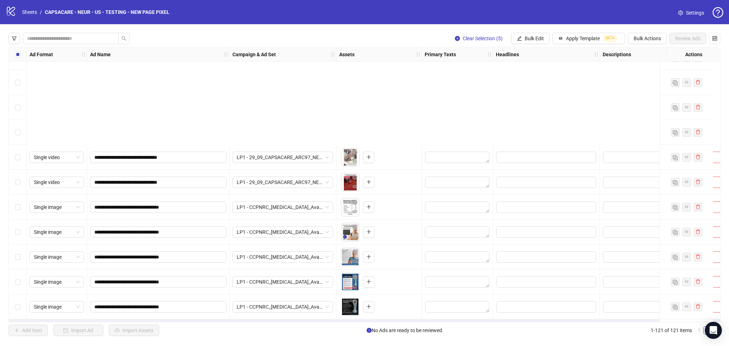
scroll to position [2756, 0]
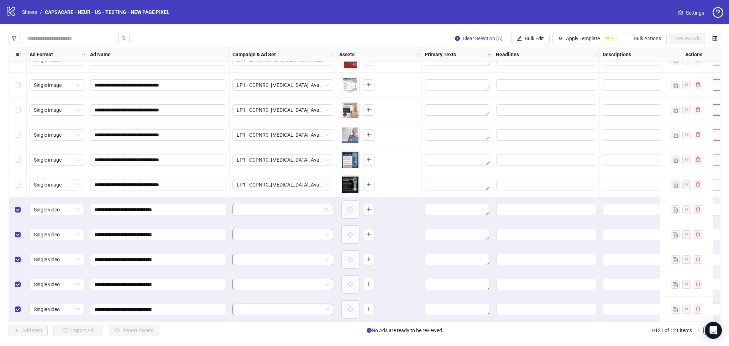
click at [263, 205] on input "search" at bounding box center [280, 209] width 86 height 11
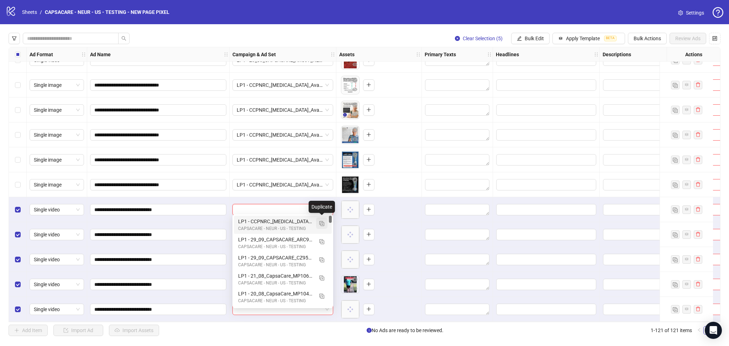
click at [322, 219] on button "button" at bounding box center [321, 222] width 11 height 11
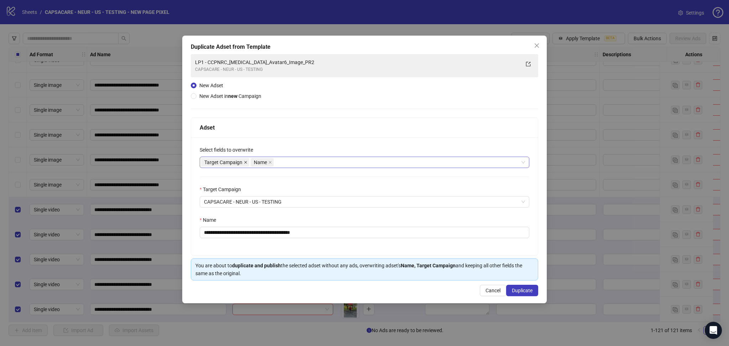
click at [246, 161] on icon "close" at bounding box center [246, 162] width 4 height 4
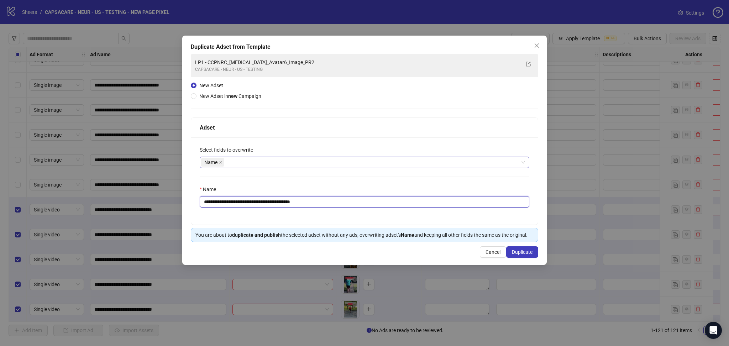
drag, startPoint x: 217, startPoint y: 202, endPoint x: 373, endPoint y: 214, distance: 156.6
click at [373, 214] on div "**********" at bounding box center [364, 180] width 347 height 87
paste input "text"
type input "**********"
click at [527, 251] on span "Duplicate" at bounding box center [522, 252] width 21 height 6
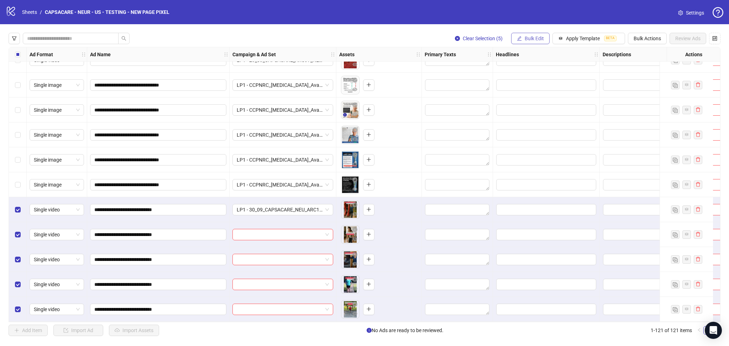
click at [538, 39] on span "Bulk Edit" at bounding box center [533, 39] width 19 height 6
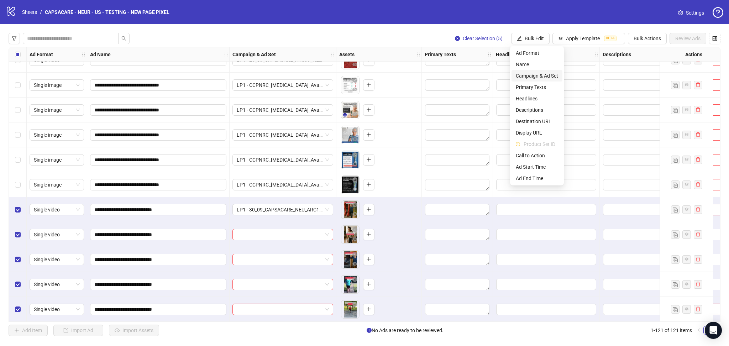
click at [549, 73] on span "Campaign & Ad Set" at bounding box center [537, 76] width 42 height 8
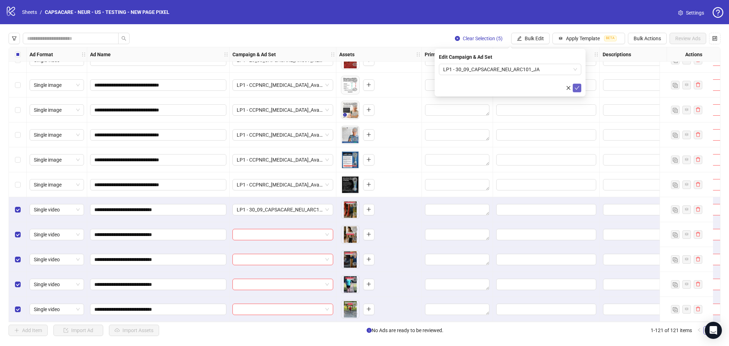
click at [576, 89] on icon "check" at bounding box center [576, 87] width 5 height 5
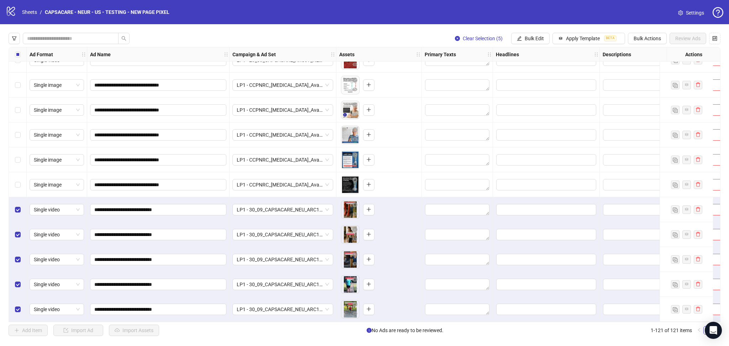
click at [17, 58] on label "Select all rows" at bounding box center [18, 55] width 6 height 8
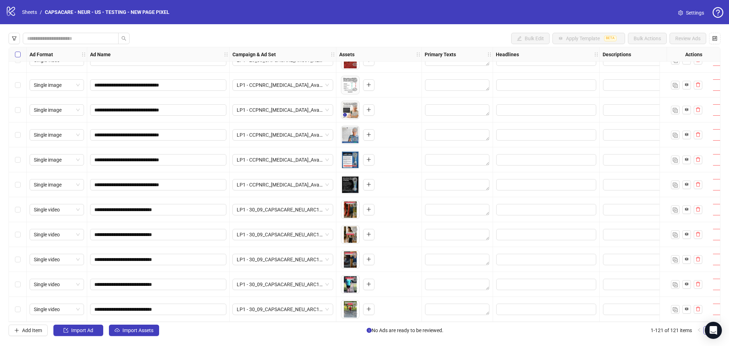
click at [17, 58] on label "Select all rows" at bounding box center [18, 55] width 6 height 8
click at [145, 331] on span "Import Assets" at bounding box center [137, 330] width 31 height 6
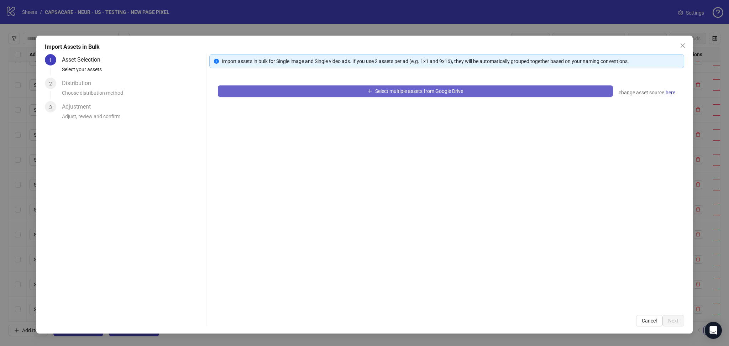
click at [285, 93] on button "Select multiple assets from Google Drive" at bounding box center [415, 90] width 395 height 11
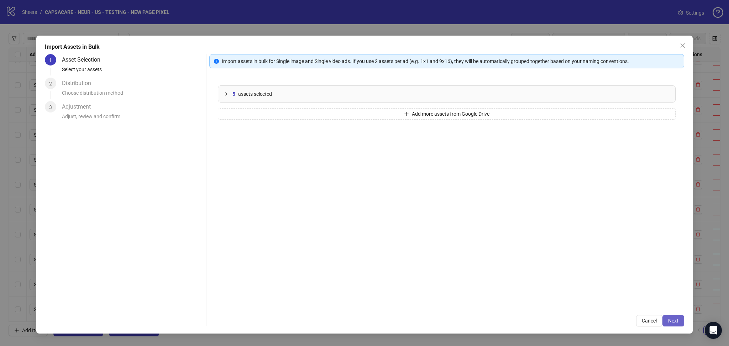
click at [671, 320] on span "Next" at bounding box center [673, 321] width 10 height 6
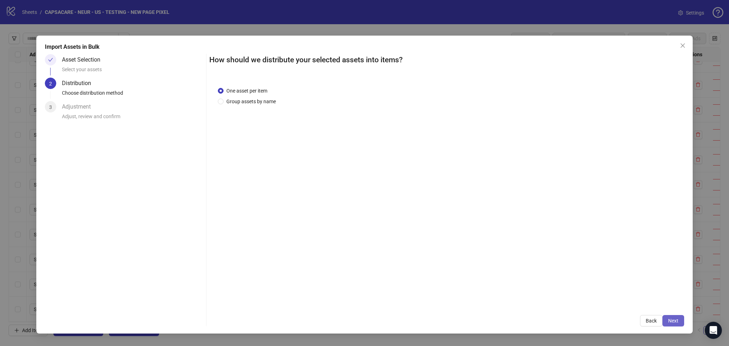
click at [675, 320] on span "Next" at bounding box center [673, 321] width 10 height 6
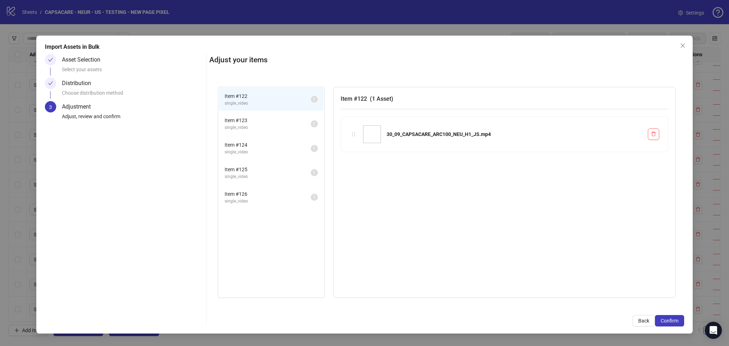
click at [675, 320] on span "Confirm" at bounding box center [669, 321] width 18 height 6
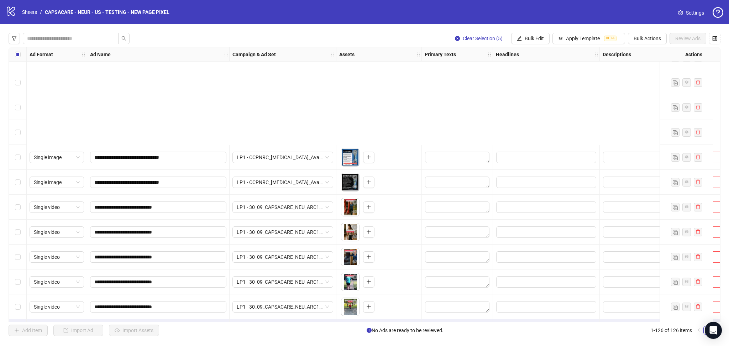
scroll to position [2881, 0]
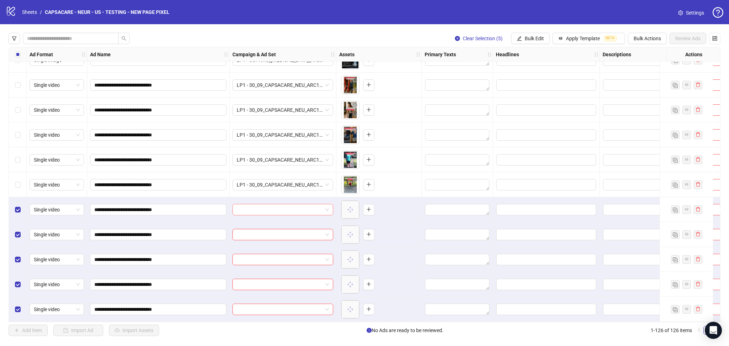
click at [265, 207] on input "search" at bounding box center [280, 209] width 86 height 11
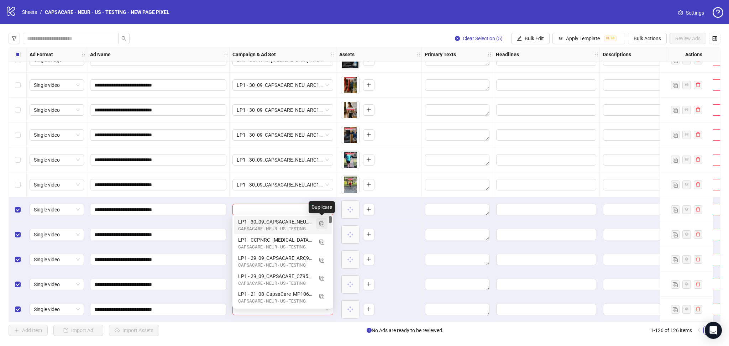
click at [322, 225] on img "button" at bounding box center [321, 223] width 5 height 5
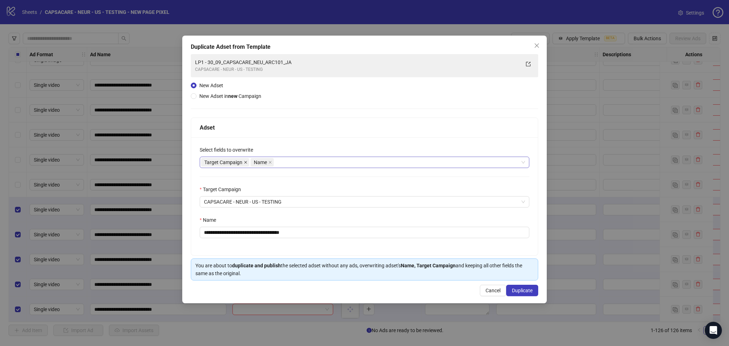
click at [244, 164] on icon "close" at bounding box center [246, 162] width 4 height 4
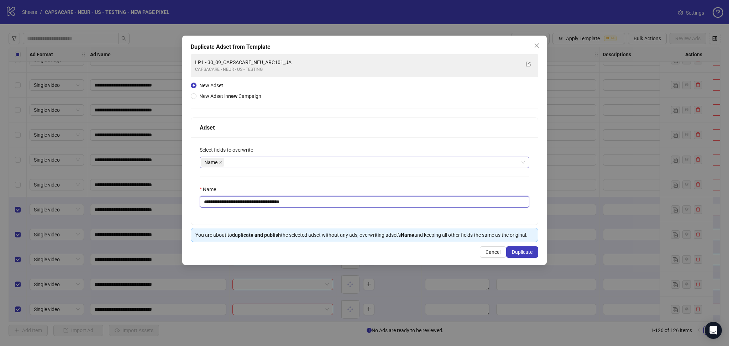
drag, startPoint x: 216, startPoint y: 201, endPoint x: 341, endPoint y: 202, distance: 124.5
click at [334, 199] on input "**********" at bounding box center [364, 201] width 329 height 11
paste input "text"
type input "**********"
click at [532, 253] on button "Duplicate" at bounding box center [522, 251] width 32 height 11
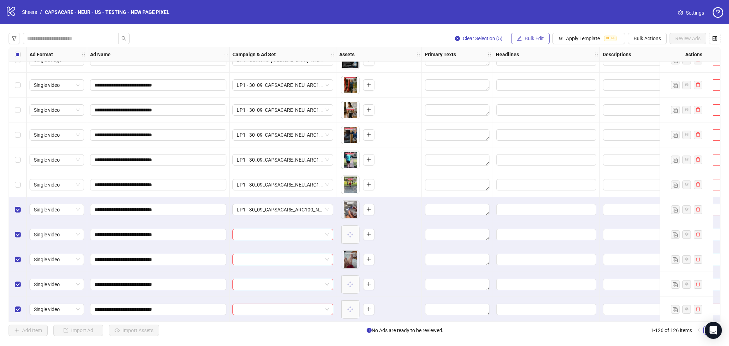
click at [532, 39] on span "Bulk Edit" at bounding box center [533, 39] width 19 height 6
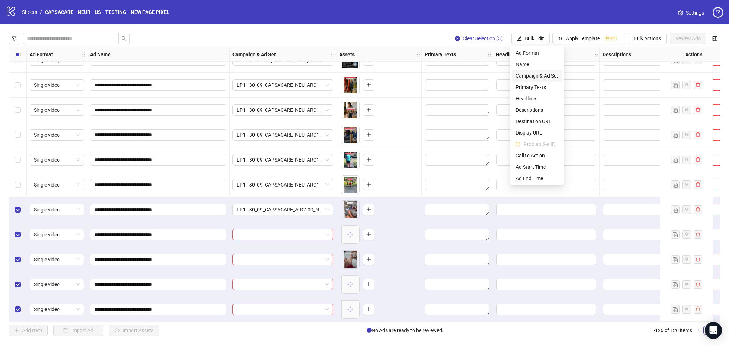
click at [540, 75] on span "Campaign & Ad Set" at bounding box center [537, 76] width 42 height 8
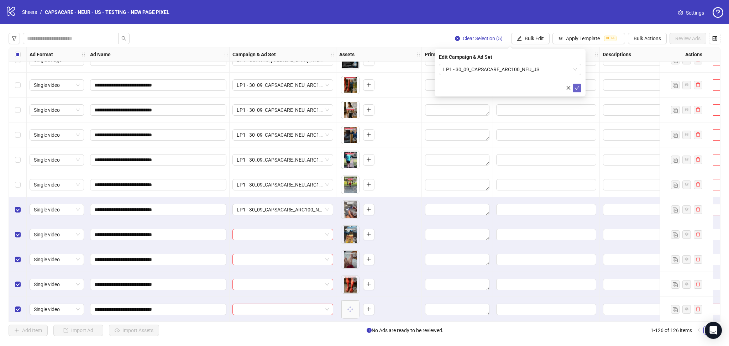
click at [579, 88] on icon "check" at bounding box center [576, 87] width 5 height 5
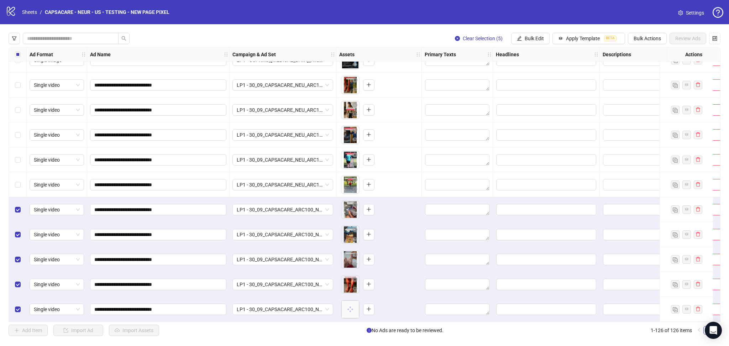
click at [19, 58] on label "Select all rows" at bounding box center [18, 55] width 6 height 8
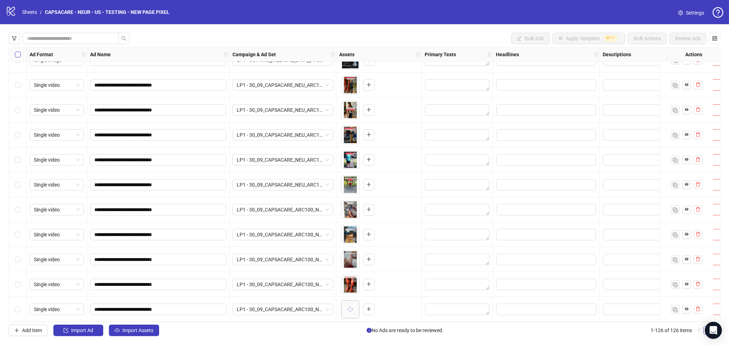
click at [18, 58] on label "Select all rows" at bounding box center [18, 55] width 6 height 8
click at [132, 330] on span "Import Assets" at bounding box center [137, 330] width 31 height 6
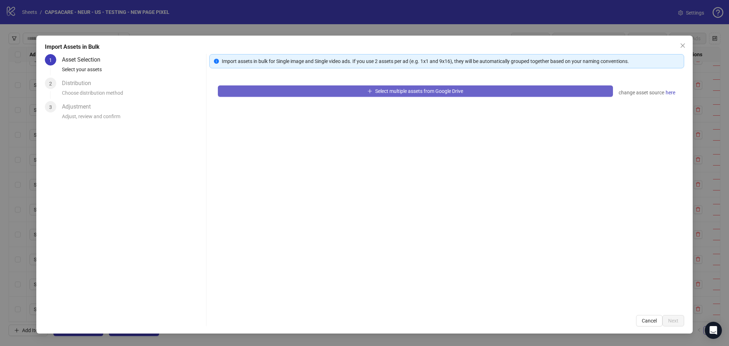
click at [289, 85] on div "Select multiple assets from Google Drive change asset source here" at bounding box center [446, 192] width 475 height 230
click at [289, 91] on button "Select multiple assets from Google Drive" at bounding box center [415, 90] width 395 height 11
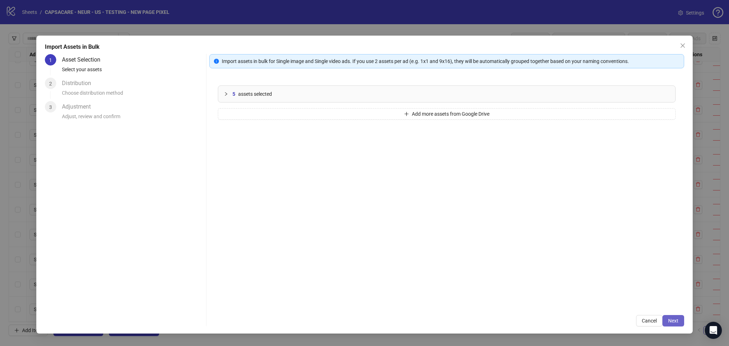
click at [675, 321] on span "Next" at bounding box center [673, 321] width 10 height 6
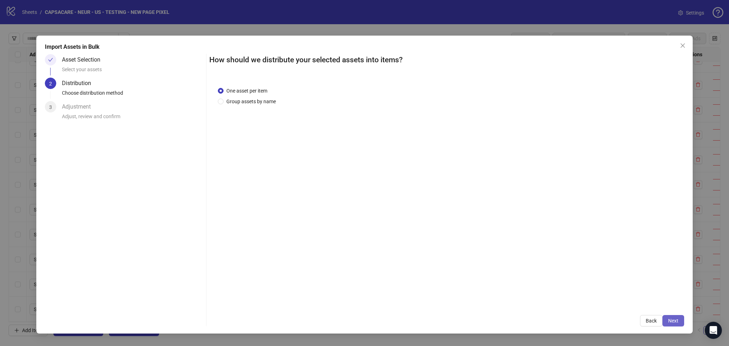
click at [675, 318] on span "Next" at bounding box center [673, 321] width 10 height 6
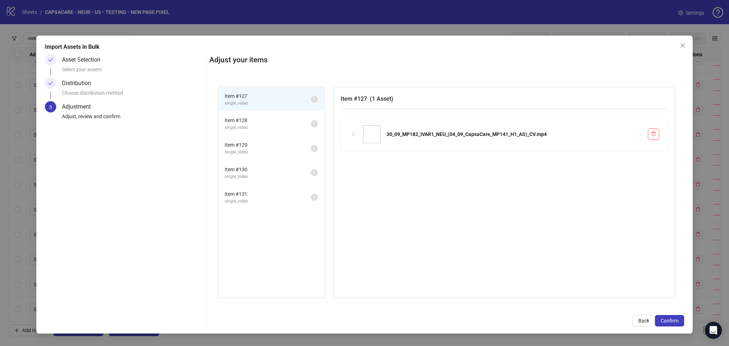
click at [675, 318] on span "Confirm" at bounding box center [669, 321] width 18 height 6
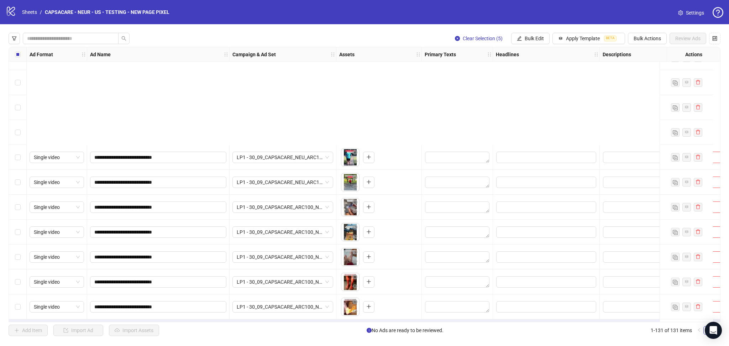
scroll to position [3005, 0]
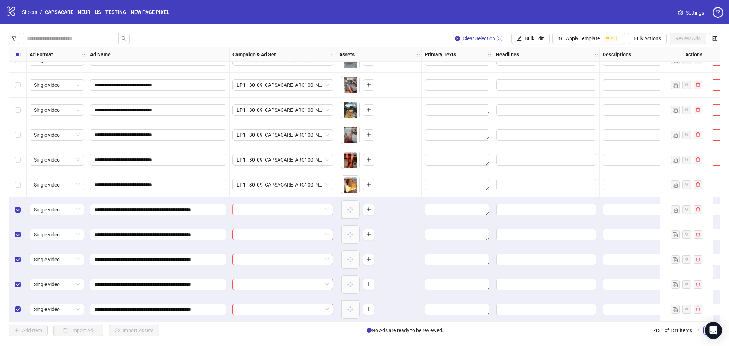
click at [255, 209] on input "search" at bounding box center [280, 209] width 86 height 11
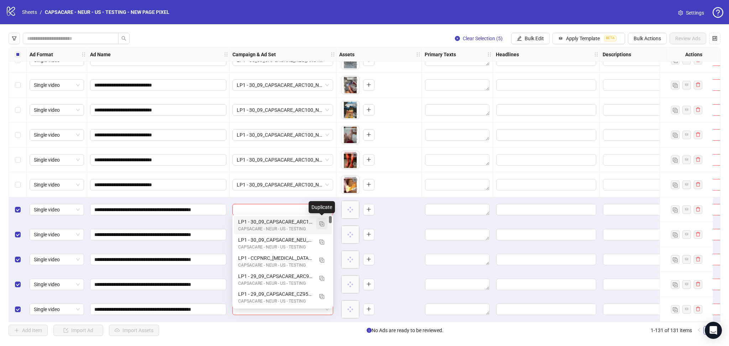
click at [321, 222] on img "button" at bounding box center [321, 223] width 5 height 5
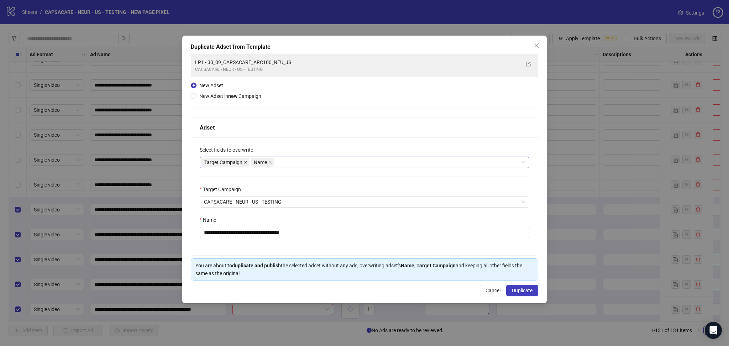
click at [246, 162] on icon "close" at bounding box center [246, 162] width 4 height 4
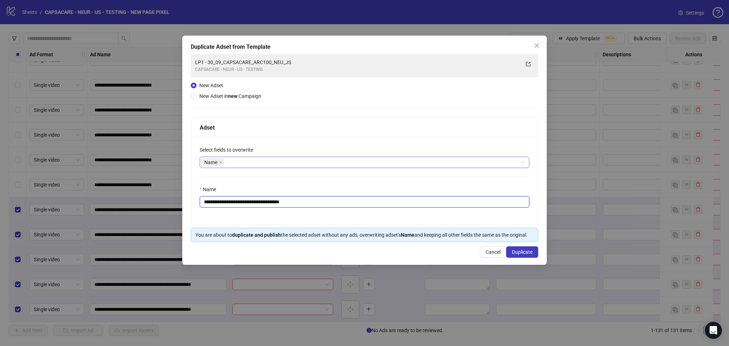
drag, startPoint x: 217, startPoint y: 202, endPoint x: 360, endPoint y: 214, distance: 143.6
click at [352, 208] on div "**********" at bounding box center [364, 180] width 347 height 87
paste input "**********"
type input "**********"
click at [526, 252] on span "Duplicate" at bounding box center [522, 252] width 21 height 6
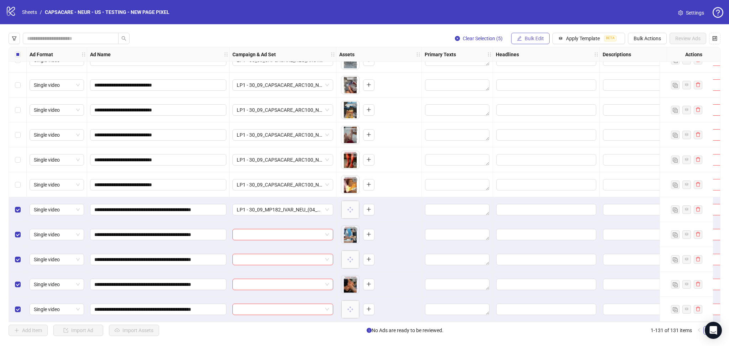
click at [533, 41] on span "Bulk Edit" at bounding box center [533, 39] width 19 height 6
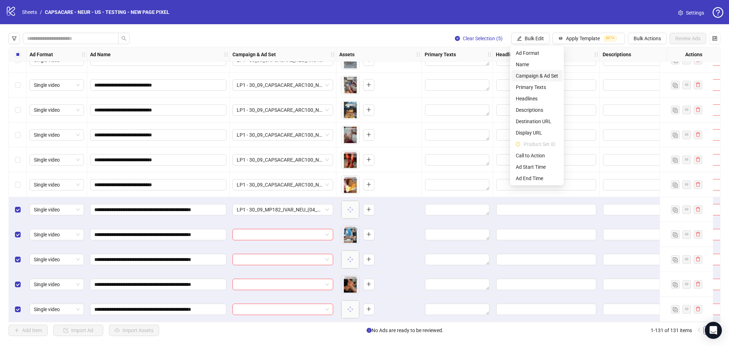
click at [542, 74] on span "Campaign & Ad Set" at bounding box center [537, 76] width 42 height 8
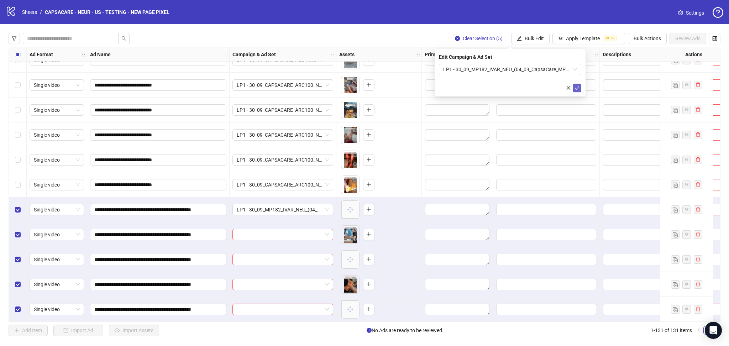
click at [577, 89] on icon "check" at bounding box center [576, 87] width 5 height 5
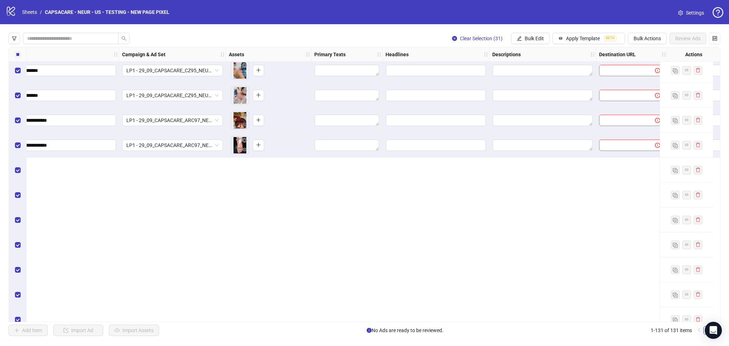
scroll to position [2388, 110]
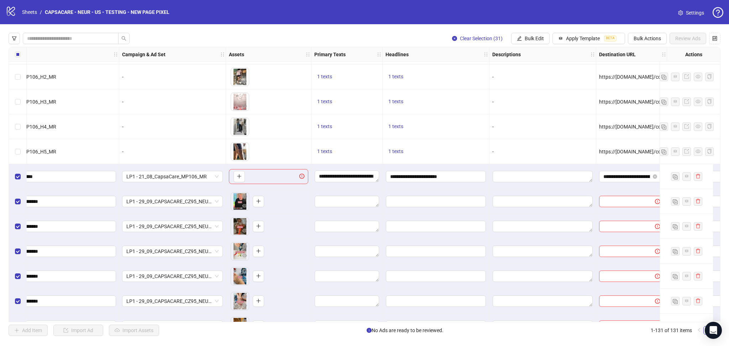
click at [533, 45] on div "Clear Selection (31) Bulk Edit Apply Template BETA Bulk Actions Review Ads Ad F…" at bounding box center [364, 184] width 729 height 320
click at [538, 39] on span "Bulk Edit" at bounding box center [533, 39] width 19 height 6
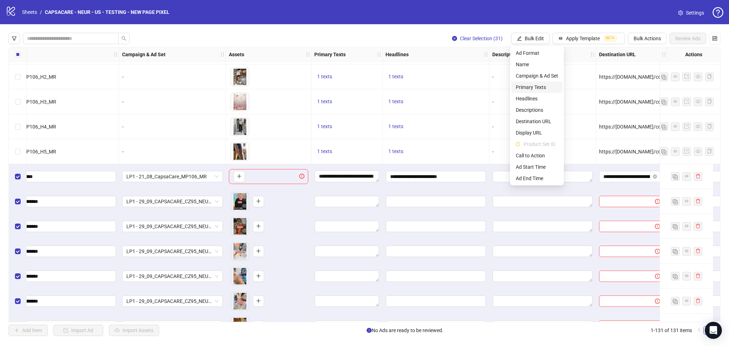
click at [543, 83] on span "Primary Texts" at bounding box center [537, 87] width 42 height 8
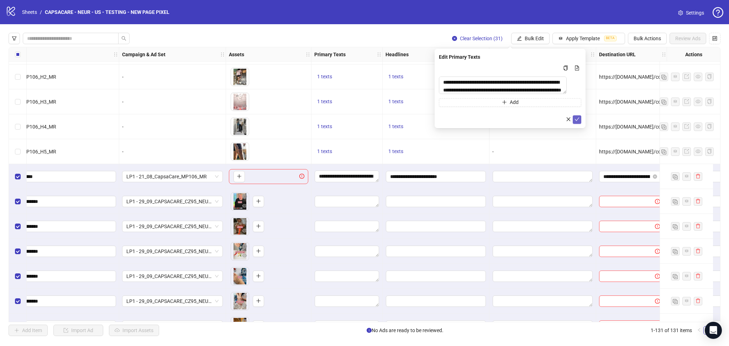
click at [579, 121] on icon "check" at bounding box center [576, 119] width 5 height 5
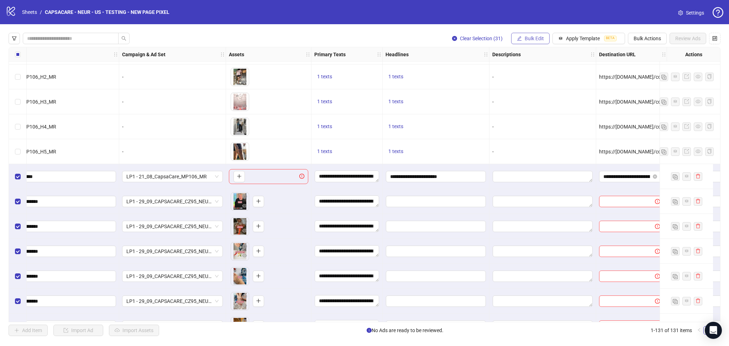
click at [531, 40] on span "Bulk Edit" at bounding box center [533, 39] width 19 height 6
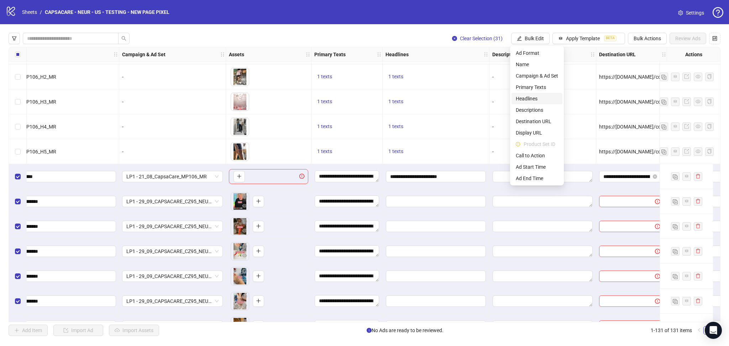
click at [533, 96] on span "Headlines" at bounding box center [537, 99] width 42 height 8
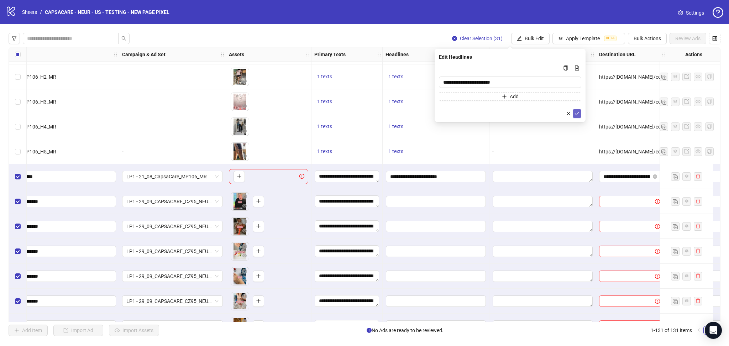
click at [578, 115] on icon "check" at bounding box center [576, 113] width 5 height 5
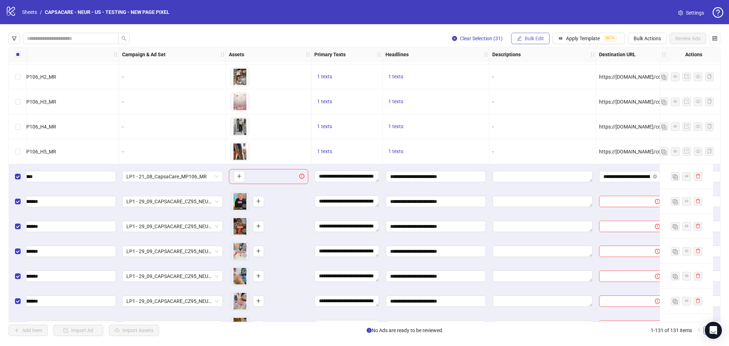
click at [528, 39] on span "Bulk Edit" at bounding box center [533, 39] width 19 height 6
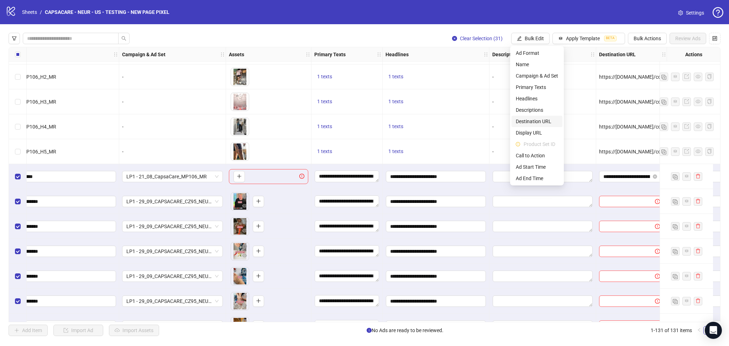
click at [536, 119] on span "Destination URL" at bounding box center [537, 121] width 42 height 8
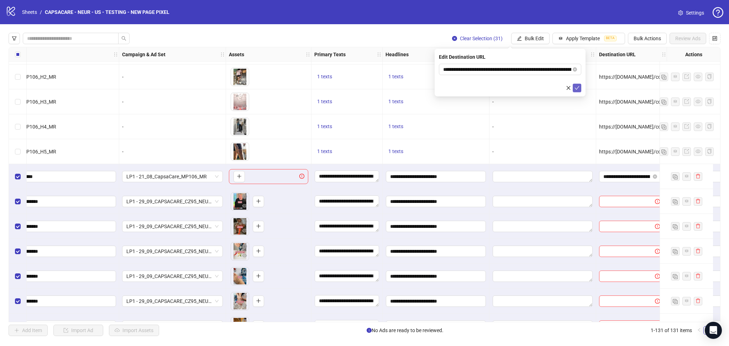
click at [578, 90] on icon "check" at bounding box center [576, 87] width 5 height 5
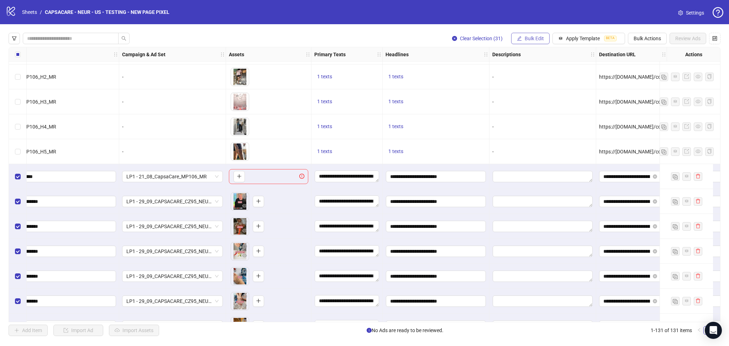
click at [530, 40] on span "Bulk Edit" at bounding box center [533, 39] width 19 height 6
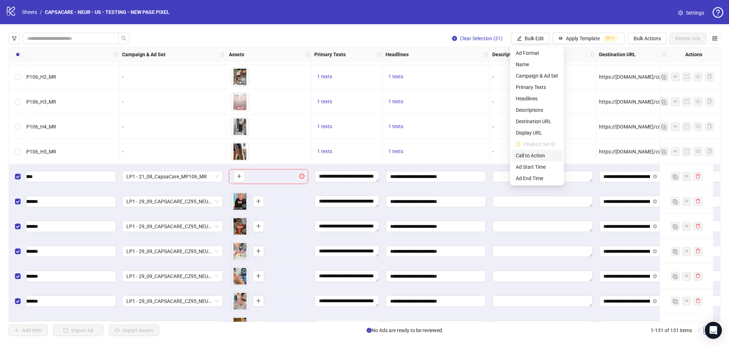
click at [538, 156] on span "Call to Action" at bounding box center [537, 156] width 42 height 8
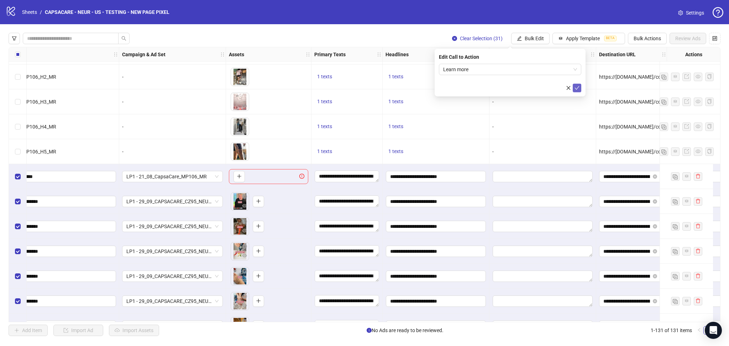
click at [576, 87] on icon "check" at bounding box center [576, 87] width 5 height 5
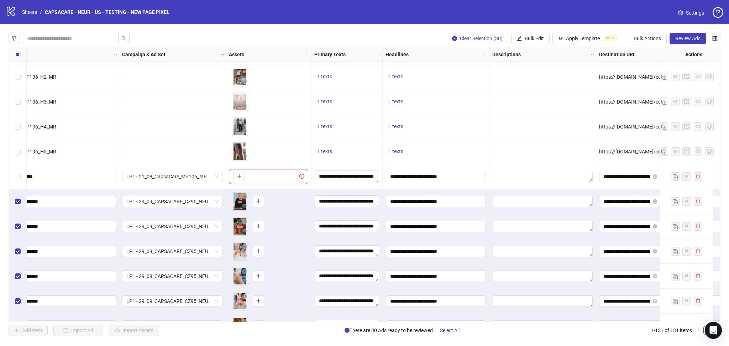
drag, startPoint x: 687, startPoint y: 37, endPoint x: 698, endPoint y: 77, distance: 41.8
click at [687, 37] on span "Review Ads" at bounding box center [687, 39] width 25 height 6
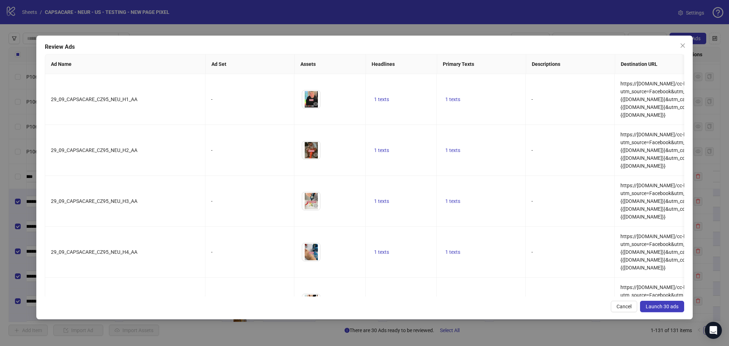
click at [661, 304] on span "Launch 30 ads" at bounding box center [661, 307] width 33 height 6
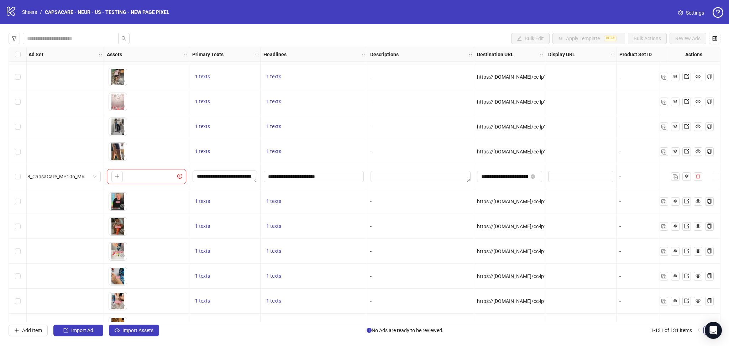
click at [521, 201] on span "https://[DOMAIN_NAME]/cc-lp1-pv3?utm_source=Facebook&utm_medium={{[DOMAIN_NAME]…" at bounding box center [665, 202] width 376 height 6
click at [514, 173] on input "**********" at bounding box center [504, 177] width 47 height 8
click at [456, 154] on div "-" at bounding box center [420, 152] width 101 height 8
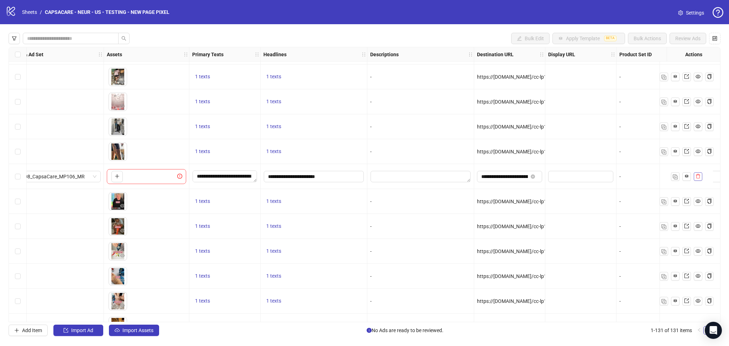
click at [698, 174] on icon "delete" at bounding box center [698, 176] width 4 height 5
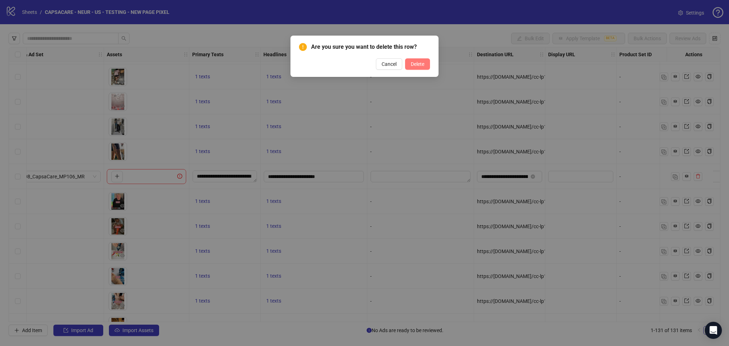
click at [420, 63] on span "Delete" at bounding box center [418, 64] width 14 height 6
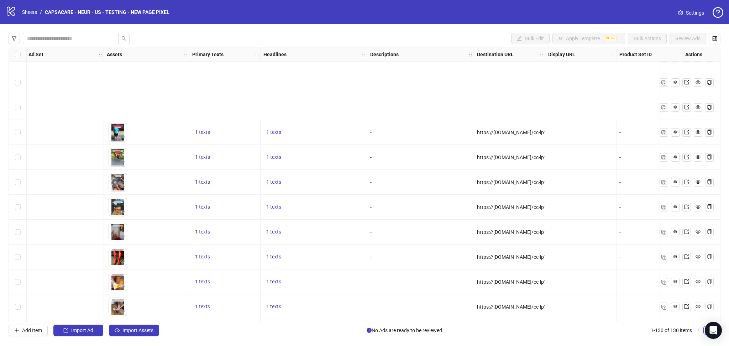
scroll to position [2980, 232]
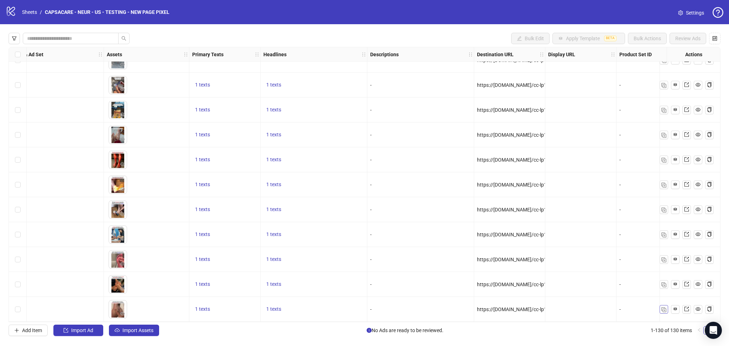
click at [666, 308] on button "button" at bounding box center [663, 309] width 9 height 9
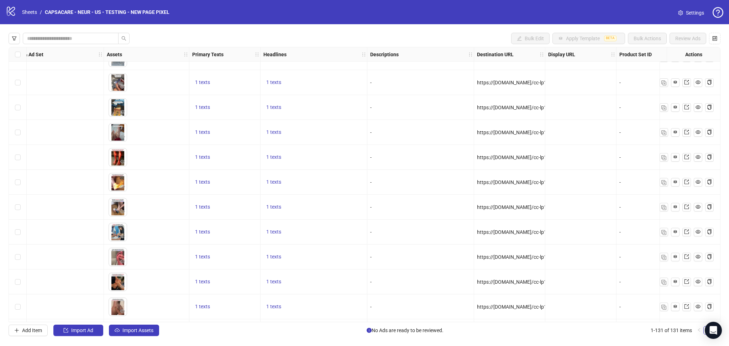
scroll to position [3005, 232]
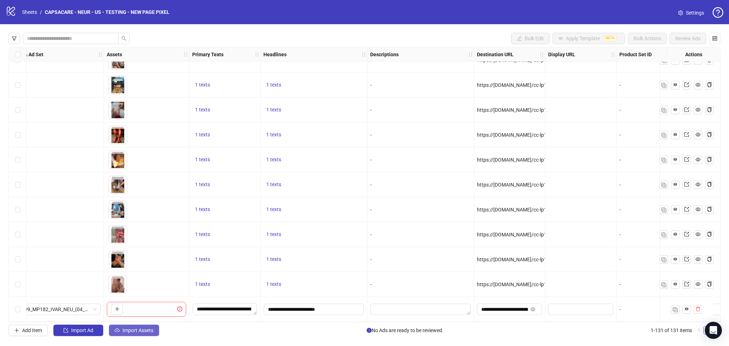
click at [132, 331] on span "Import Assets" at bounding box center [137, 330] width 31 height 6
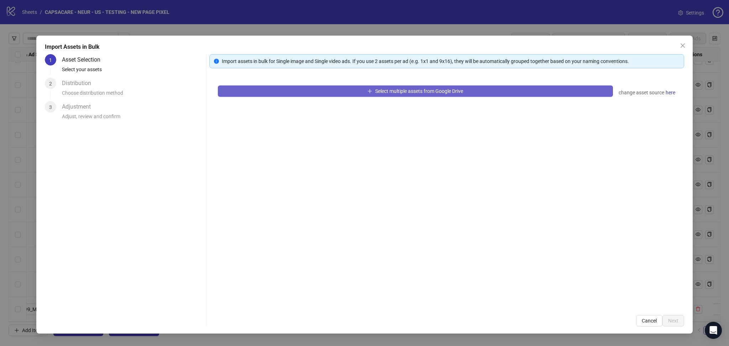
click at [309, 87] on button "Select multiple assets from Google Drive" at bounding box center [415, 90] width 395 height 11
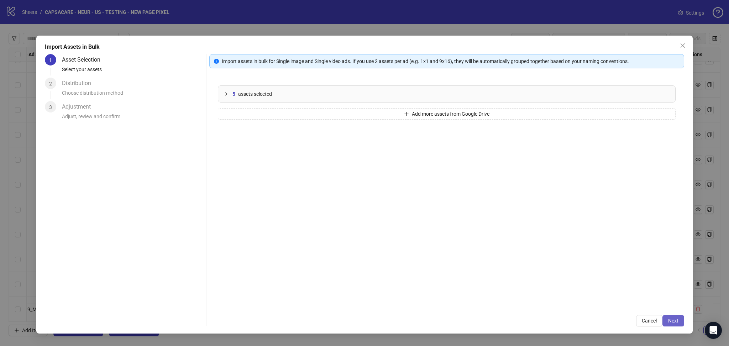
click at [676, 322] on span "Next" at bounding box center [673, 321] width 10 height 6
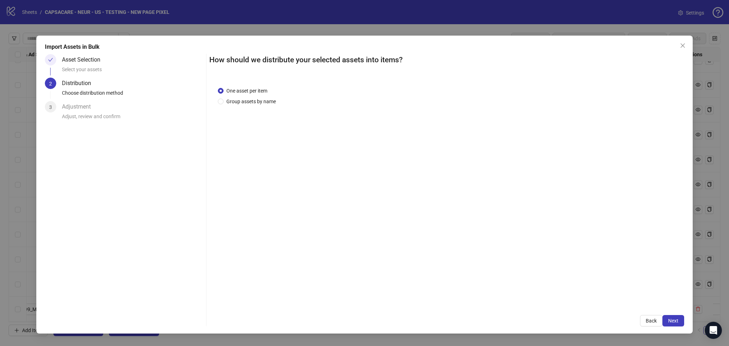
click at [676, 321] on span "Next" at bounding box center [673, 321] width 10 height 6
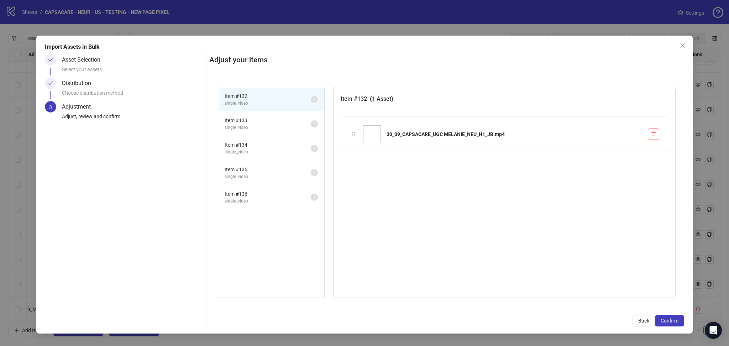
click at [676, 321] on span "Confirm" at bounding box center [669, 321] width 18 height 6
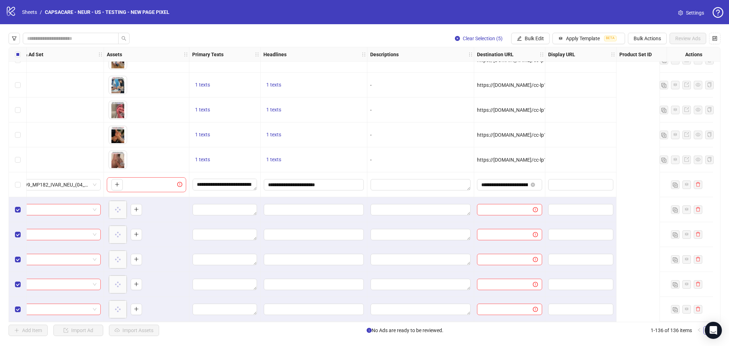
scroll to position [3130, 0]
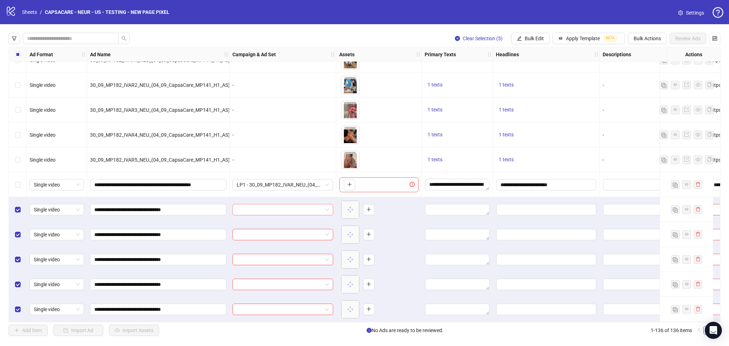
click at [260, 205] on input "search" at bounding box center [280, 209] width 86 height 11
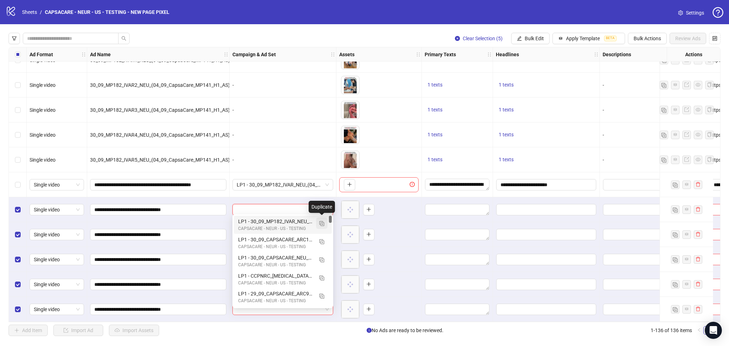
click at [321, 223] on img "button" at bounding box center [321, 223] width 5 height 5
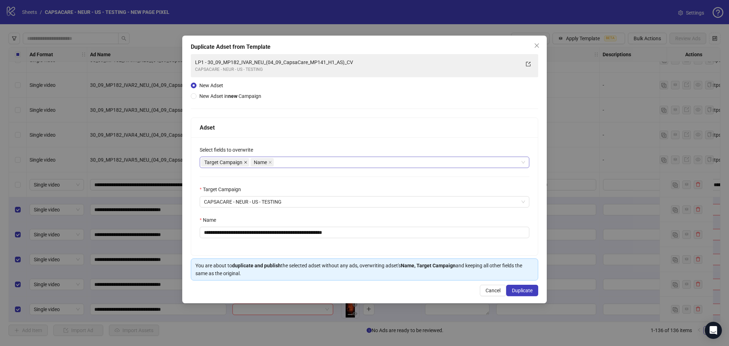
click at [246, 162] on icon "close" at bounding box center [245, 162] width 3 height 3
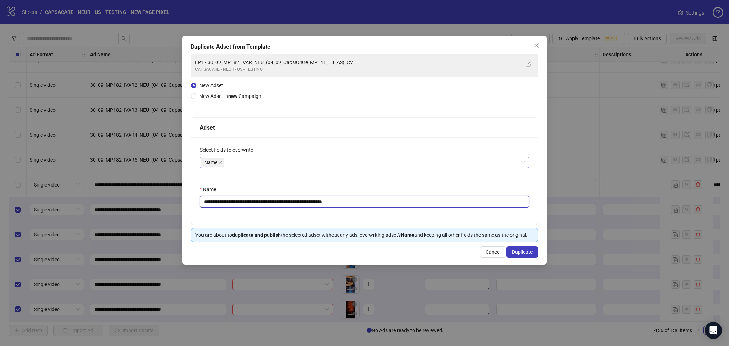
drag, startPoint x: 217, startPoint y: 201, endPoint x: 435, endPoint y: 200, distance: 217.8
click at [435, 200] on input "**********" at bounding box center [364, 201] width 329 height 11
paste input "text"
type input "**********"
click at [518, 249] on button "Duplicate" at bounding box center [522, 251] width 32 height 11
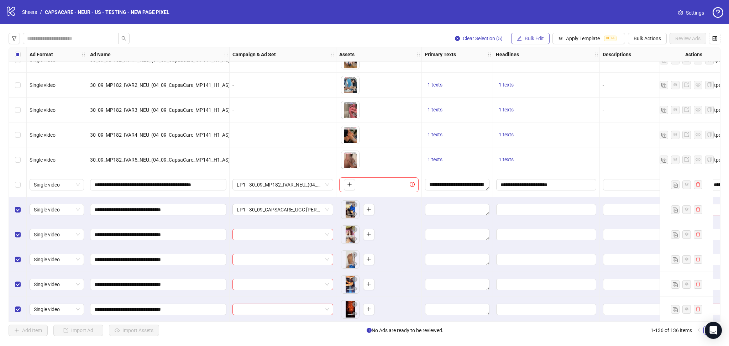
click at [526, 39] on span "Bulk Edit" at bounding box center [533, 39] width 19 height 6
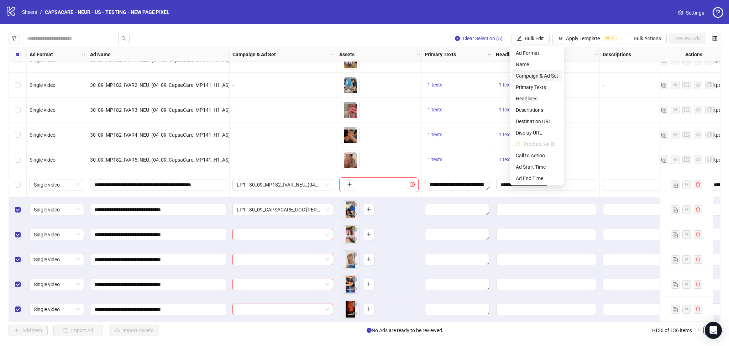
click at [544, 73] on span "Campaign & Ad Set" at bounding box center [537, 76] width 42 height 8
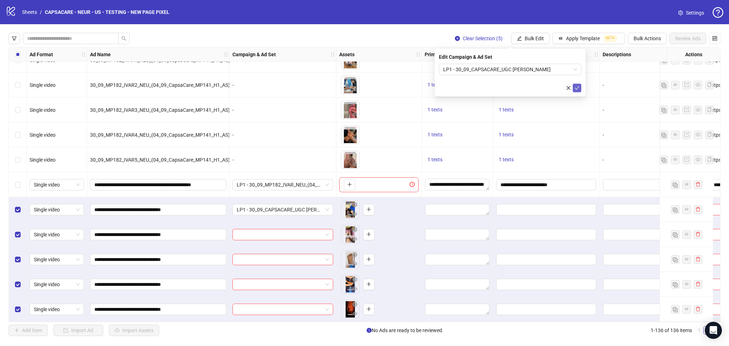
click at [578, 90] on icon "check" at bounding box center [576, 87] width 5 height 5
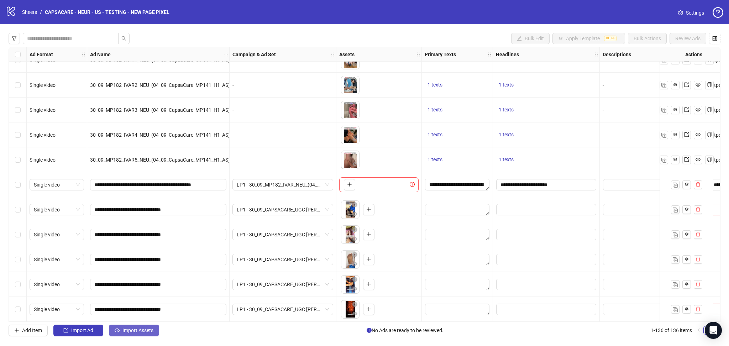
click at [133, 332] on span "Import Assets" at bounding box center [137, 330] width 31 height 6
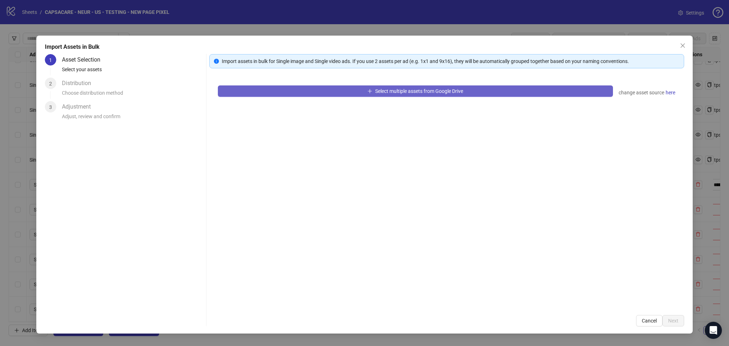
click at [294, 93] on button "Select multiple assets from Google Drive" at bounding box center [415, 90] width 395 height 11
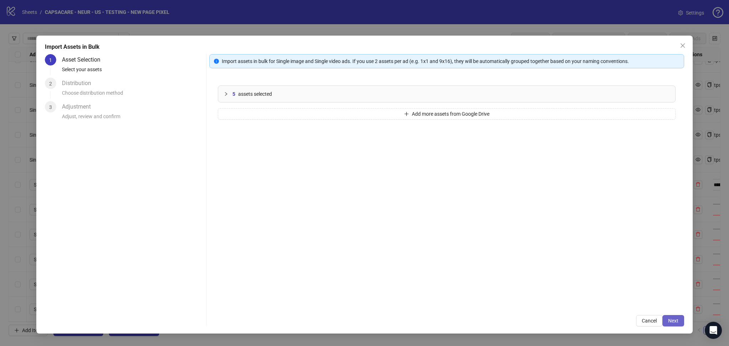
click at [672, 320] on span "Next" at bounding box center [673, 321] width 10 height 6
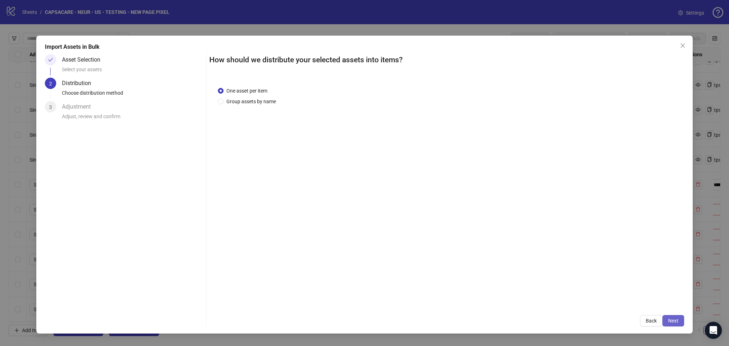
click at [676, 320] on span "Next" at bounding box center [673, 321] width 10 height 6
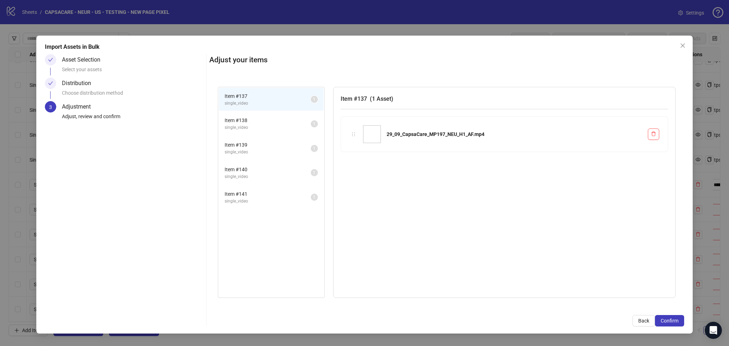
click at [676, 320] on span "Confirm" at bounding box center [669, 321] width 18 height 6
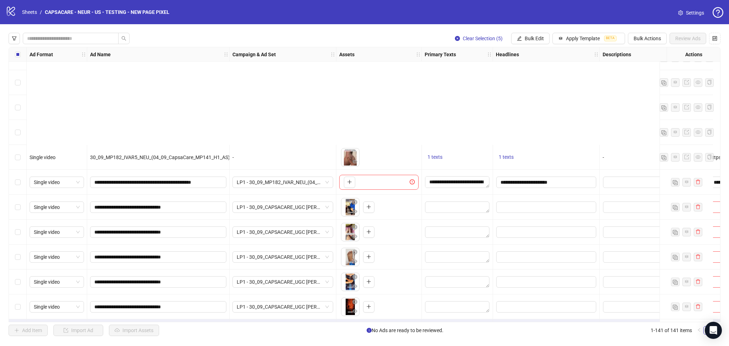
scroll to position [3254, 0]
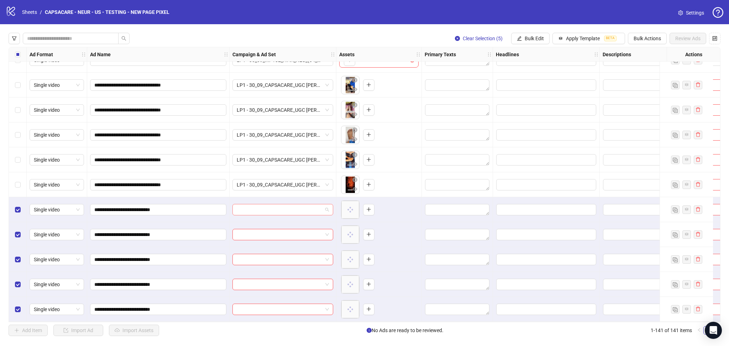
click at [280, 208] on input "search" at bounding box center [280, 209] width 86 height 11
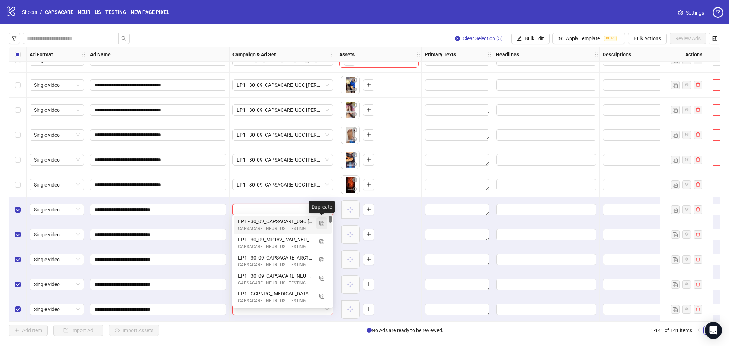
click at [323, 222] on img "button" at bounding box center [321, 223] width 5 height 5
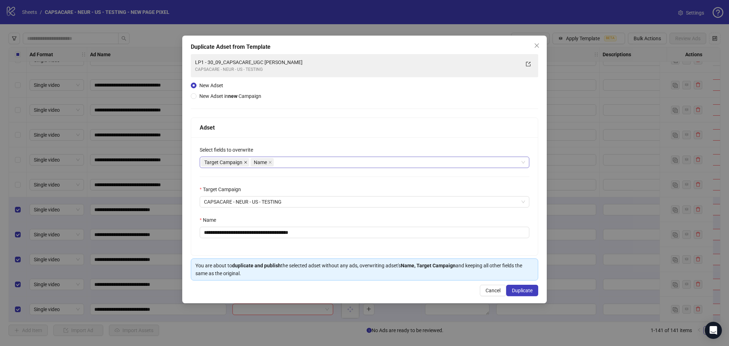
click at [246, 161] on icon "close" at bounding box center [246, 162] width 4 height 4
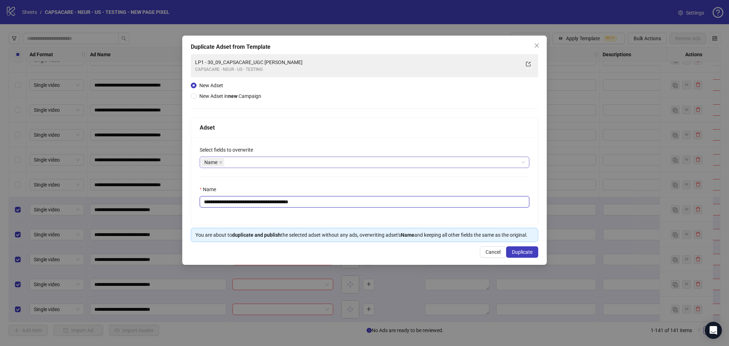
drag, startPoint x: 216, startPoint y: 199, endPoint x: 429, endPoint y: 229, distance: 215.2
click at [429, 229] on div "**********" at bounding box center [364, 179] width 347 height 125
paste input "text"
type input "**********"
click at [523, 254] on span "Duplicate" at bounding box center [522, 252] width 21 height 6
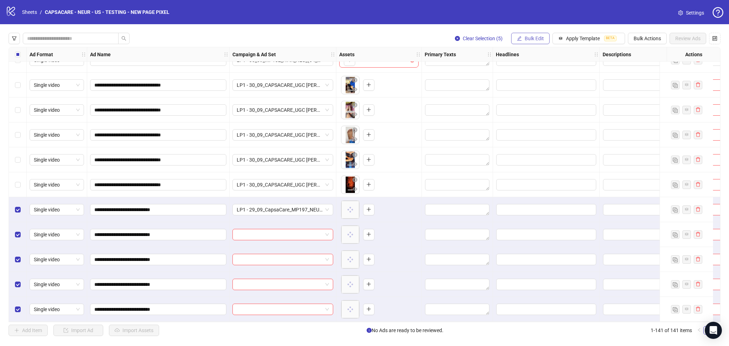
click at [527, 38] on span "Bulk Edit" at bounding box center [533, 39] width 19 height 6
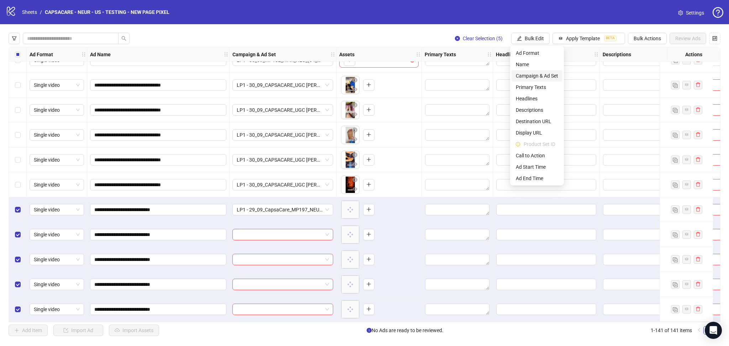
click at [533, 78] on span "Campaign & Ad Set" at bounding box center [537, 76] width 42 height 8
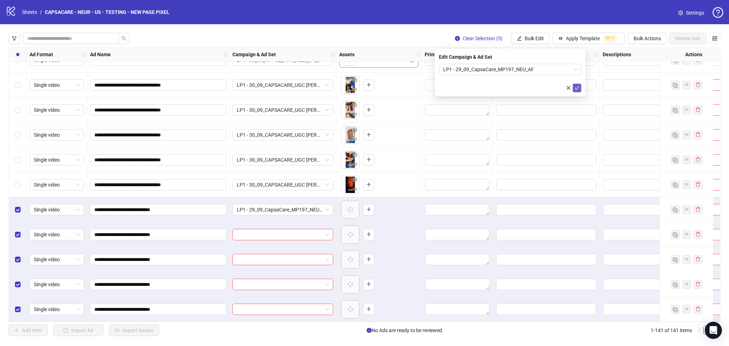
click at [575, 86] on icon "check" at bounding box center [576, 87] width 5 height 5
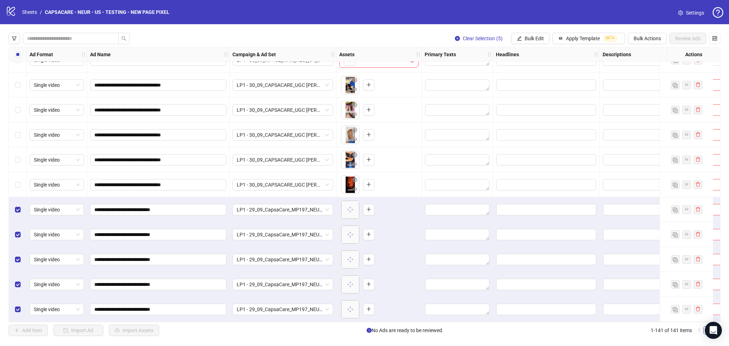
click at [16, 58] on label "Select all rows" at bounding box center [18, 55] width 6 height 8
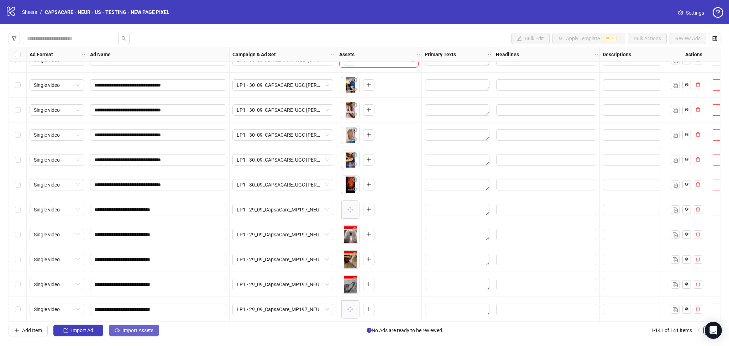
click at [140, 329] on span "Import Assets" at bounding box center [137, 330] width 31 height 6
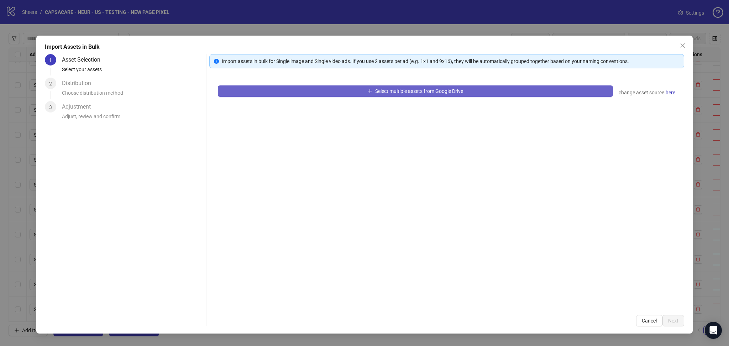
click at [283, 90] on button "Select multiple assets from Google Drive" at bounding box center [415, 90] width 395 height 11
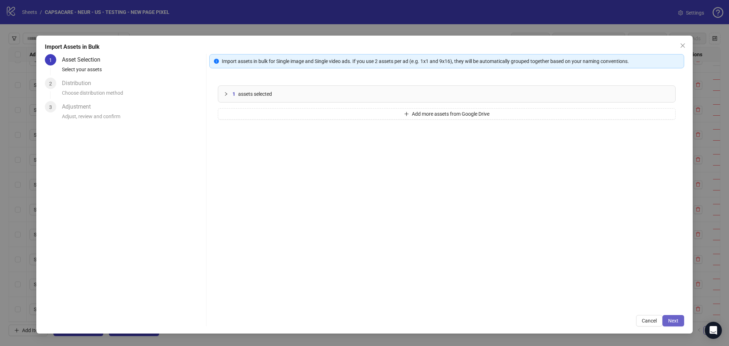
click at [673, 316] on button "Next" at bounding box center [673, 320] width 22 height 11
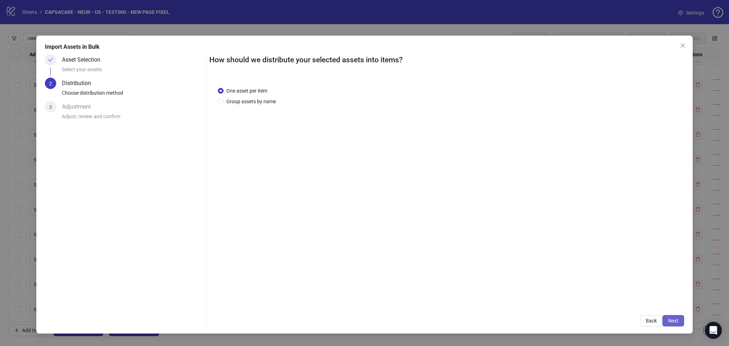
click at [673, 320] on span "Next" at bounding box center [673, 321] width 10 height 6
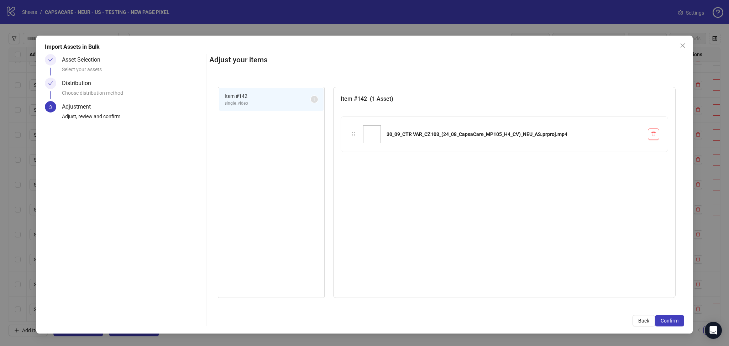
click at [675, 320] on span "Confirm" at bounding box center [669, 321] width 18 height 6
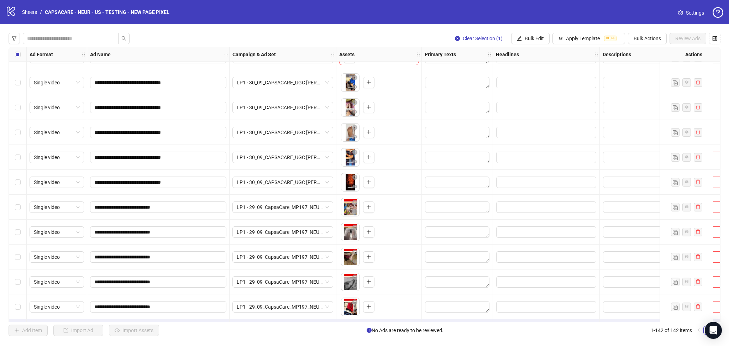
scroll to position [3279, 0]
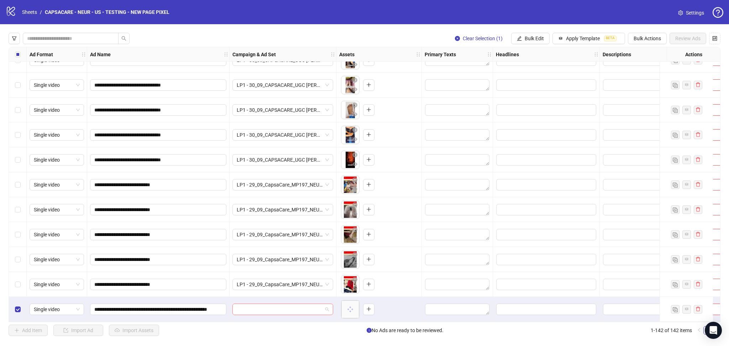
click at [255, 304] on input "search" at bounding box center [280, 309] width 86 height 11
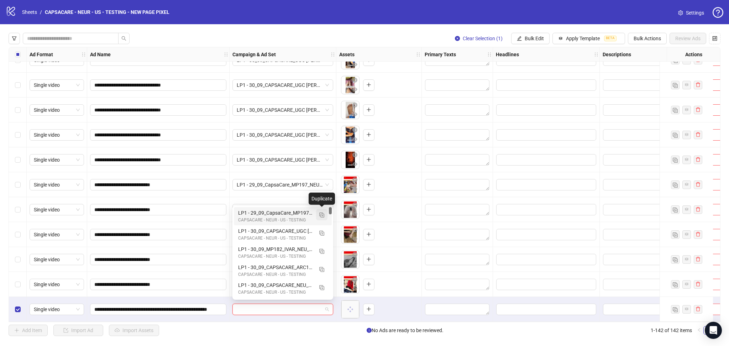
click at [323, 214] on img "button" at bounding box center [321, 214] width 5 height 5
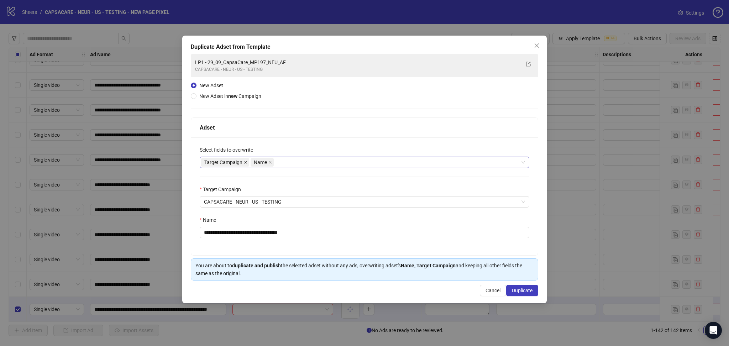
click at [245, 161] on icon "close" at bounding box center [246, 162] width 4 height 4
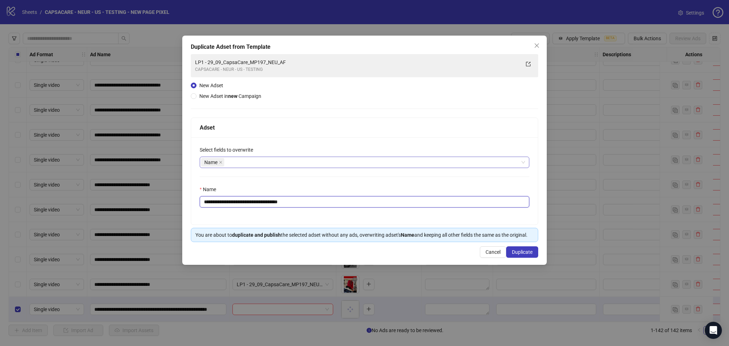
drag, startPoint x: 217, startPoint y: 202, endPoint x: 329, endPoint y: 206, distance: 112.9
click at [329, 206] on input "**********" at bounding box center [364, 201] width 329 height 11
paste input "**********"
type input "**********"
click at [524, 253] on span "Duplicate" at bounding box center [522, 252] width 21 height 6
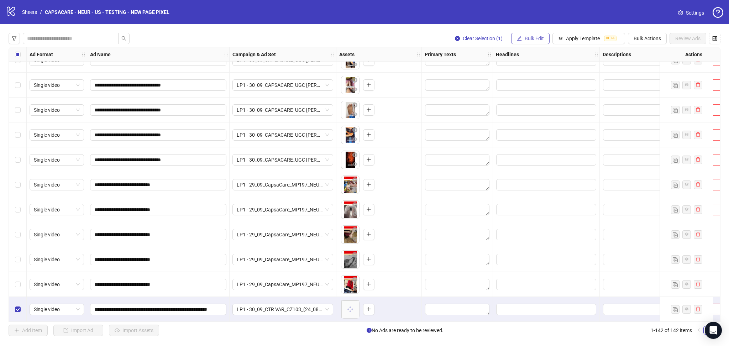
click at [528, 39] on span "Bulk Edit" at bounding box center [533, 39] width 19 height 6
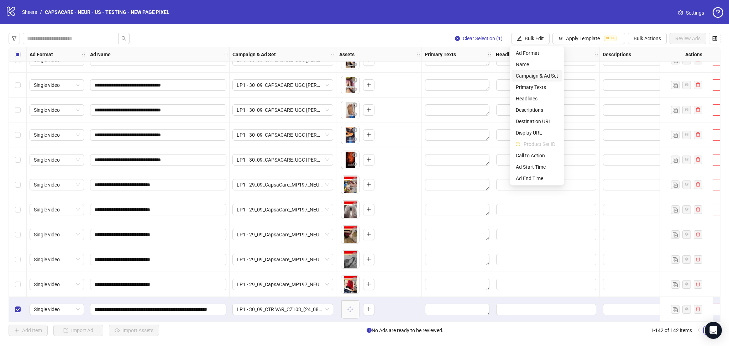
click at [543, 72] on span "Campaign & Ad Set" at bounding box center [537, 76] width 42 height 8
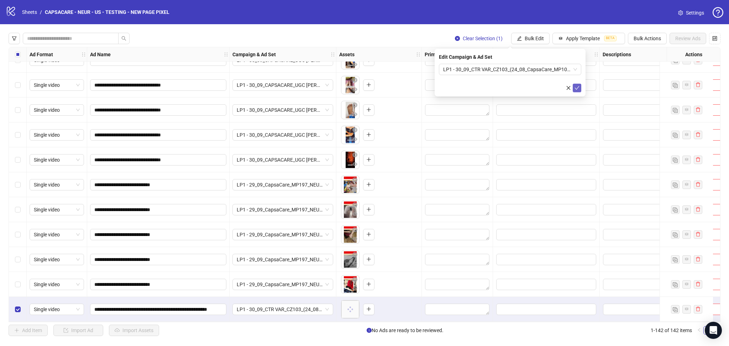
click at [575, 90] on icon "check" at bounding box center [576, 87] width 5 height 5
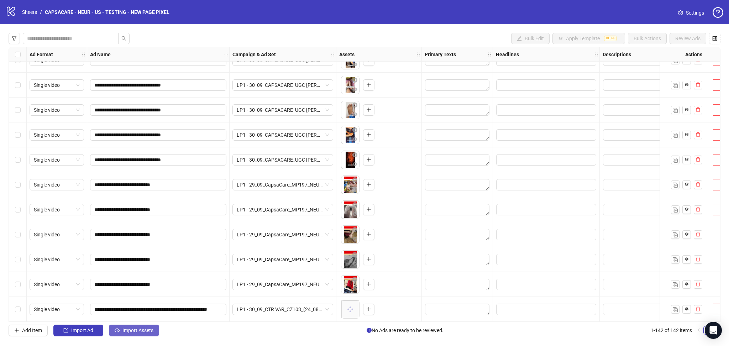
click at [118, 328] on icon "cloud-upload" at bounding box center [117, 330] width 5 height 5
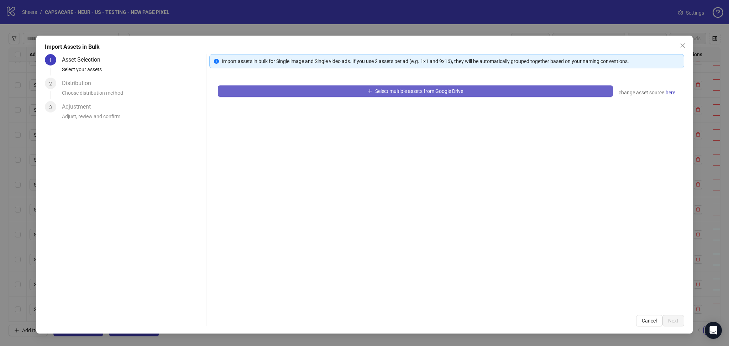
click at [264, 93] on button "Select multiple assets from Google Drive" at bounding box center [415, 90] width 395 height 11
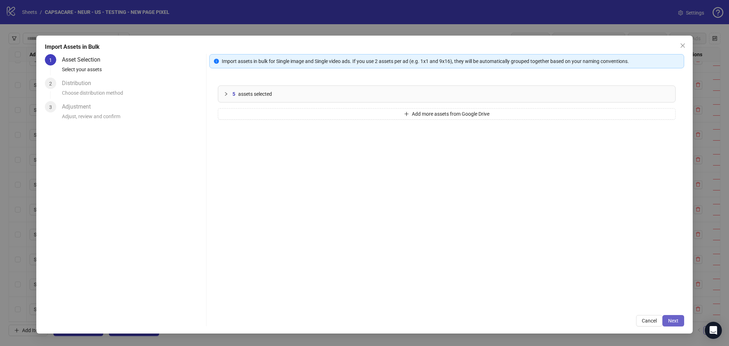
click at [673, 322] on span "Next" at bounding box center [673, 321] width 10 height 6
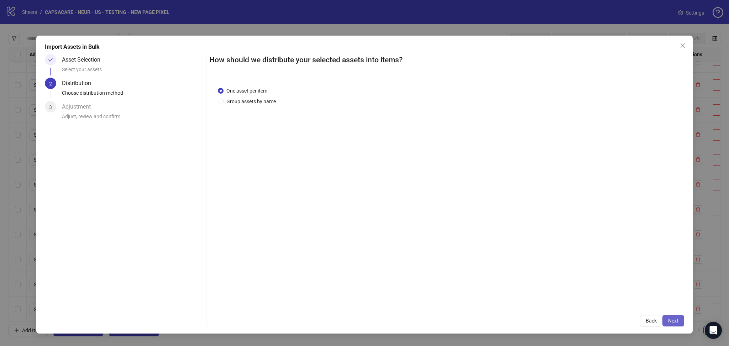
click at [677, 321] on span "Next" at bounding box center [673, 321] width 10 height 6
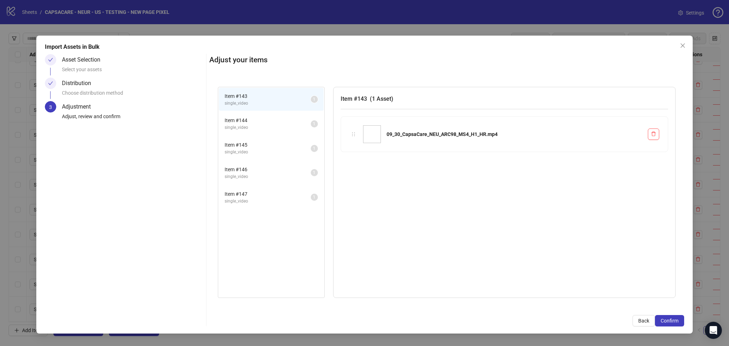
click at [677, 321] on span "Confirm" at bounding box center [669, 321] width 18 height 6
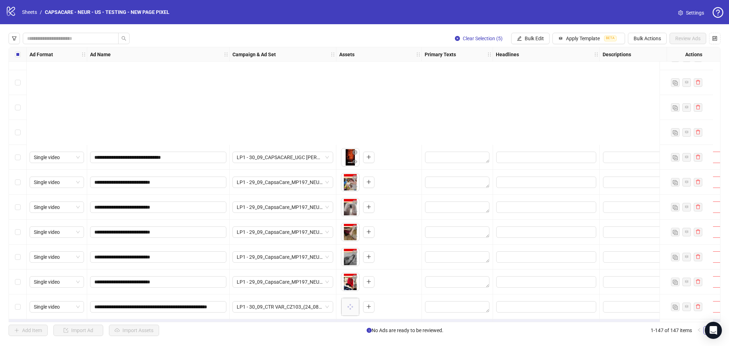
scroll to position [3403, 0]
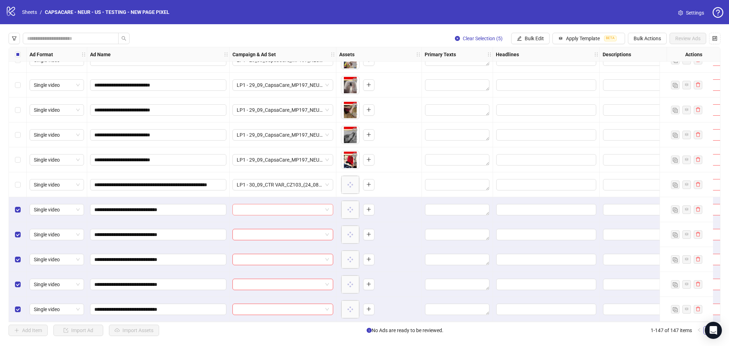
click at [279, 211] on input "search" at bounding box center [280, 209] width 86 height 11
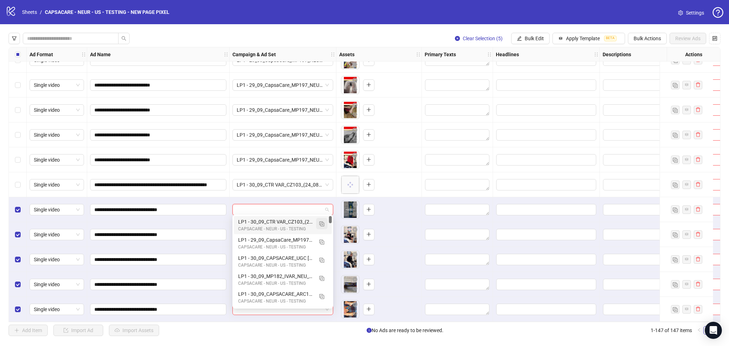
click at [322, 223] on img "button" at bounding box center [321, 223] width 5 height 5
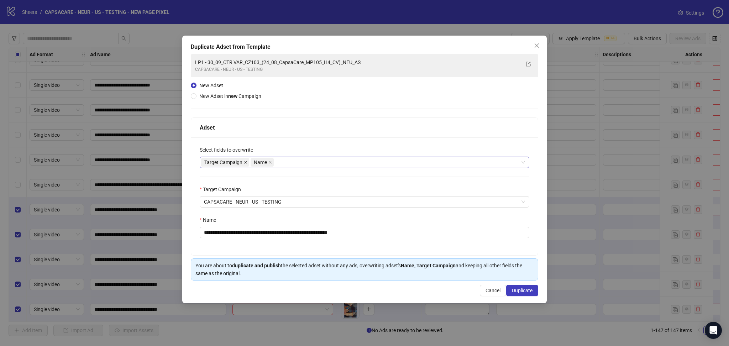
click at [244, 161] on icon "close" at bounding box center [246, 162] width 4 height 4
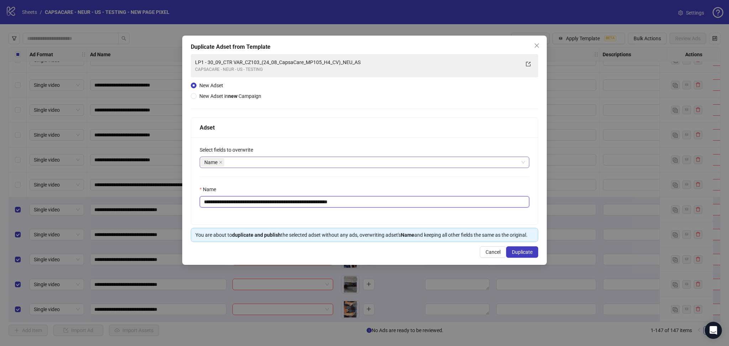
drag, startPoint x: 216, startPoint y: 200, endPoint x: 451, endPoint y: 205, distance: 234.6
click at [451, 205] on input "**********" at bounding box center [364, 201] width 329 height 11
paste input "text"
type input "**********"
click at [528, 252] on span "Duplicate" at bounding box center [522, 252] width 21 height 6
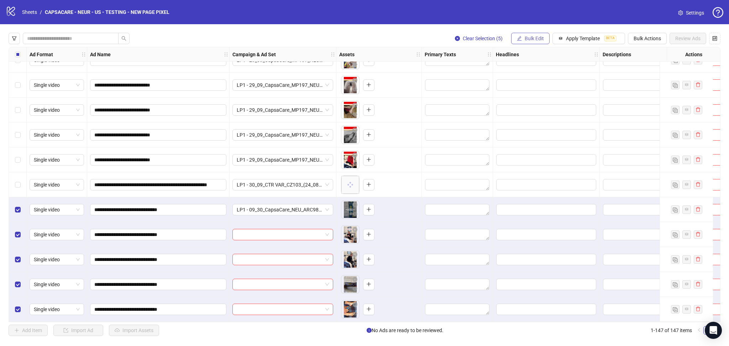
click at [528, 37] on span "Bulk Edit" at bounding box center [533, 39] width 19 height 6
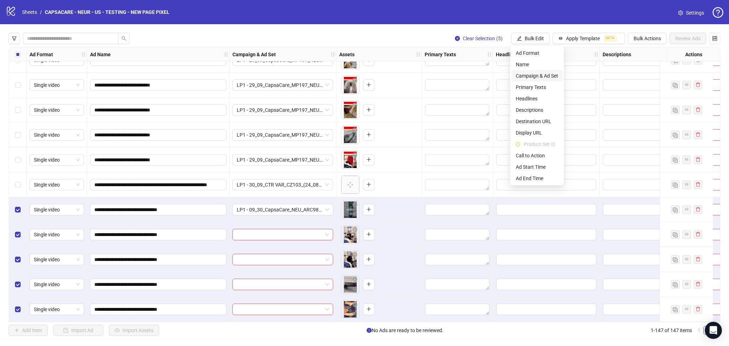
click at [542, 78] on span "Campaign & Ad Set" at bounding box center [537, 76] width 42 height 8
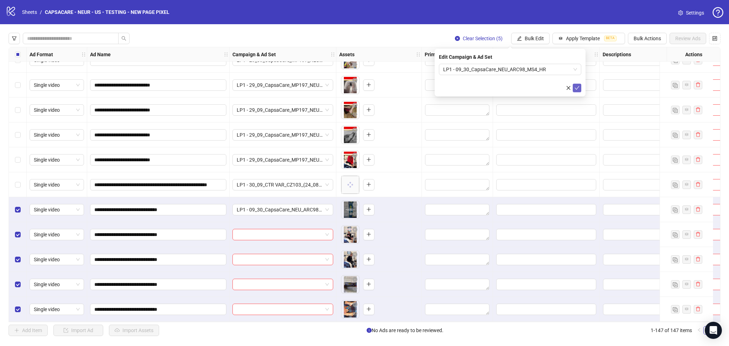
click at [574, 86] on icon "check" at bounding box center [576, 87] width 5 height 5
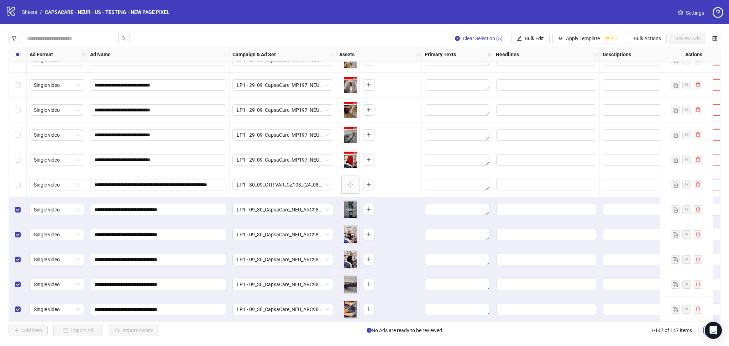
click at [13, 57] on div "Select all rows" at bounding box center [18, 54] width 18 height 14
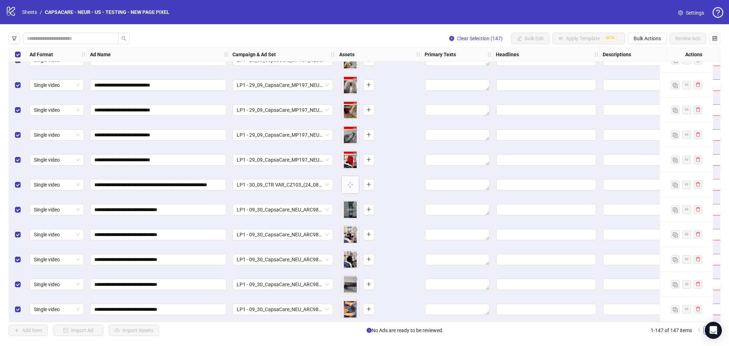
click at [13, 57] on div "Select all rows" at bounding box center [18, 54] width 18 height 14
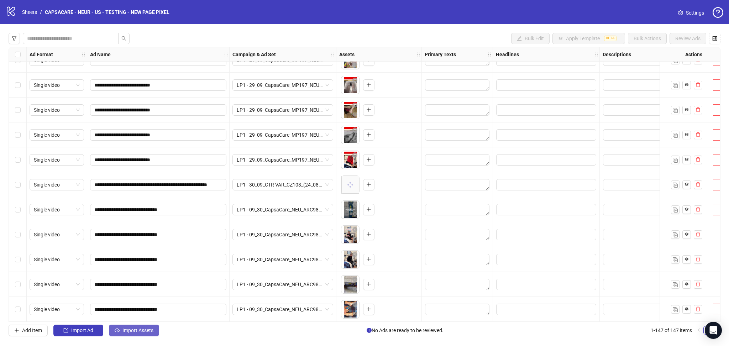
click at [133, 328] on span "Import Assets" at bounding box center [137, 330] width 31 height 6
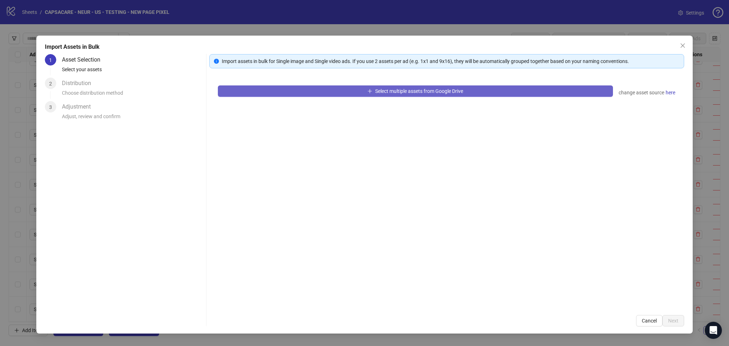
click at [299, 94] on button "Select multiple assets from Google Drive" at bounding box center [415, 90] width 395 height 11
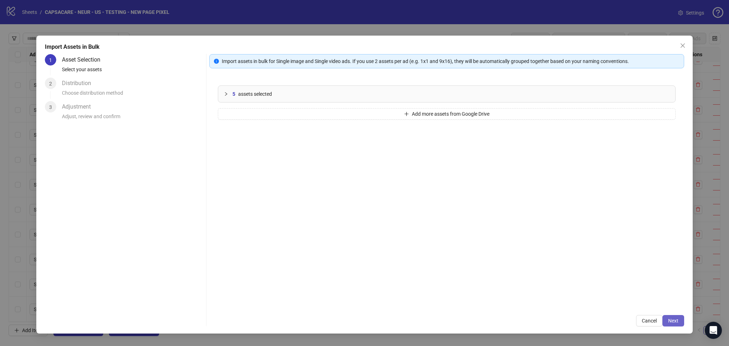
click at [675, 325] on button "Next" at bounding box center [673, 320] width 22 height 11
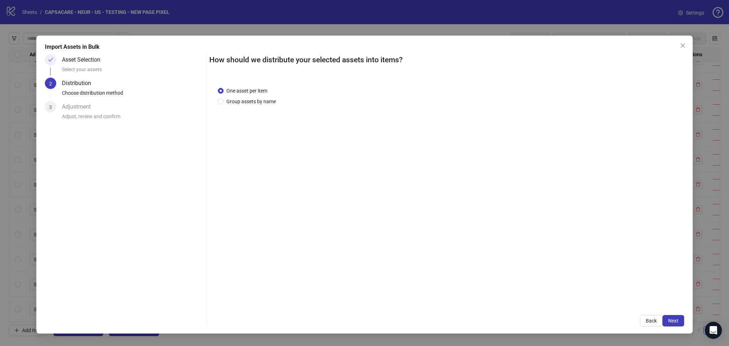
click at [677, 319] on span "Next" at bounding box center [673, 321] width 10 height 6
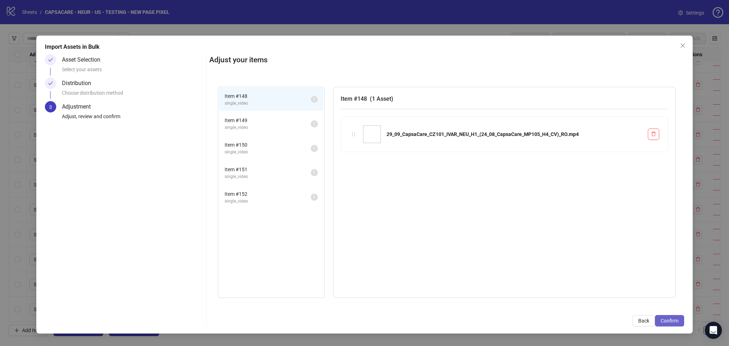
click at [676, 320] on span "Confirm" at bounding box center [669, 321] width 18 height 6
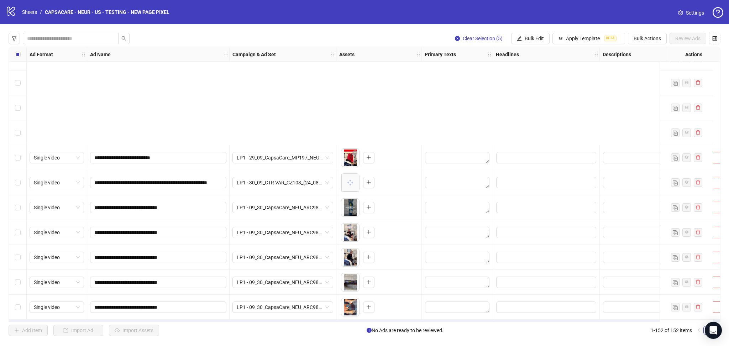
scroll to position [3528, 0]
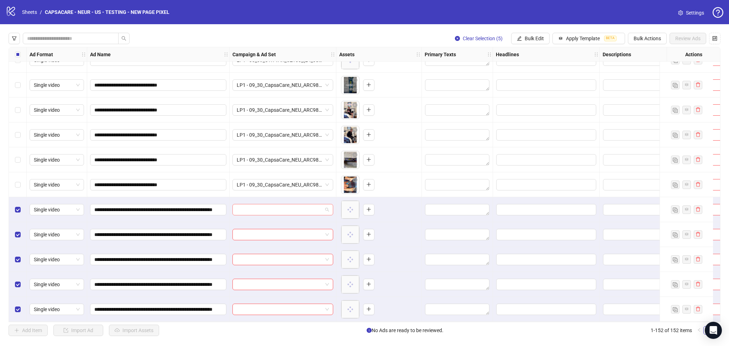
click at [255, 206] on input "search" at bounding box center [280, 209] width 86 height 11
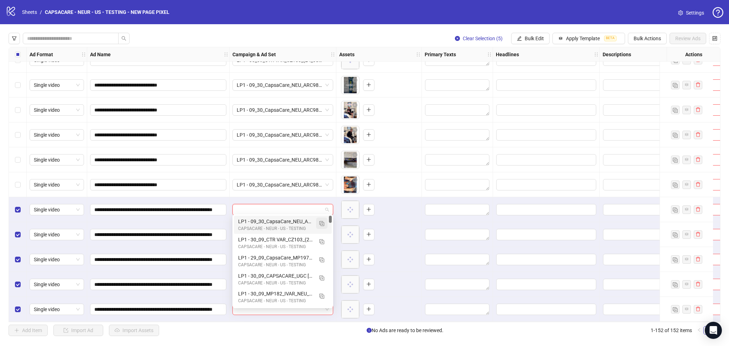
click at [323, 222] on img "button" at bounding box center [321, 223] width 5 height 5
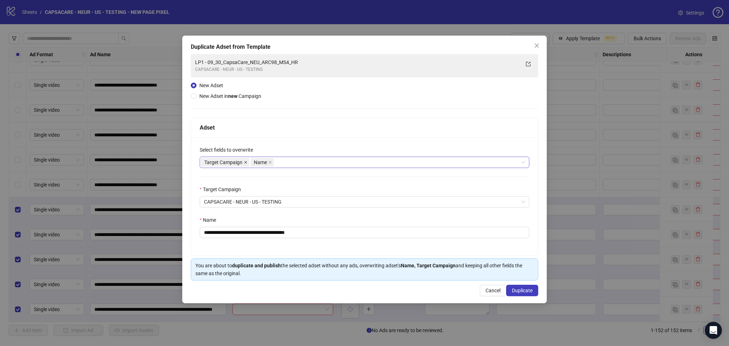
click at [244, 162] on icon "close" at bounding box center [246, 162] width 4 height 4
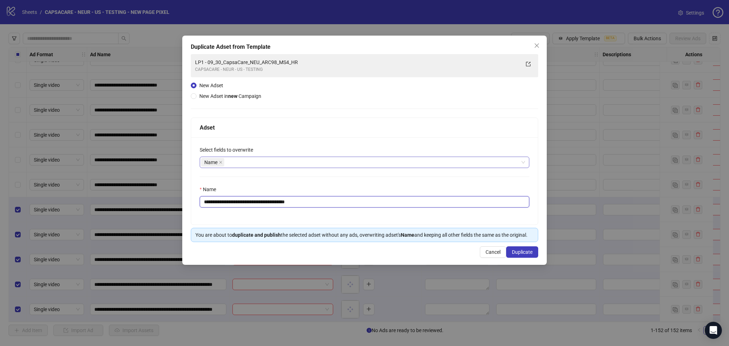
drag, startPoint x: 217, startPoint y: 203, endPoint x: 383, endPoint y: 222, distance: 167.0
click at [355, 205] on input "**********" at bounding box center [364, 201] width 329 height 11
paste input "**********"
type input "**********"
click at [522, 251] on span "Duplicate" at bounding box center [522, 252] width 21 height 6
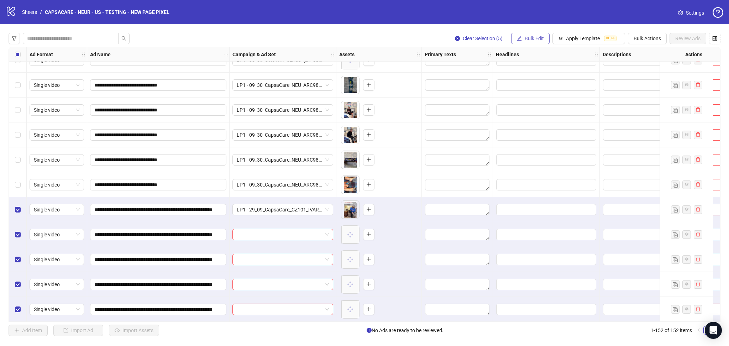
click at [527, 37] on span "Bulk Edit" at bounding box center [533, 39] width 19 height 6
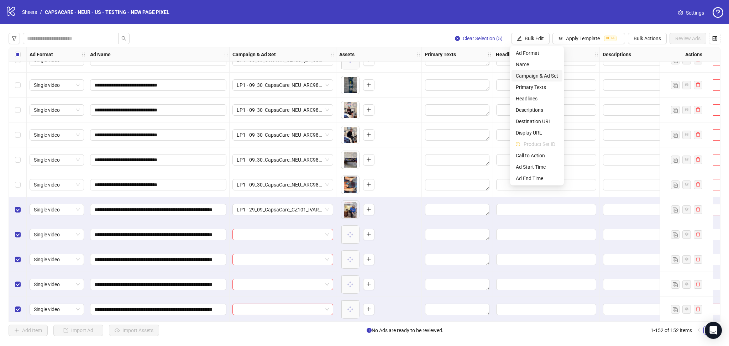
click at [539, 74] on span "Campaign & Ad Set" at bounding box center [537, 76] width 42 height 8
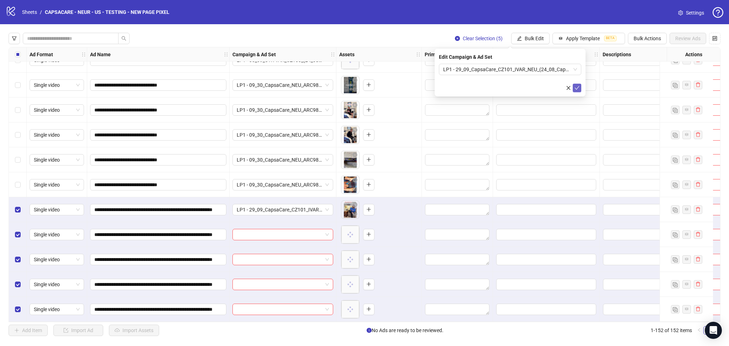
click at [577, 88] on icon "check" at bounding box center [577, 88] width 5 height 4
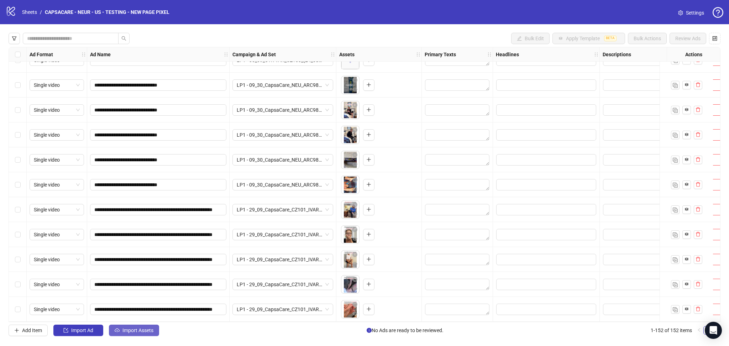
click at [133, 333] on span "Import Assets" at bounding box center [137, 330] width 31 height 6
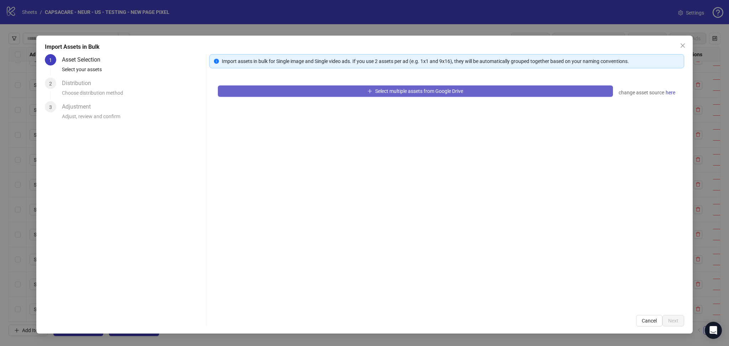
click at [294, 91] on button "Select multiple assets from Google Drive" at bounding box center [415, 90] width 395 height 11
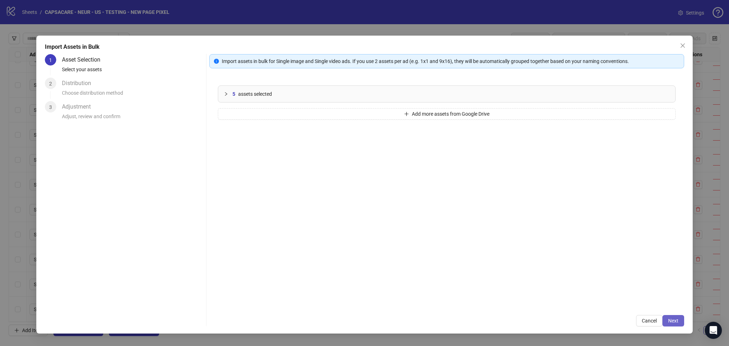
click at [673, 320] on span "Next" at bounding box center [673, 321] width 10 height 6
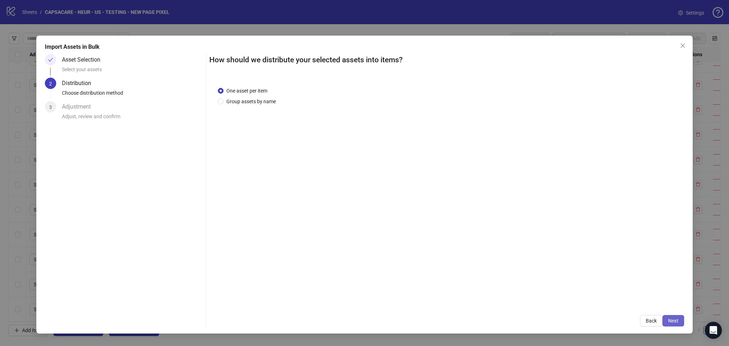
click at [678, 320] on button "Next" at bounding box center [673, 320] width 22 height 11
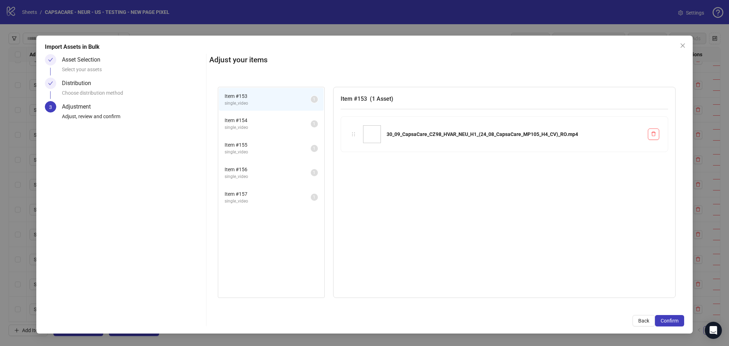
click at [678, 320] on button "Confirm" at bounding box center [669, 320] width 29 height 11
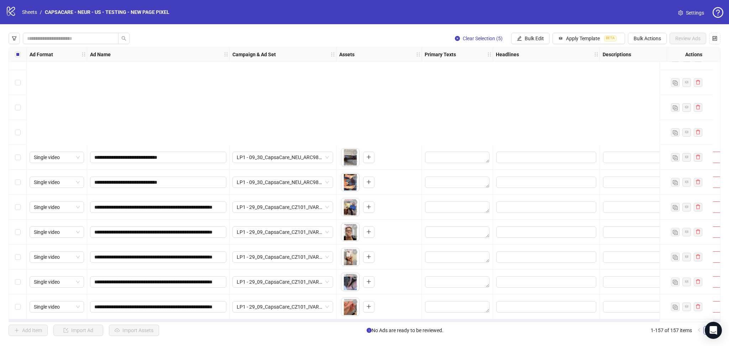
scroll to position [3653, 0]
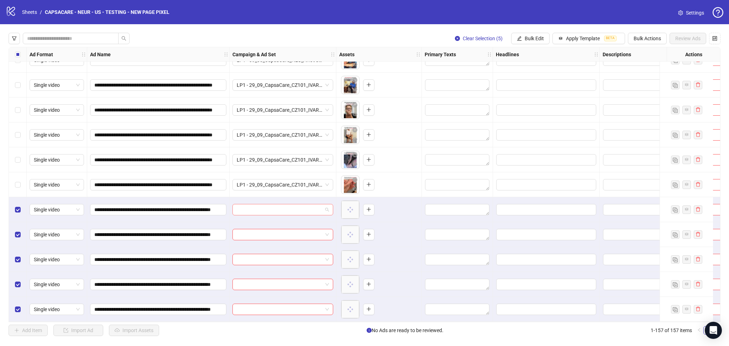
click at [284, 204] on input "search" at bounding box center [280, 209] width 86 height 11
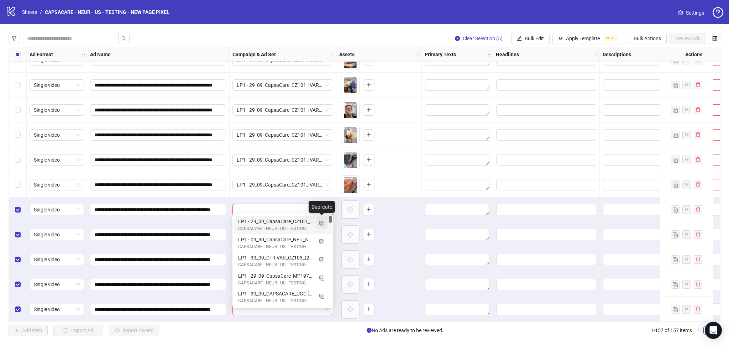
click at [325, 225] on button "button" at bounding box center [321, 222] width 11 height 11
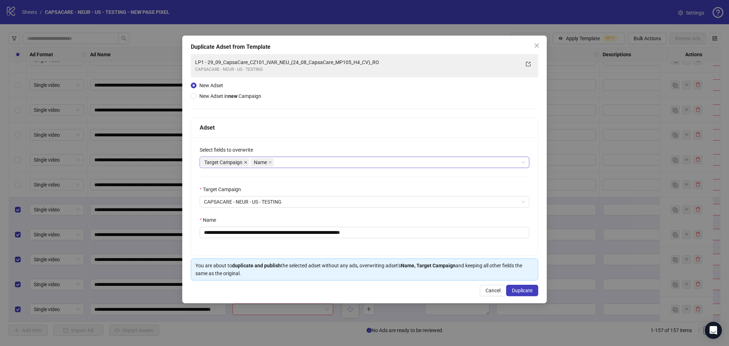
click at [247, 161] on icon "close" at bounding box center [246, 162] width 4 height 4
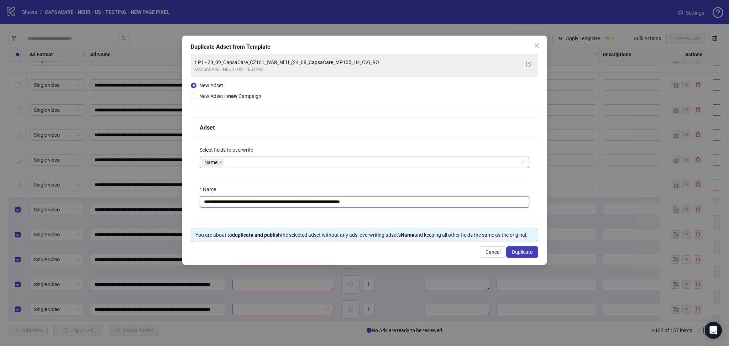
drag, startPoint x: 216, startPoint y: 202, endPoint x: 425, endPoint y: 211, distance: 208.4
click at [425, 211] on div "**********" at bounding box center [364, 180] width 347 height 87
paste input "text"
type input "**********"
click at [520, 254] on span "Duplicate" at bounding box center [522, 252] width 21 height 6
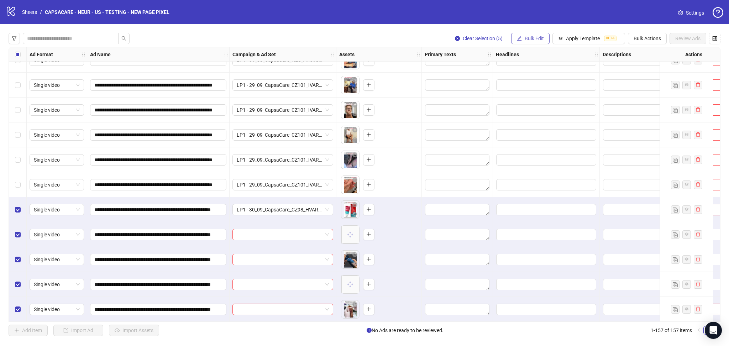
click at [526, 39] on span "Bulk Edit" at bounding box center [533, 39] width 19 height 6
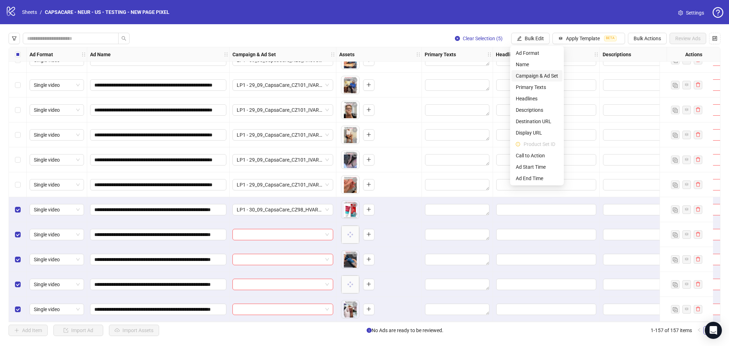
click at [554, 75] on span "Campaign & Ad Set" at bounding box center [537, 76] width 42 height 8
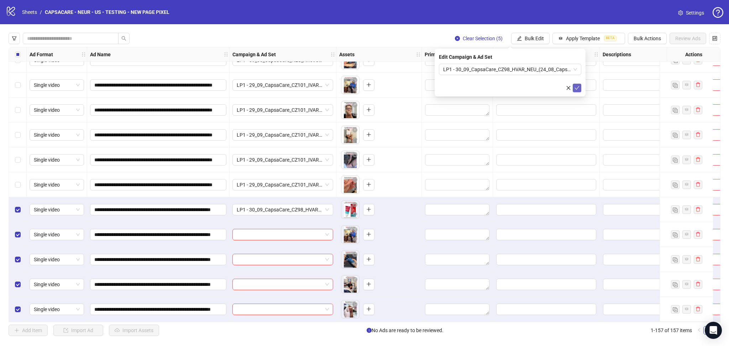
click at [577, 88] on icon "check" at bounding box center [577, 88] width 5 height 4
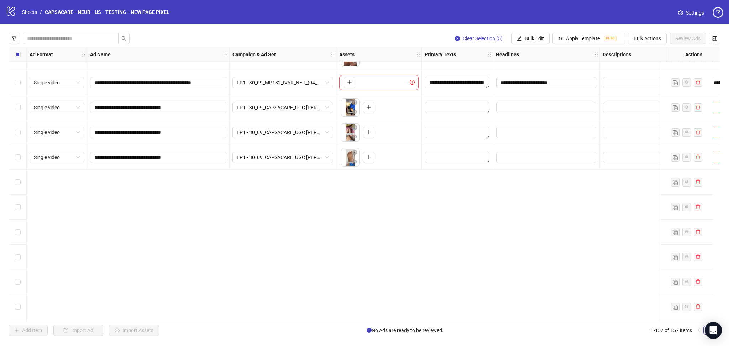
scroll to position [3036, 0]
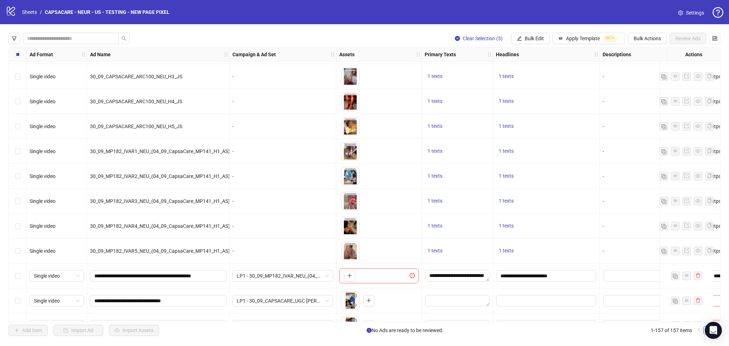
click at [21, 279] on div "Select row 131" at bounding box center [18, 275] width 18 height 25
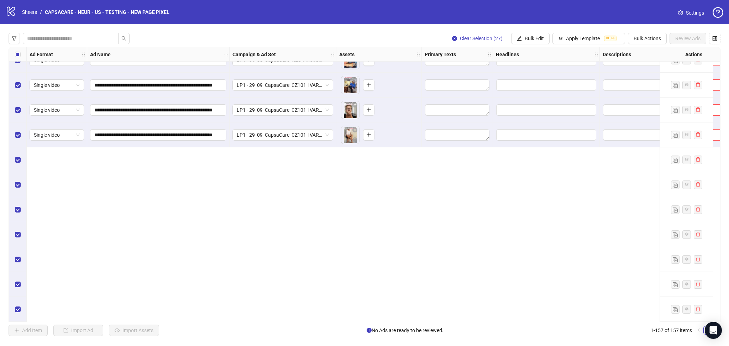
scroll to position [3242, 0]
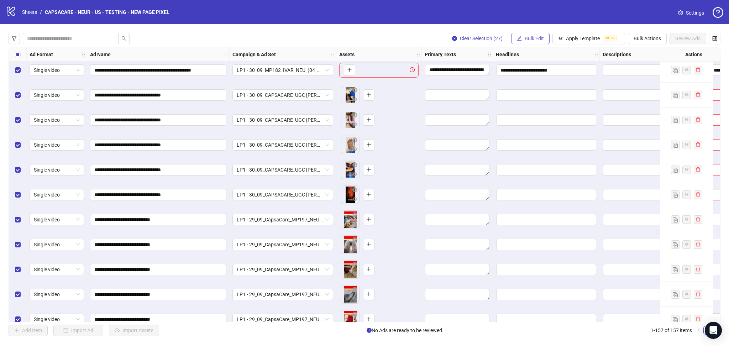
click at [533, 38] on span "Bulk Edit" at bounding box center [533, 39] width 19 height 6
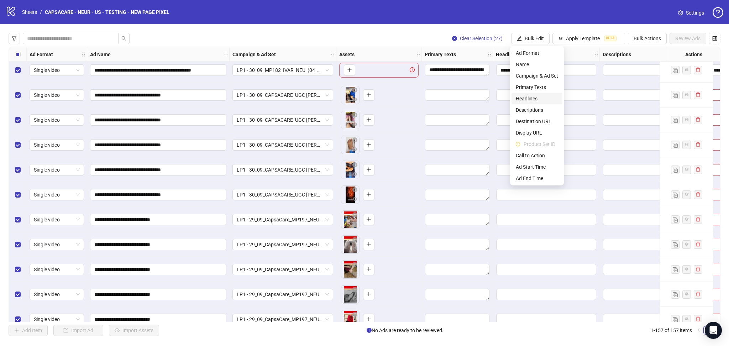
click at [533, 97] on span "Headlines" at bounding box center [537, 99] width 42 height 8
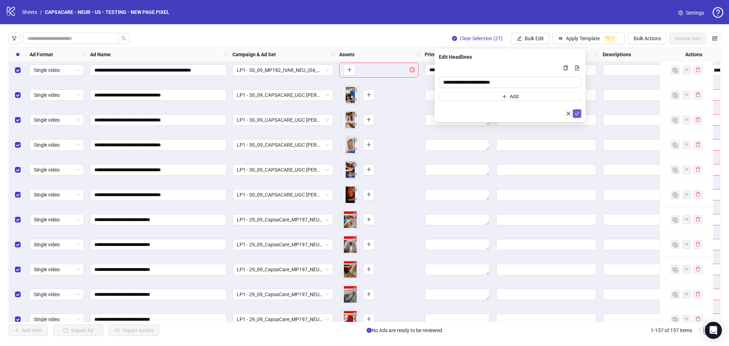
click at [579, 112] on icon "check" at bounding box center [576, 113] width 5 height 5
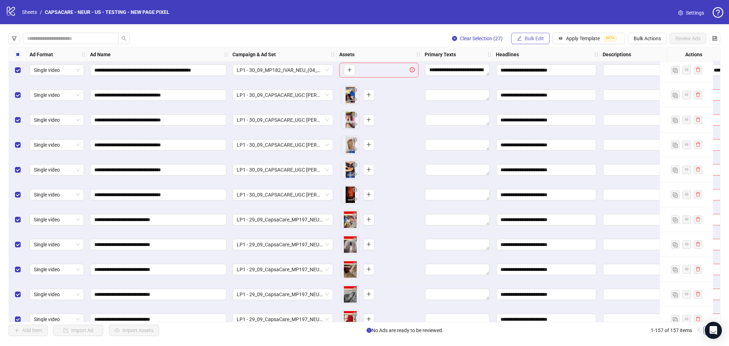
click at [531, 40] on span "Bulk Edit" at bounding box center [533, 39] width 19 height 6
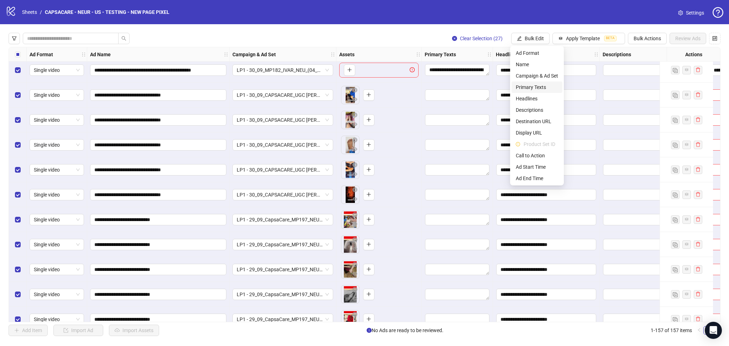
click at [537, 88] on span "Primary Texts" at bounding box center [537, 87] width 42 height 8
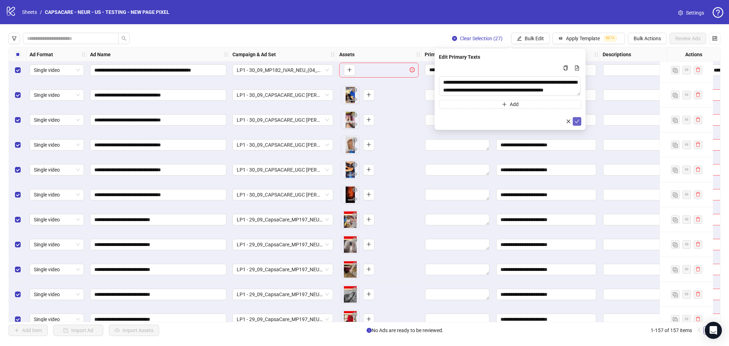
click at [576, 120] on icon "check" at bounding box center [576, 121] width 5 height 5
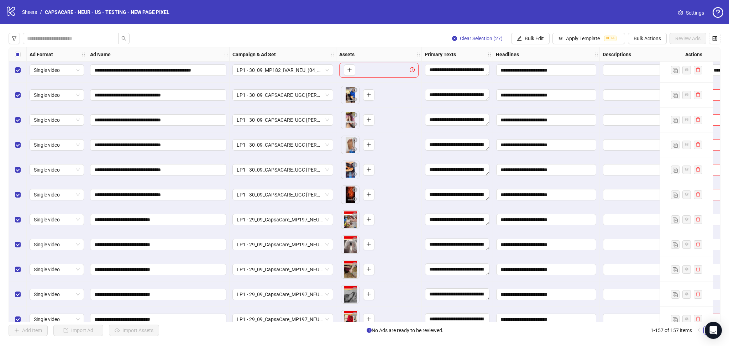
scroll to position [3242, 176]
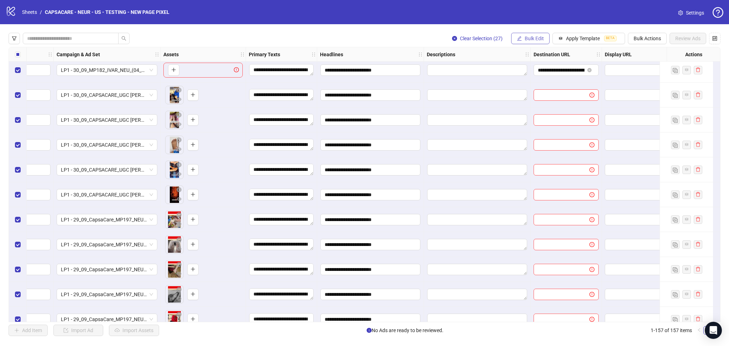
click at [528, 40] on span "Bulk Edit" at bounding box center [533, 39] width 19 height 6
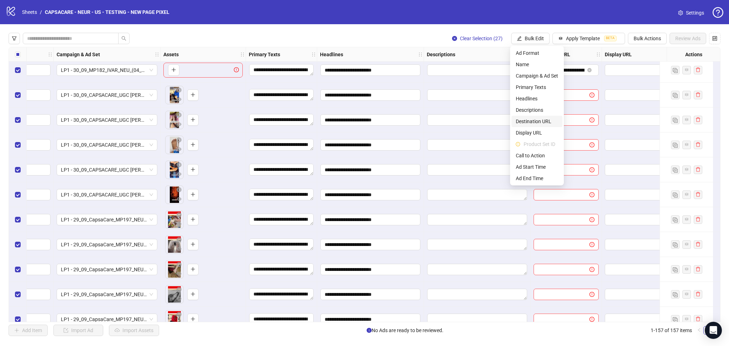
click at [543, 120] on span "Destination URL" at bounding box center [537, 121] width 42 height 8
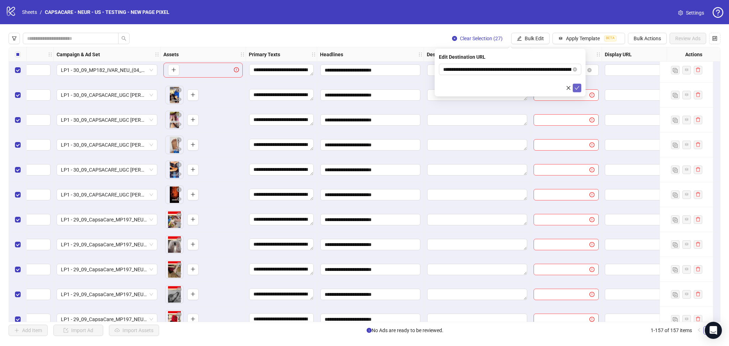
click at [577, 87] on icon "check" at bounding box center [576, 87] width 5 height 5
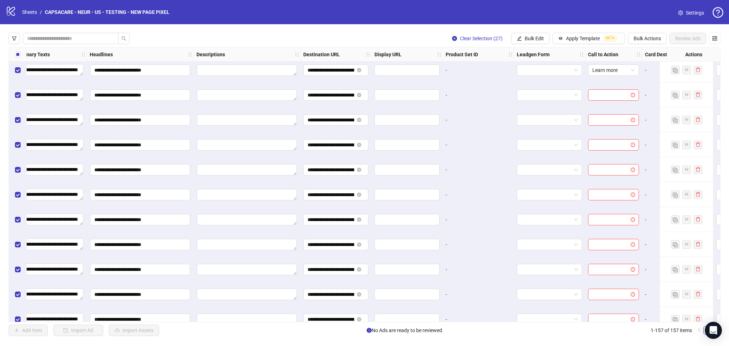
scroll to position [3242, 451]
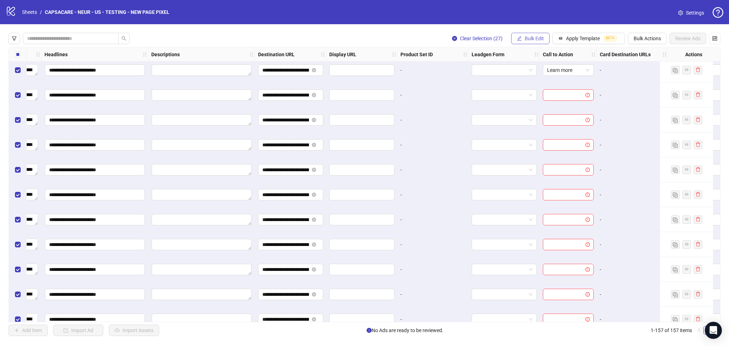
click at [539, 39] on span "Bulk Edit" at bounding box center [533, 39] width 19 height 6
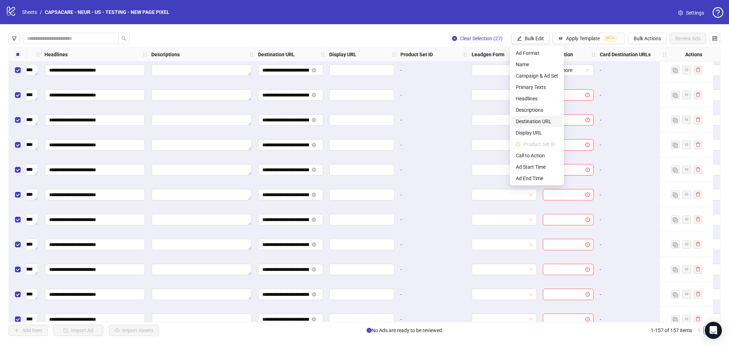
click at [538, 121] on span "Destination URL" at bounding box center [537, 121] width 42 height 8
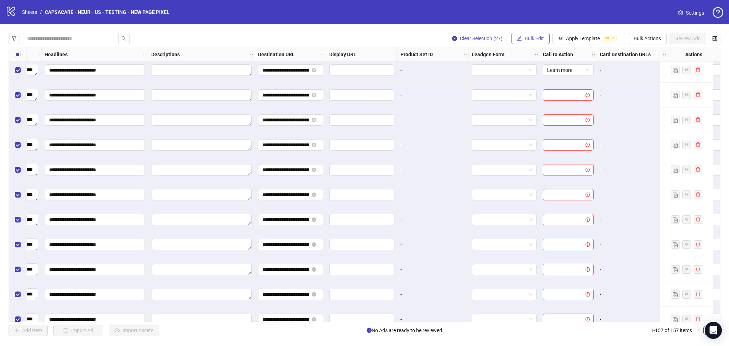
click at [530, 41] on span "Bulk Edit" at bounding box center [533, 39] width 19 height 6
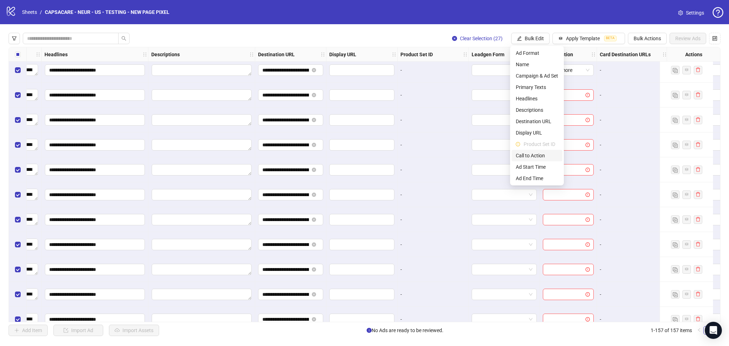
click at [527, 153] on span "Call to Action" at bounding box center [537, 156] width 42 height 8
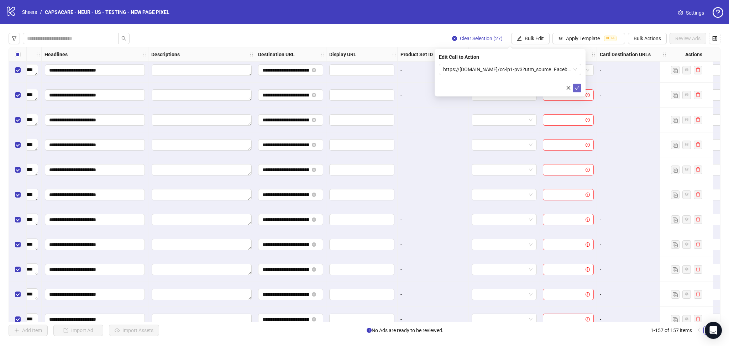
click at [577, 88] on icon "check" at bounding box center [577, 88] width 5 height 4
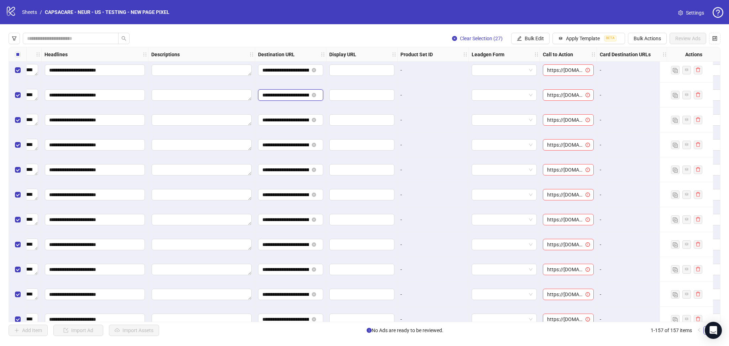
click at [287, 97] on input "**********" at bounding box center [285, 95] width 47 height 8
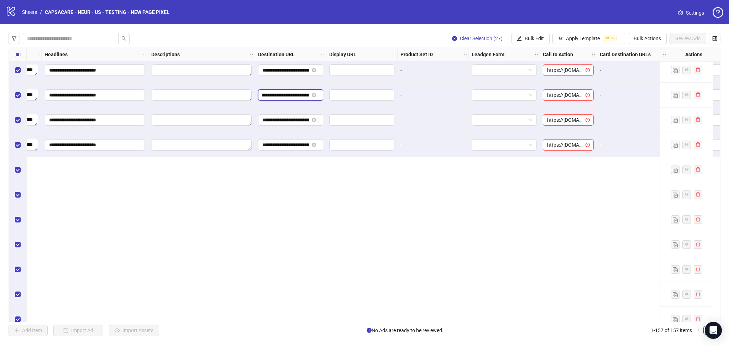
scroll to position [3036, 451]
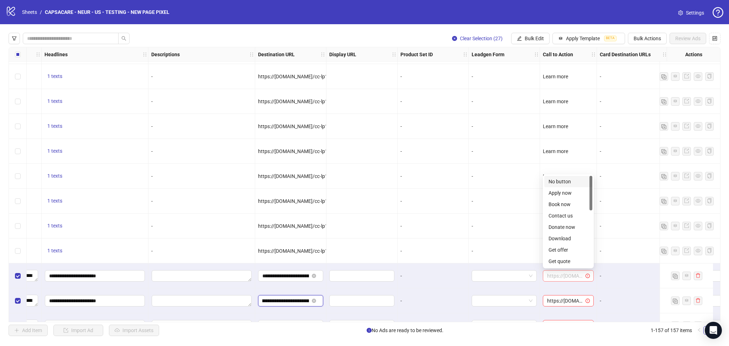
click at [566, 273] on span "https://[DOMAIN_NAME]/cc-lp1-pv3?utm_source=Facebook&utm_medium={{[DOMAIN_NAME]…" at bounding box center [568, 275] width 42 height 11
drag, startPoint x: 591, startPoint y: 204, endPoint x: 590, endPoint y: 223, distance: 18.9
click at [590, 223] on div at bounding box center [590, 208] width 3 height 35
click at [563, 237] on div "Learn more" at bounding box center [567, 236] width 39 height 8
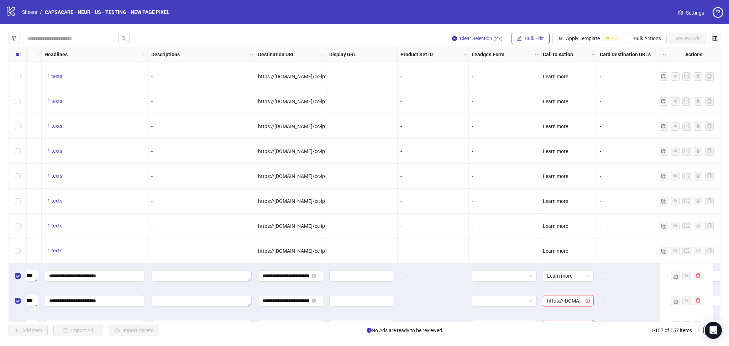
click at [537, 41] on span "Bulk Edit" at bounding box center [533, 39] width 19 height 6
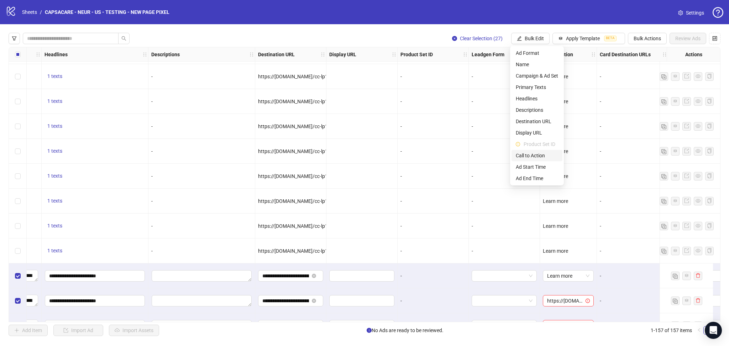
click at [532, 157] on span "Call to Action" at bounding box center [537, 156] width 42 height 8
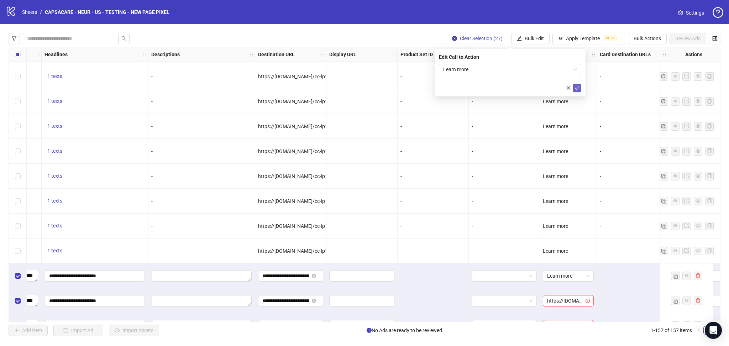
click at [574, 86] on button "submit" at bounding box center [577, 88] width 9 height 9
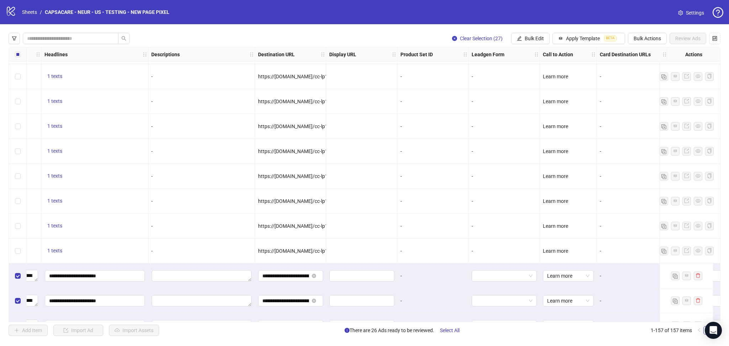
scroll to position [3036, 451]
click at [286, 279] on input "**********" at bounding box center [285, 276] width 47 height 8
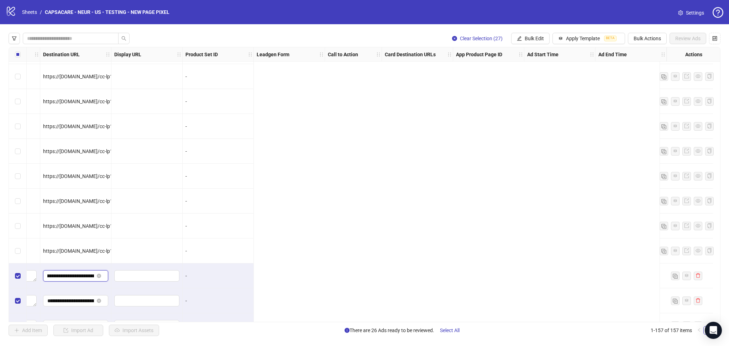
scroll to position [3036, 0]
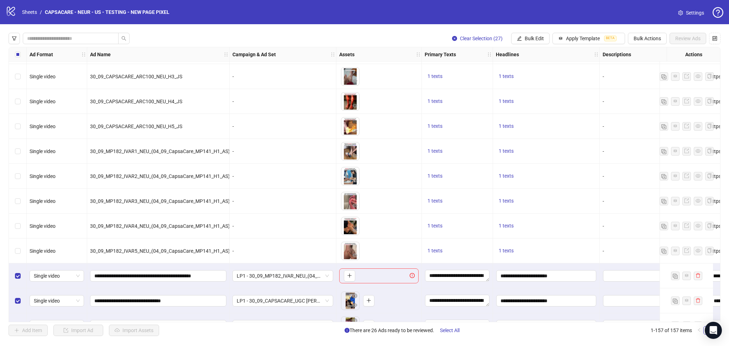
click at [19, 273] on label "Select row 131" at bounding box center [18, 276] width 6 height 8
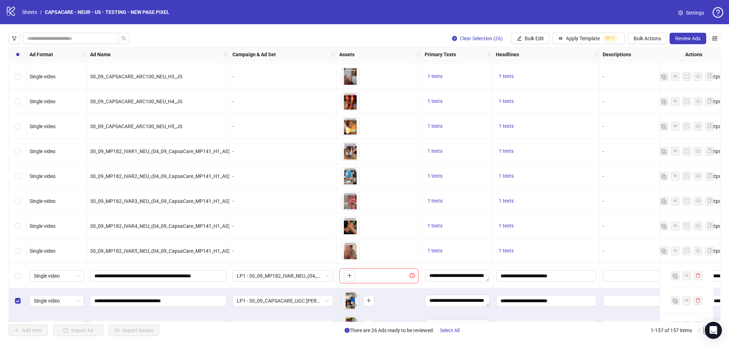
scroll to position [0, 0]
click at [687, 42] on button "Review Ads" at bounding box center [687, 38] width 37 height 11
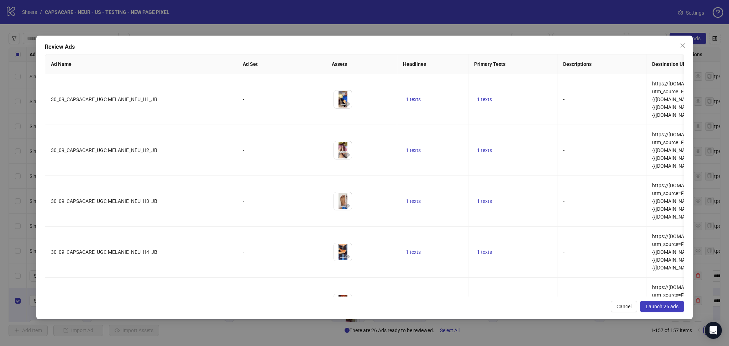
click at [659, 307] on span "Launch 26 ads" at bounding box center [661, 307] width 33 height 6
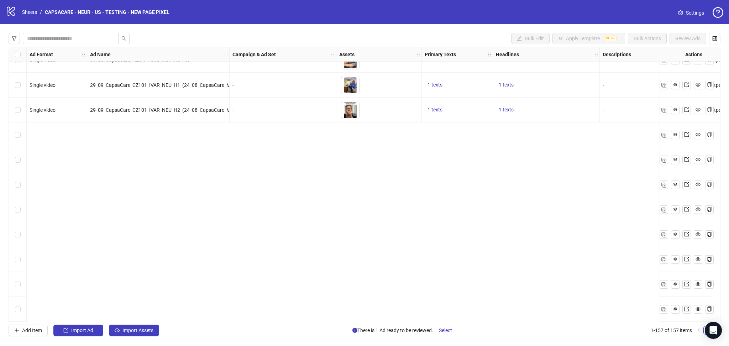
scroll to position [3036, 0]
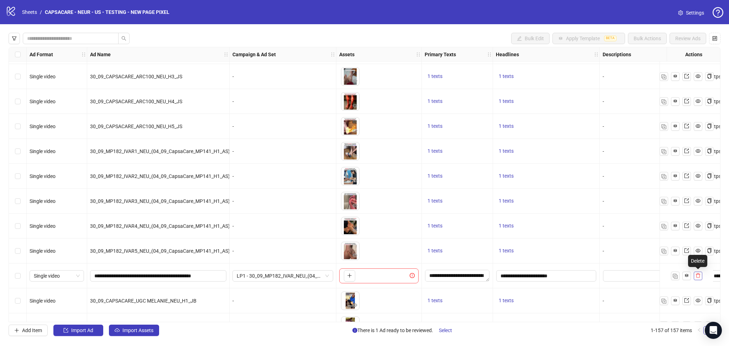
click at [697, 278] on span "button" at bounding box center [697, 276] width 5 height 6
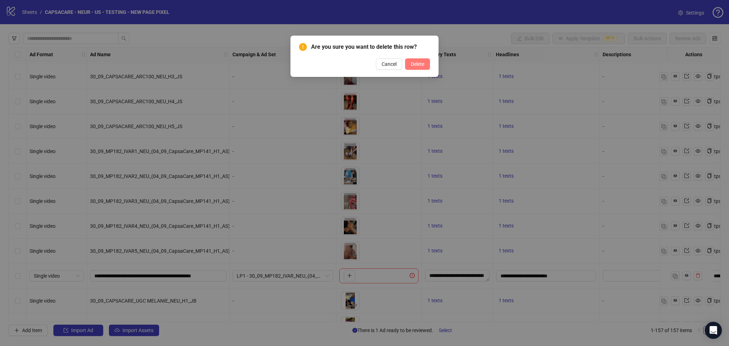
click at [418, 68] on button "Delete" at bounding box center [417, 63] width 25 height 11
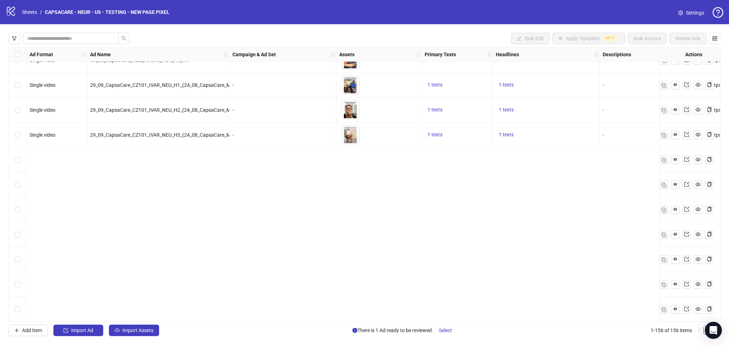
scroll to position [3422, 0]
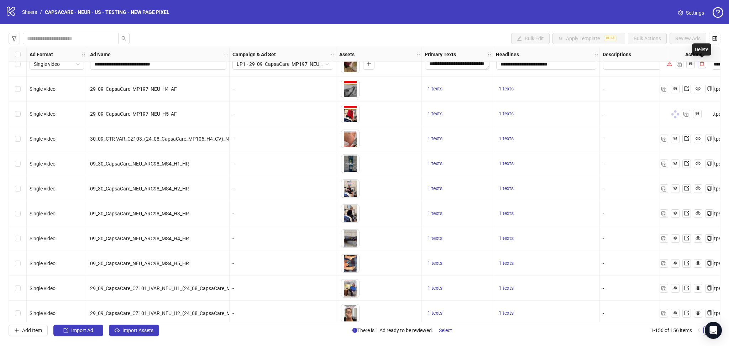
click at [705, 65] on button "button" at bounding box center [701, 64] width 9 height 9
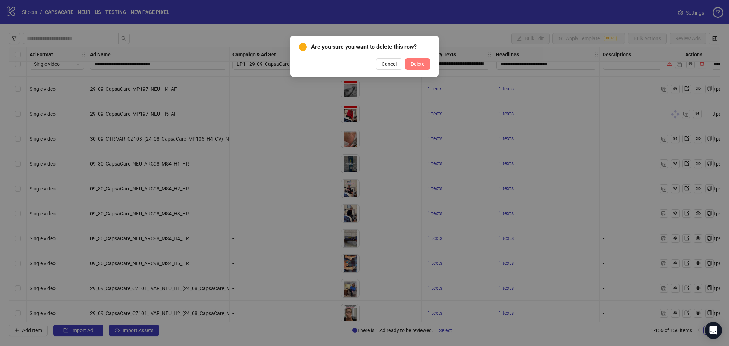
click at [413, 63] on span "Delete" at bounding box center [418, 64] width 14 height 6
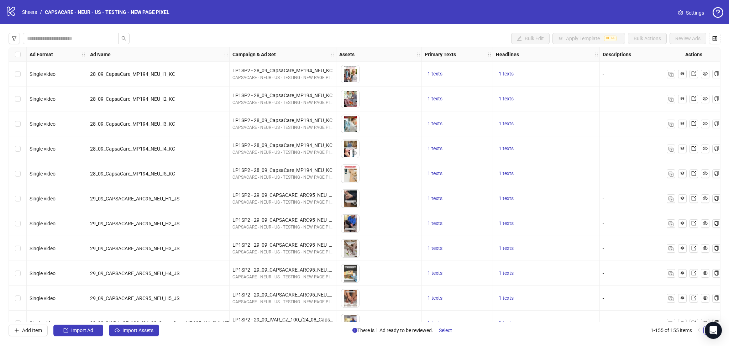
click at [278, 32] on div "Bulk Edit Apply Template BETA Bulk Actions Review Ads Ad Format Ad Name Campaig…" at bounding box center [364, 184] width 729 height 320
